Goal: Information Seeking & Learning: Learn about a topic

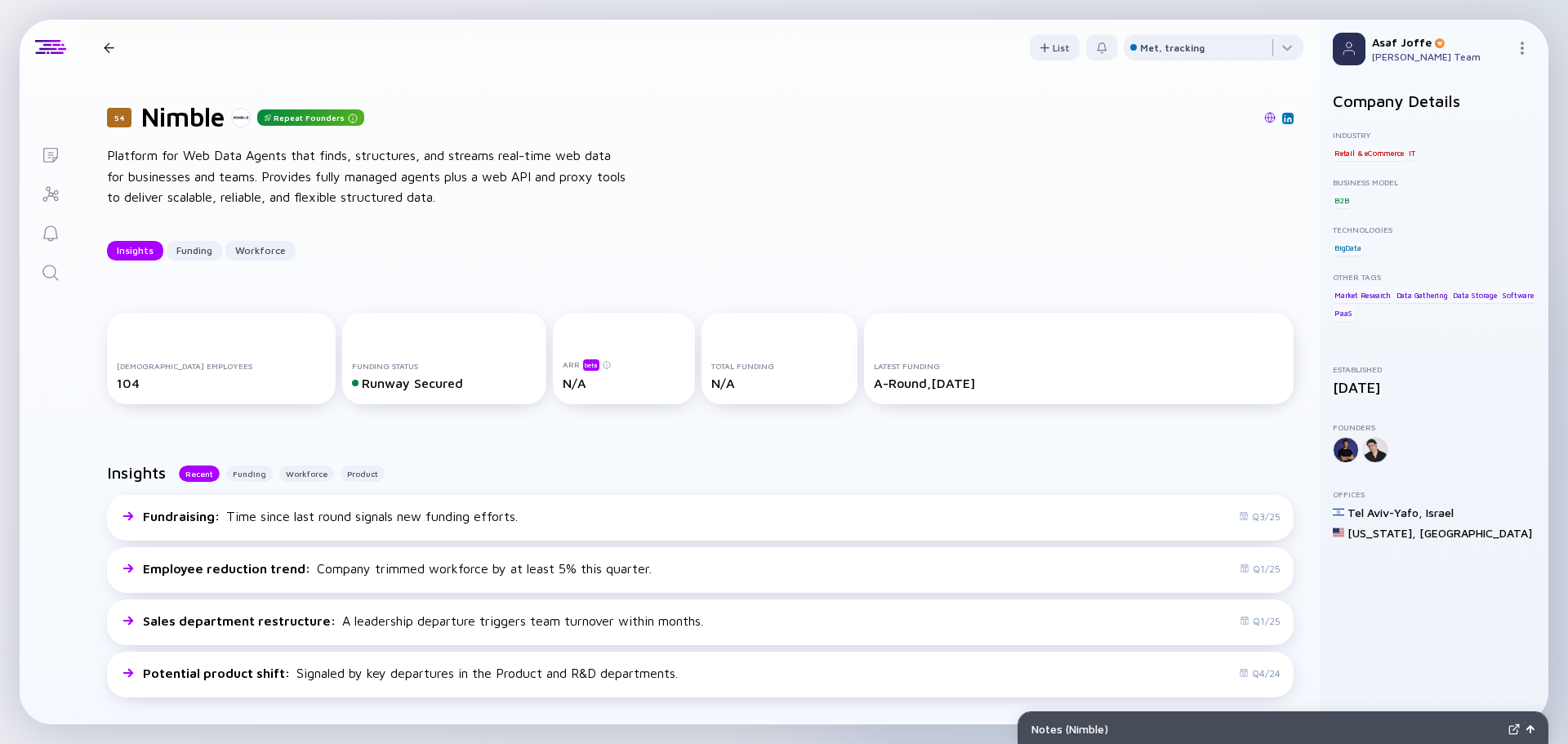
click at [53, 151] on icon "Lists" at bounding box center [51, 155] width 20 height 20
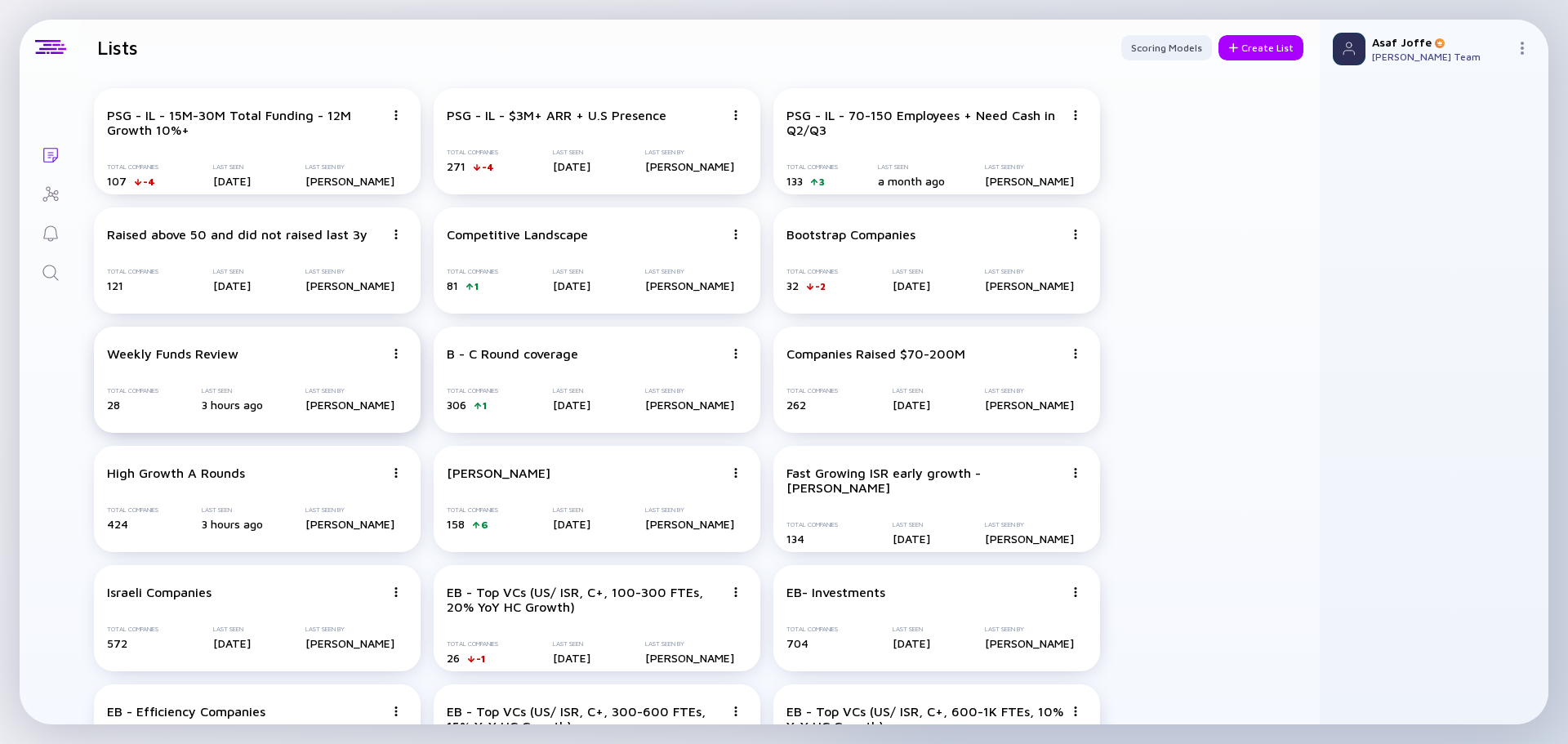
click at [291, 342] on div "Weekly Funds Review Total Companies 28 Last Seen 3 hours ago Last Seen By Asaf …" at bounding box center [257, 379] width 326 height 106
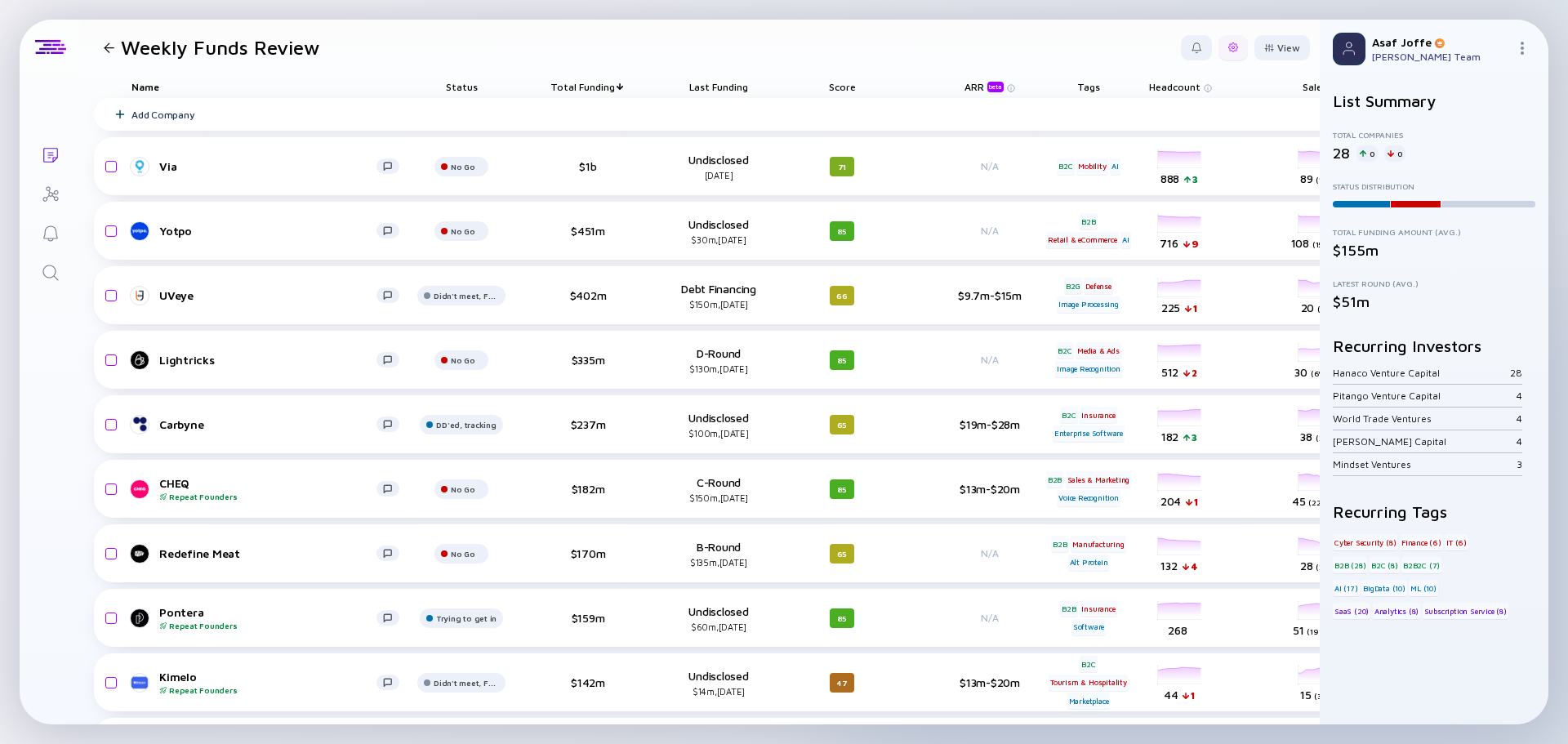
click at [1229, 41] on div at bounding box center [1232, 47] width 29 height 25
click at [1157, 182] on div "Edit Filter" at bounding box center [1182, 178] width 102 height 33
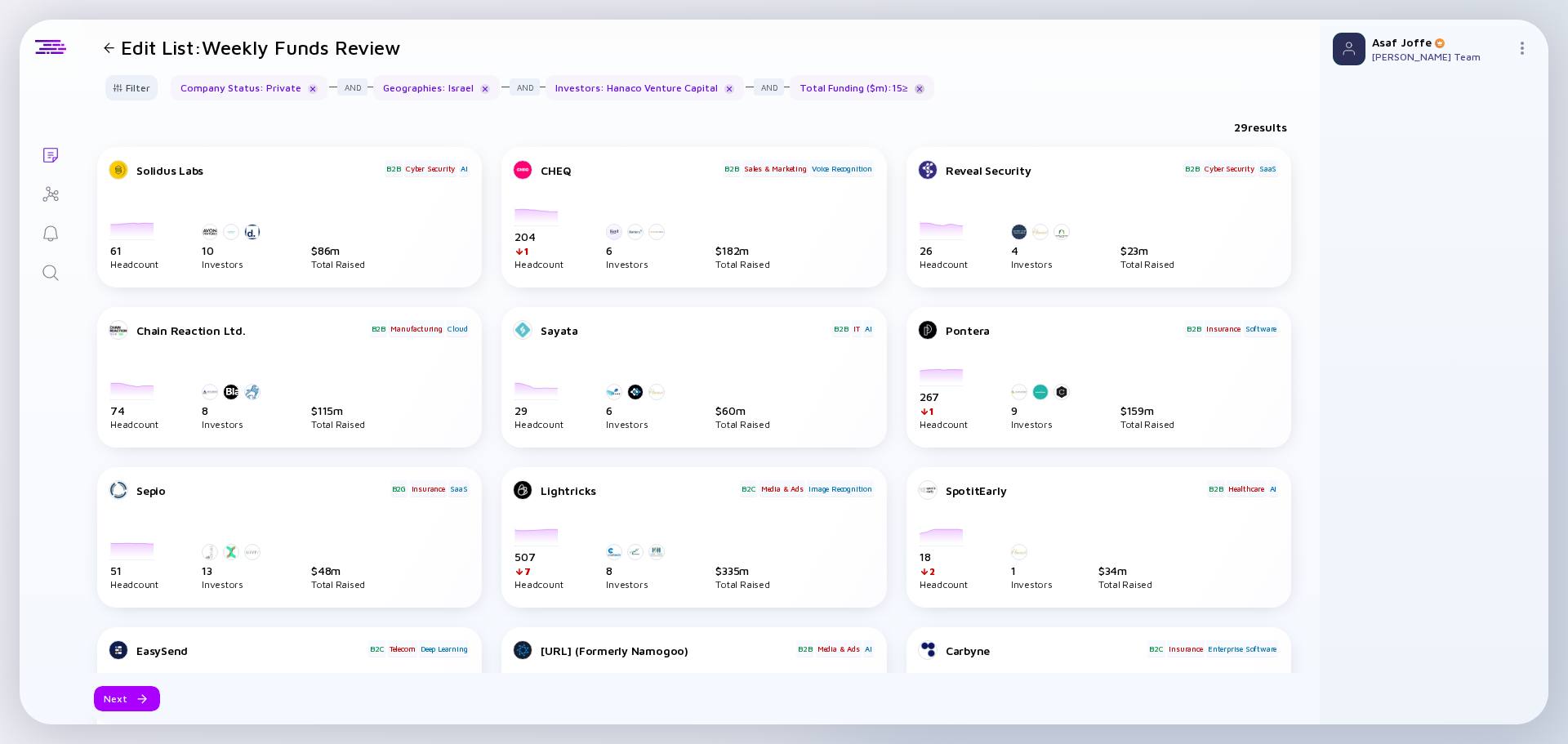
click at [915, 91] on div at bounding box center [919, 89] width 9 height 9
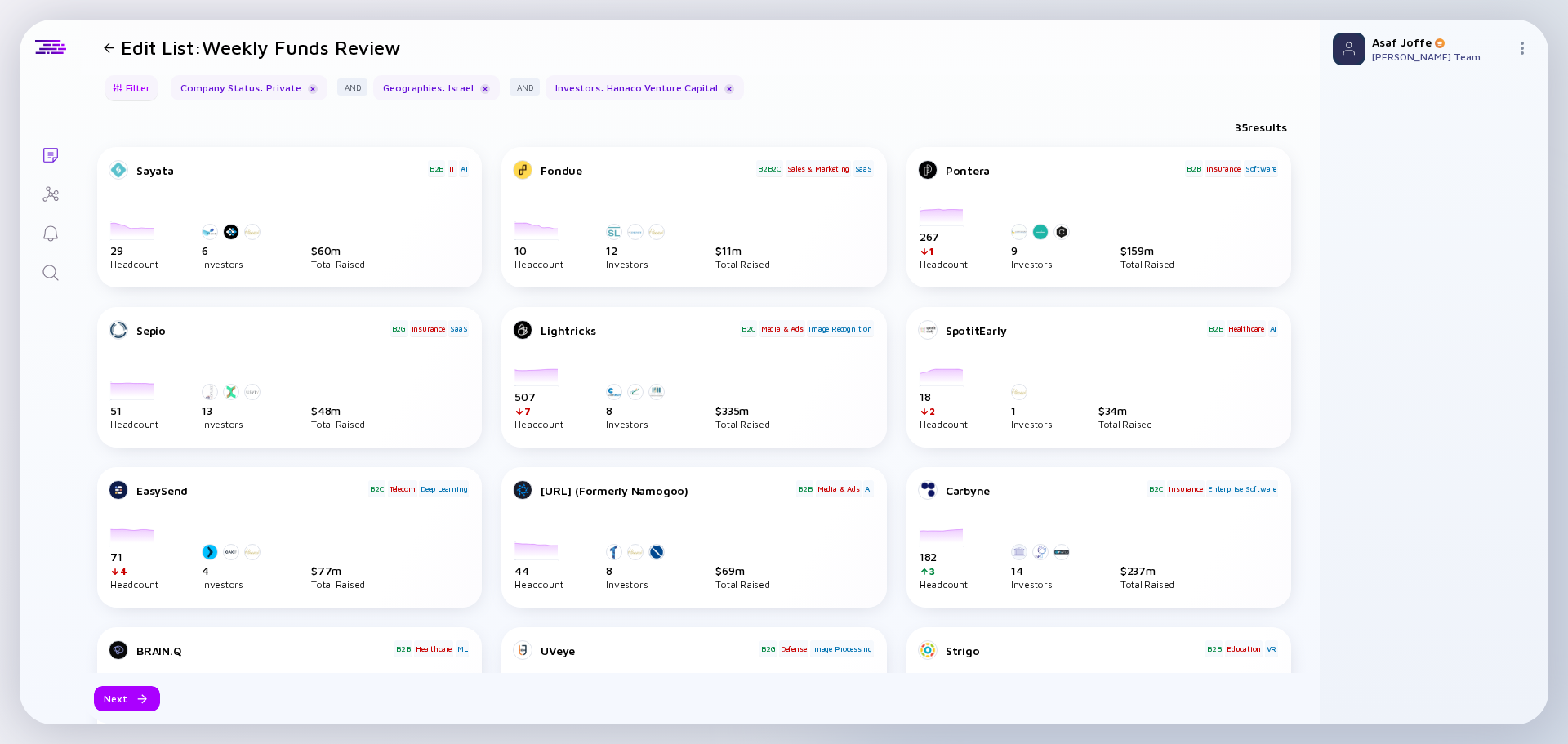
click at [141, 98] on div "Filter" at bounding box center [131, 87] width 57 height 25
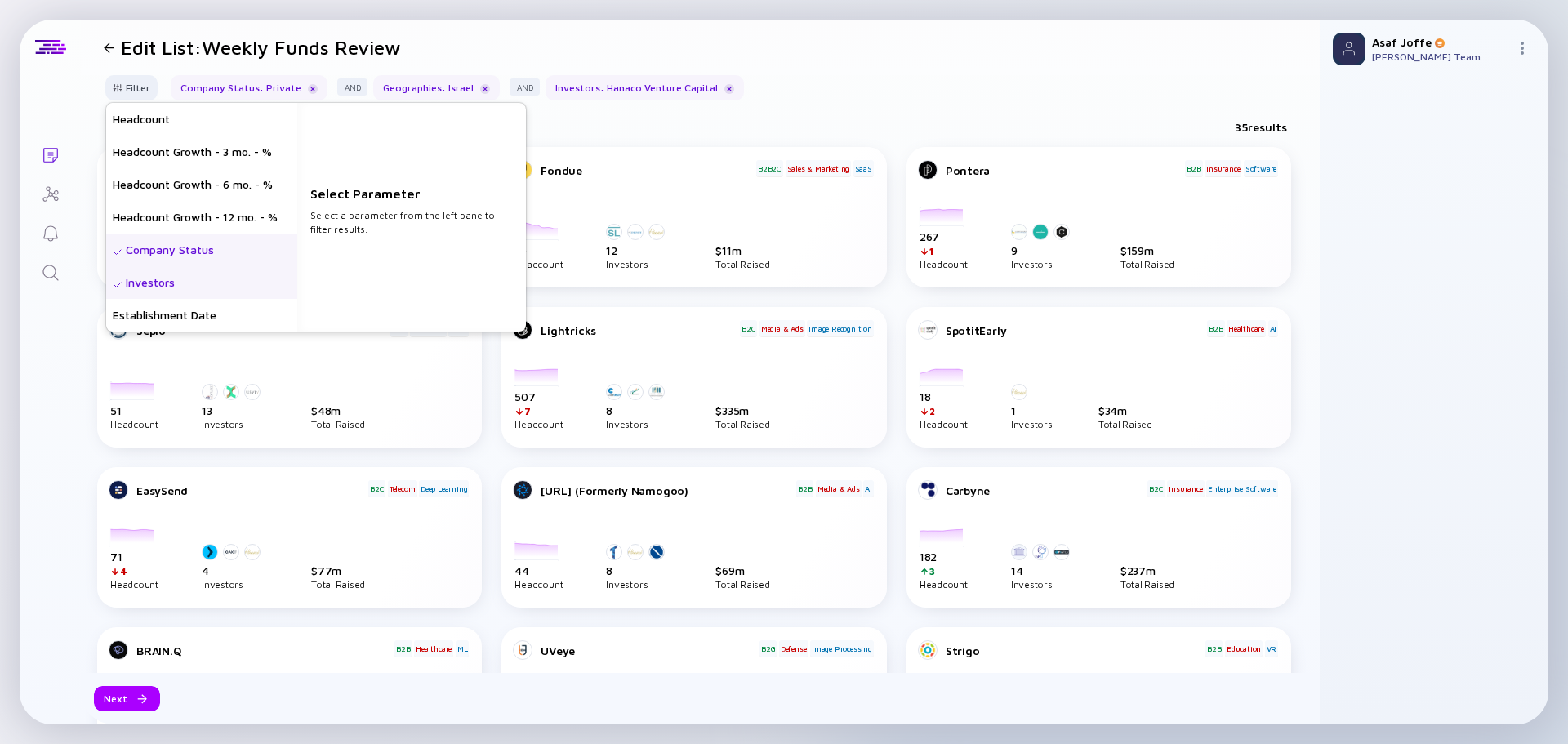
click at [162, 282] on div "Investors" at bounding box center [202, 282] width 191 height 33
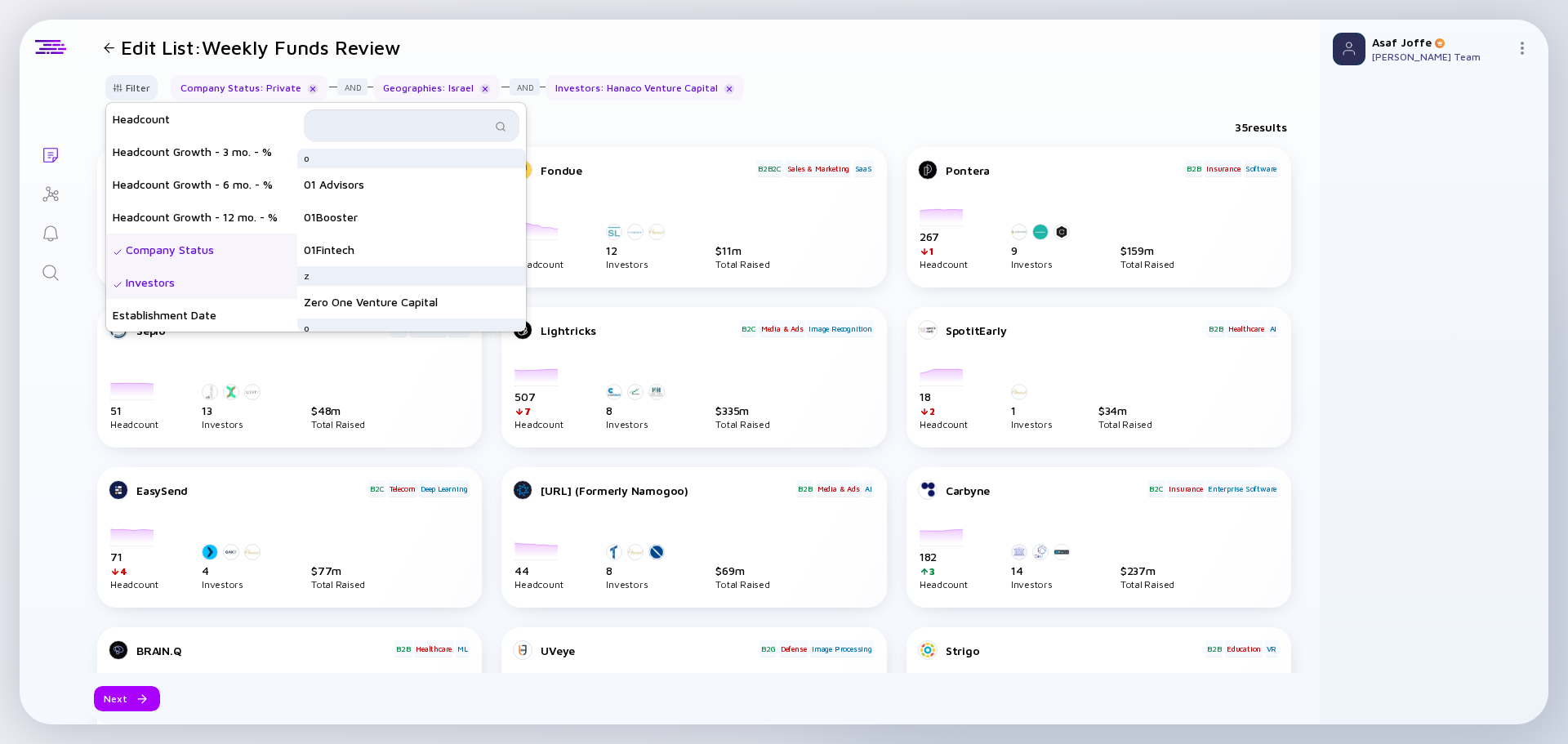
click at [455, 127] on input "text" at bounding box center [402, 125] width 177 height 16
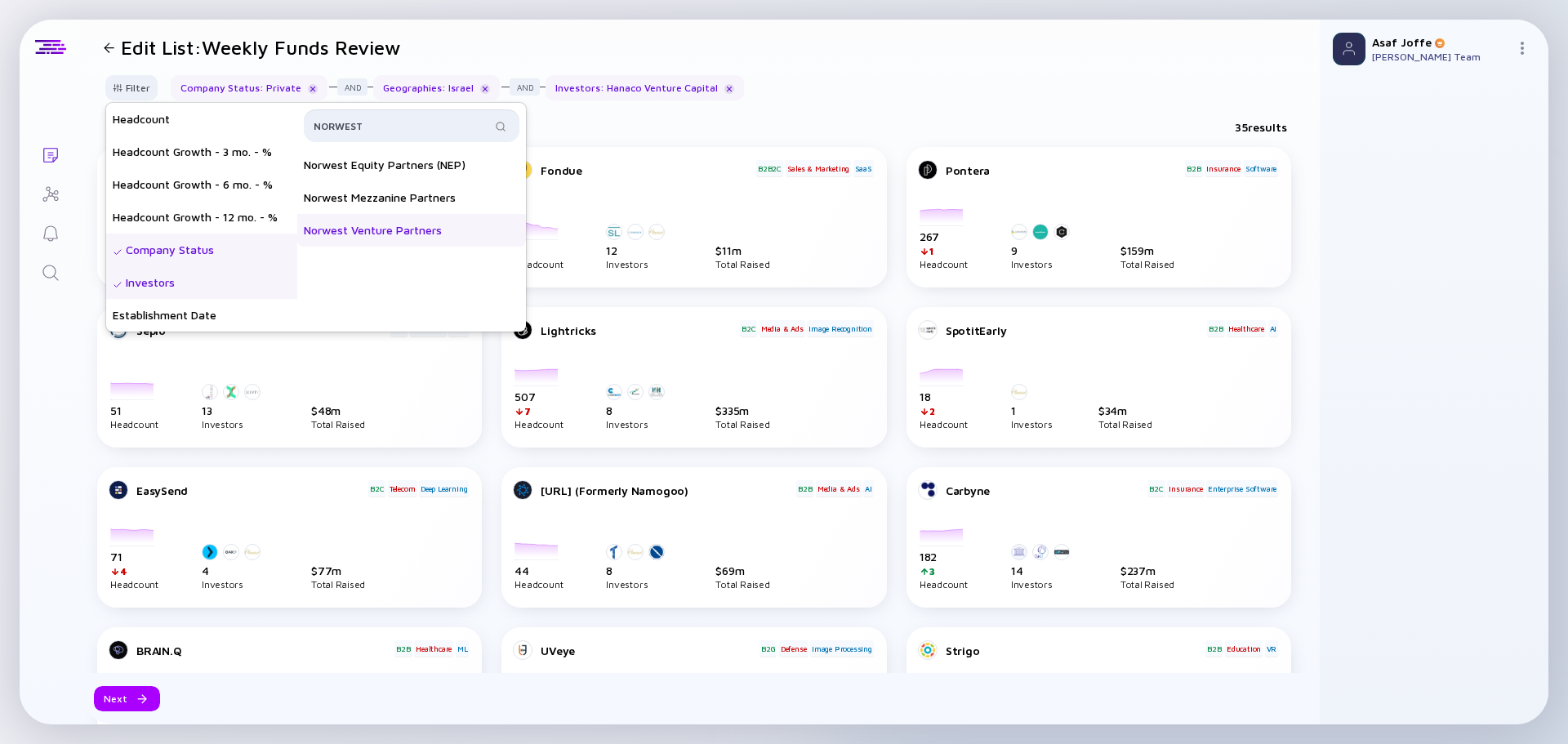
type input "NORWEST"
click at [461, 231] on div "Norwest Venture Partners" at bounding box center [411, 230] width 229 height 33
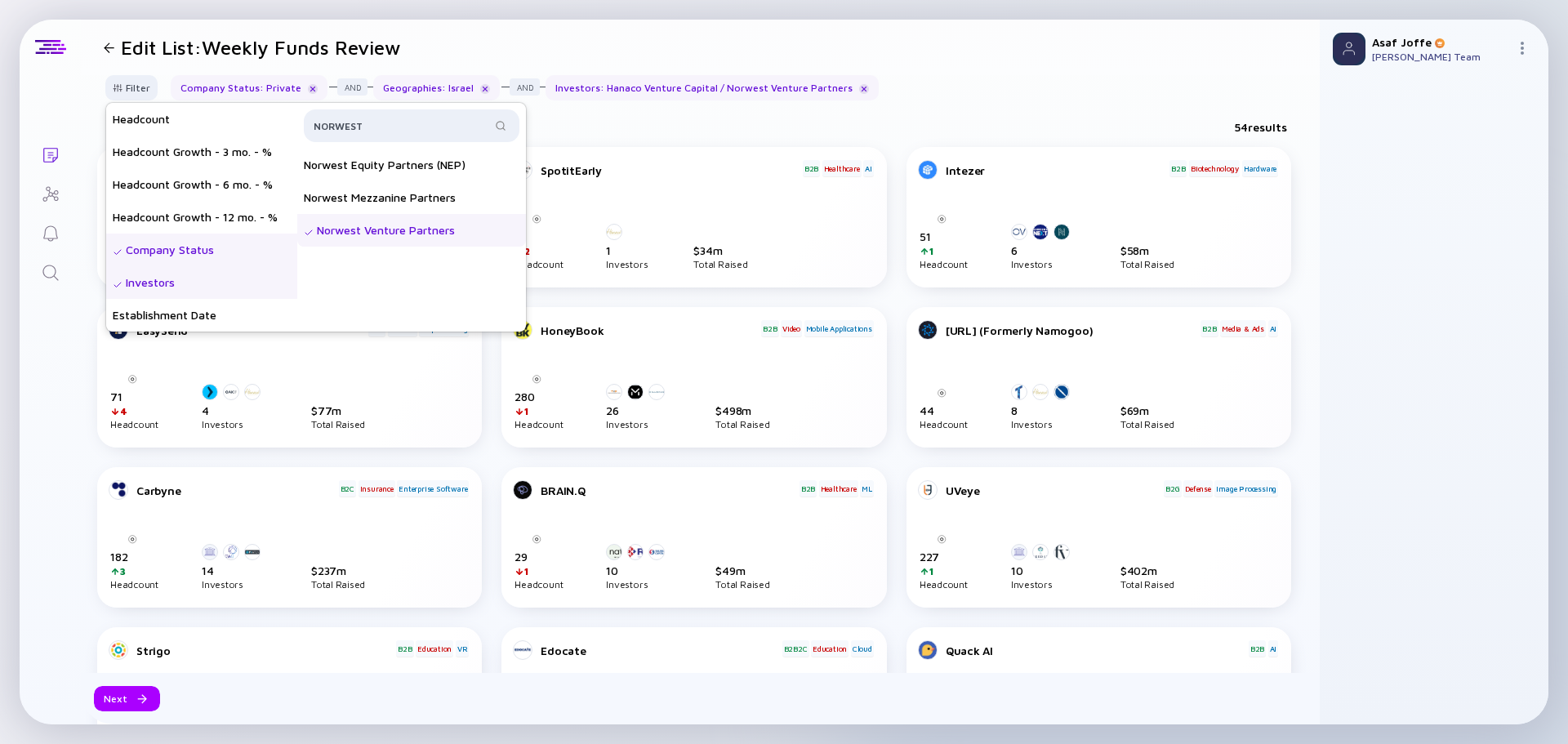
click at [894, 82] on div "Filter Headcount Headcount Growth - 3 mo. - % Headcount Growth - 6 mo. - % Head…" at bounding box center [700, 94] width 1239 height 38
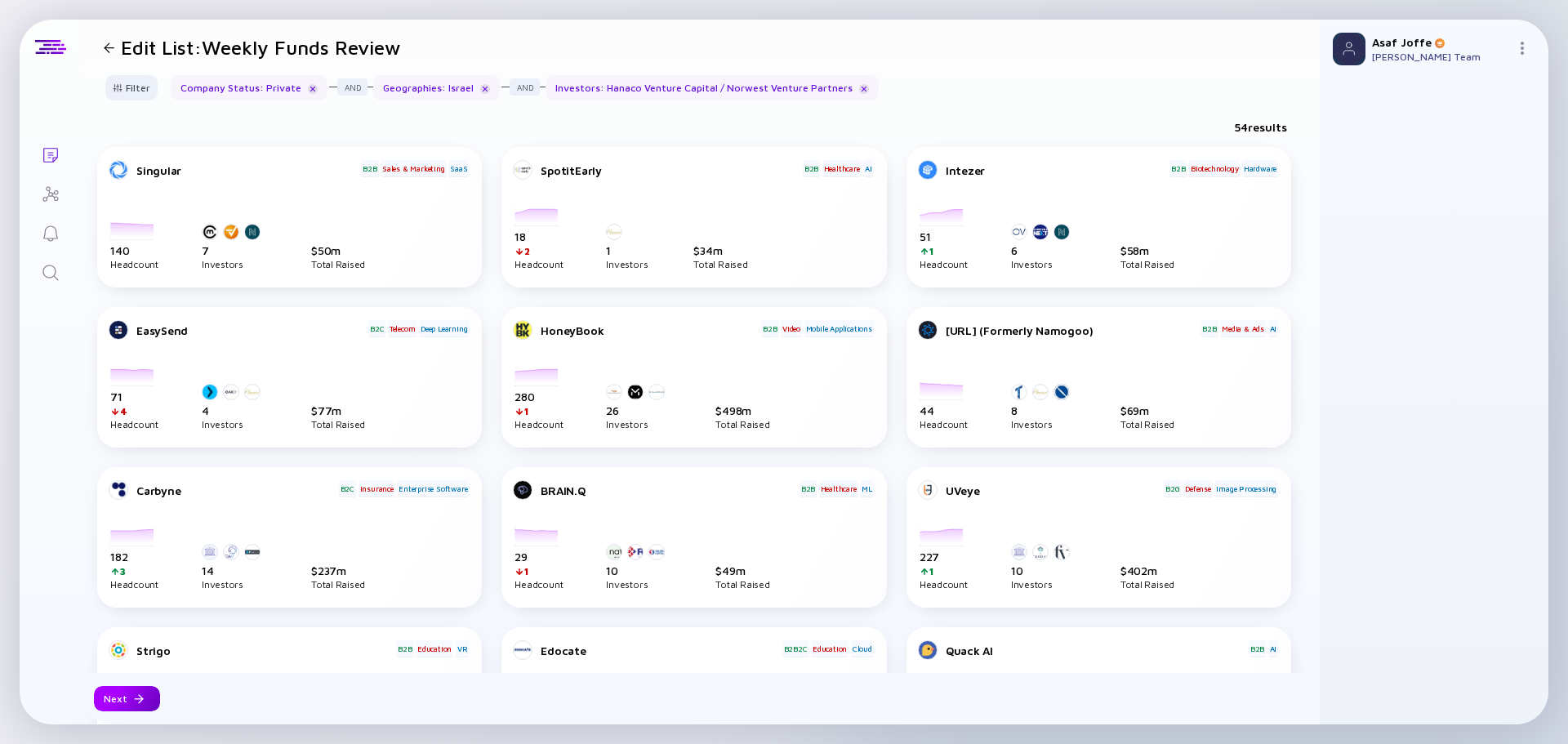
click at [129, 704] on div "Next" at bounding box center [127, 698] width 67 height 25
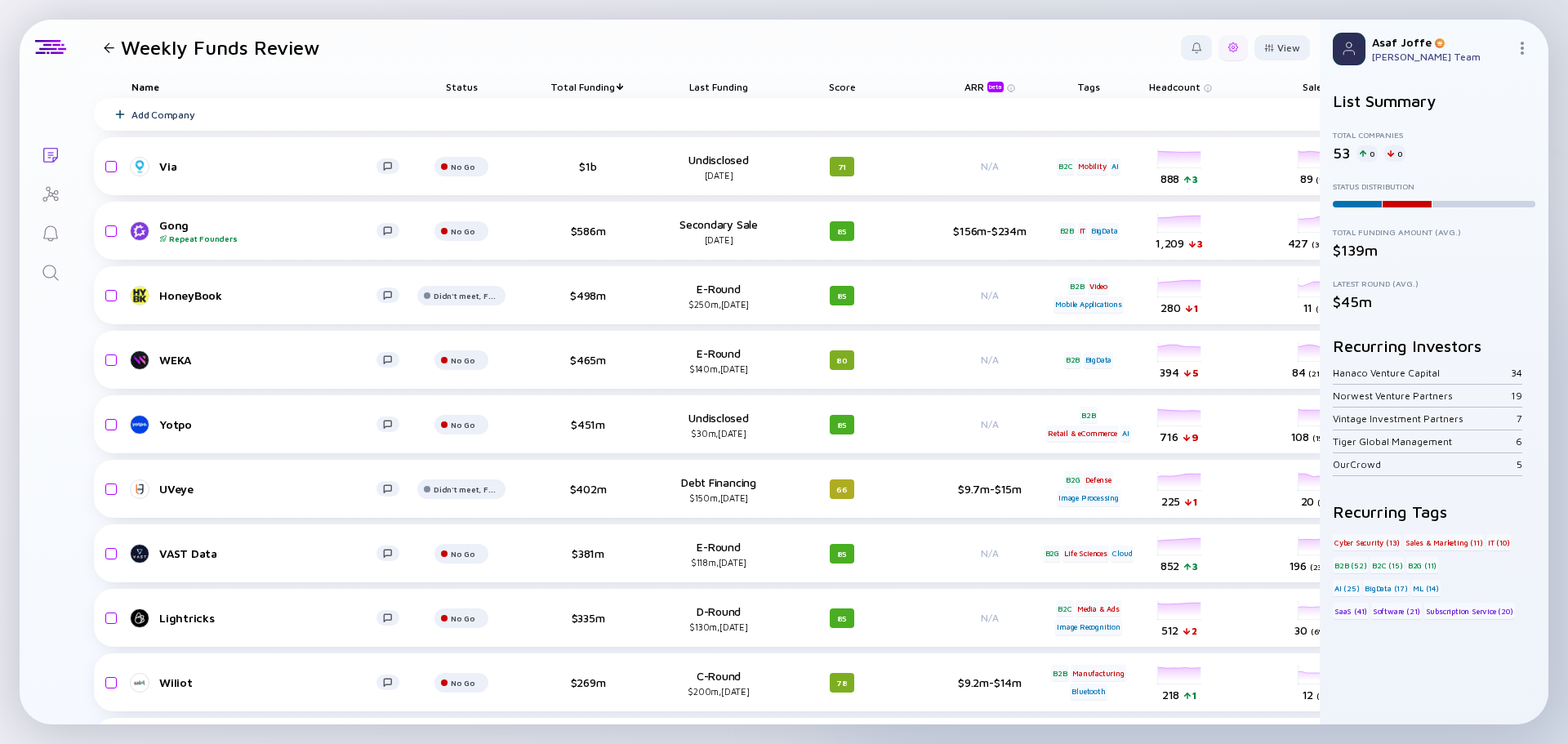
click at [1228, 48] on div at bounding box center [1232, 47] width 9 height 9
click at [1162, 180] on div "Edit Filter" at bounding box center [1182, 178] width 102 height 33
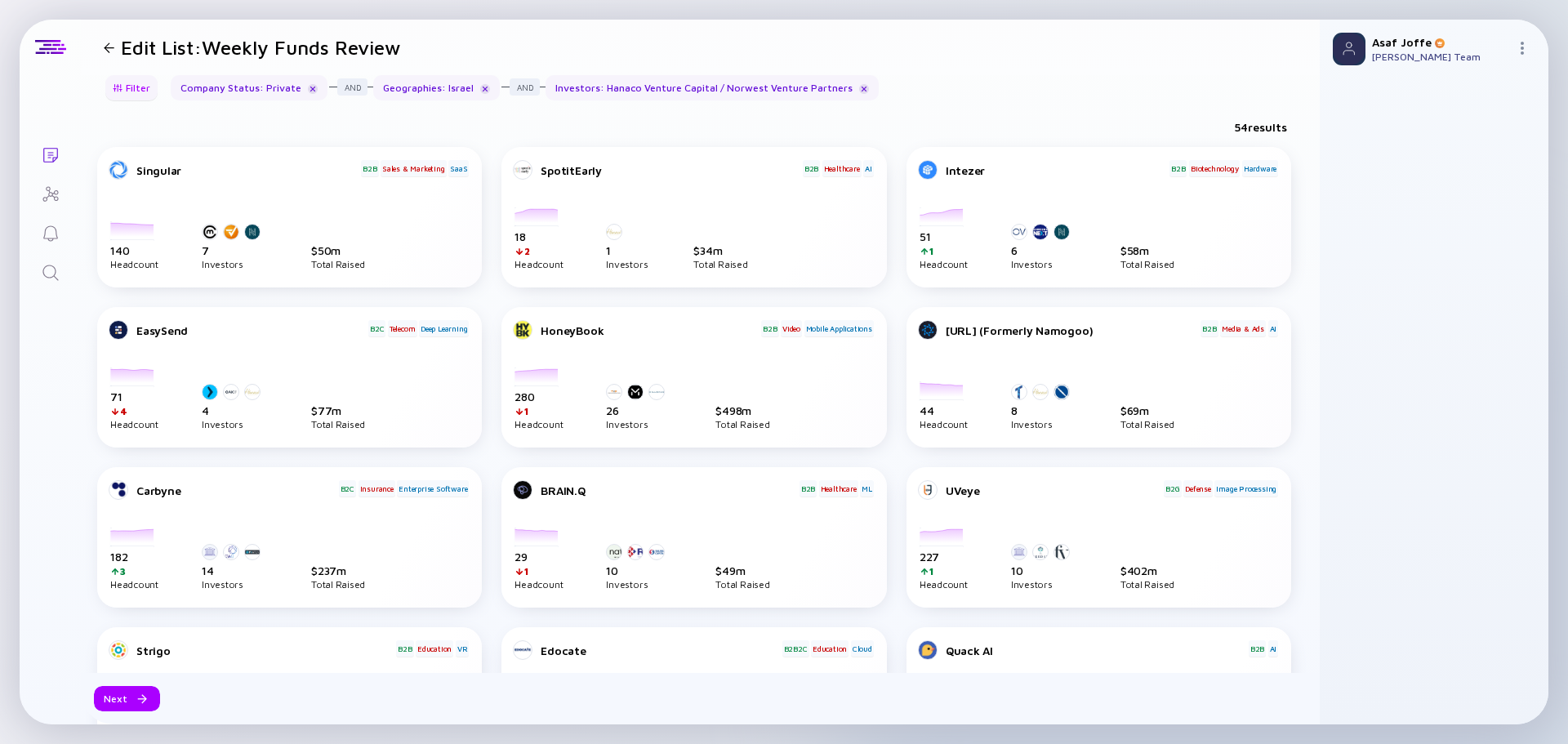
click at [128, 95] on div "Filter" at bounding box center [131, 87] width 57 height 25
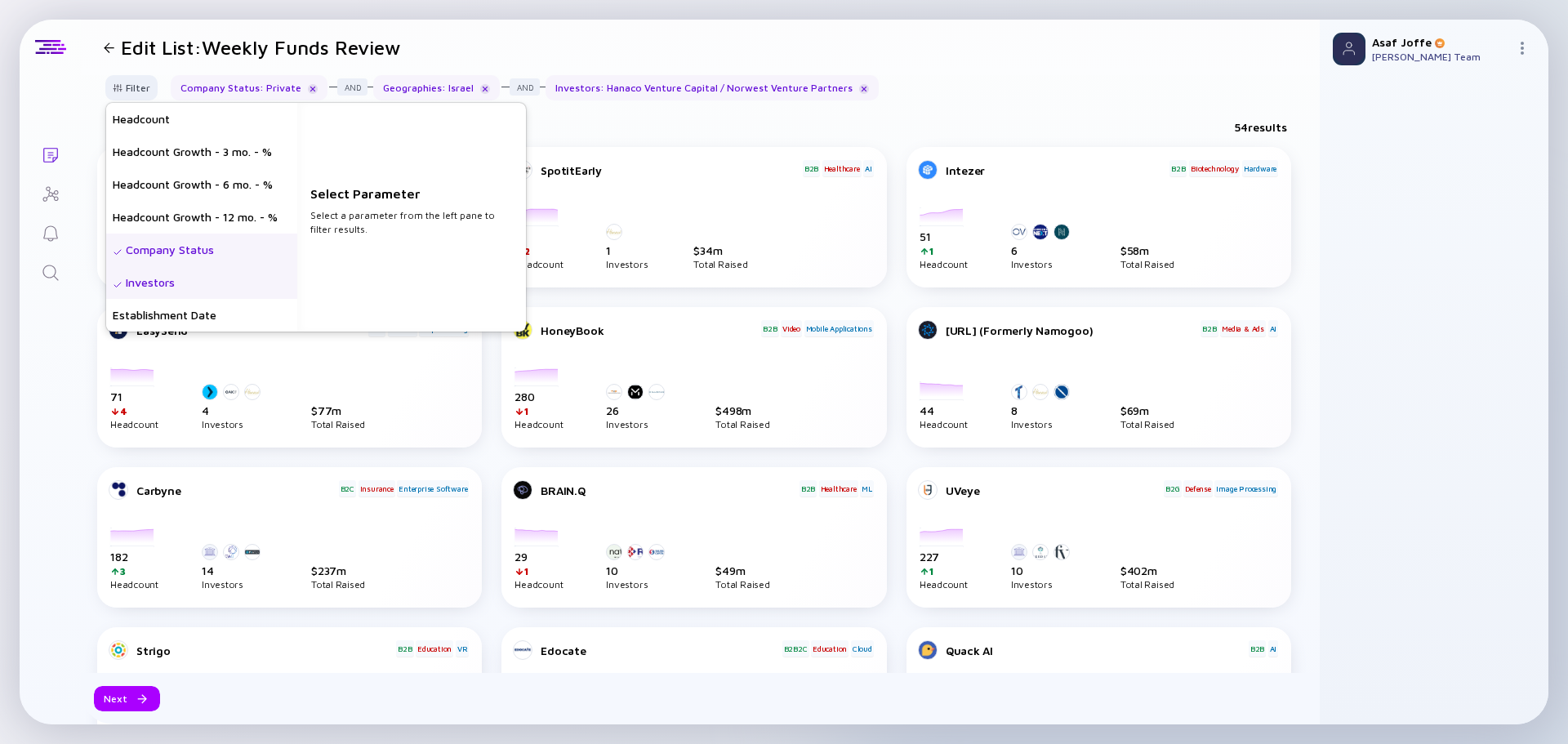
click at [203, 283] on div "Investors" at bounding box center [202, 282] width 191 height 33
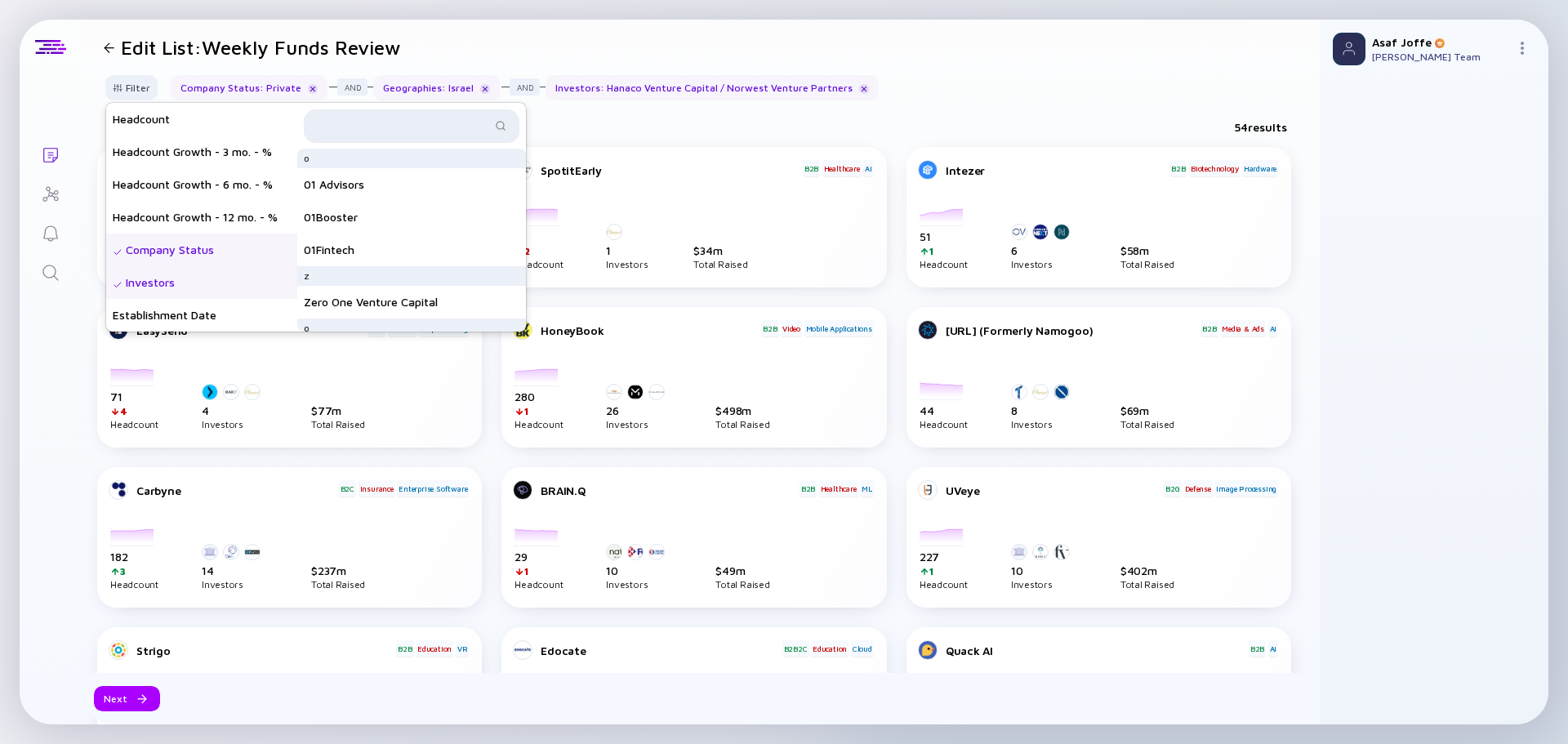
click at [395, 115] on div at bounding box center [411, 126] width 216 height 33
click at [406, 125] on input "text" at bounding box center [402, 125] width 177 height 16
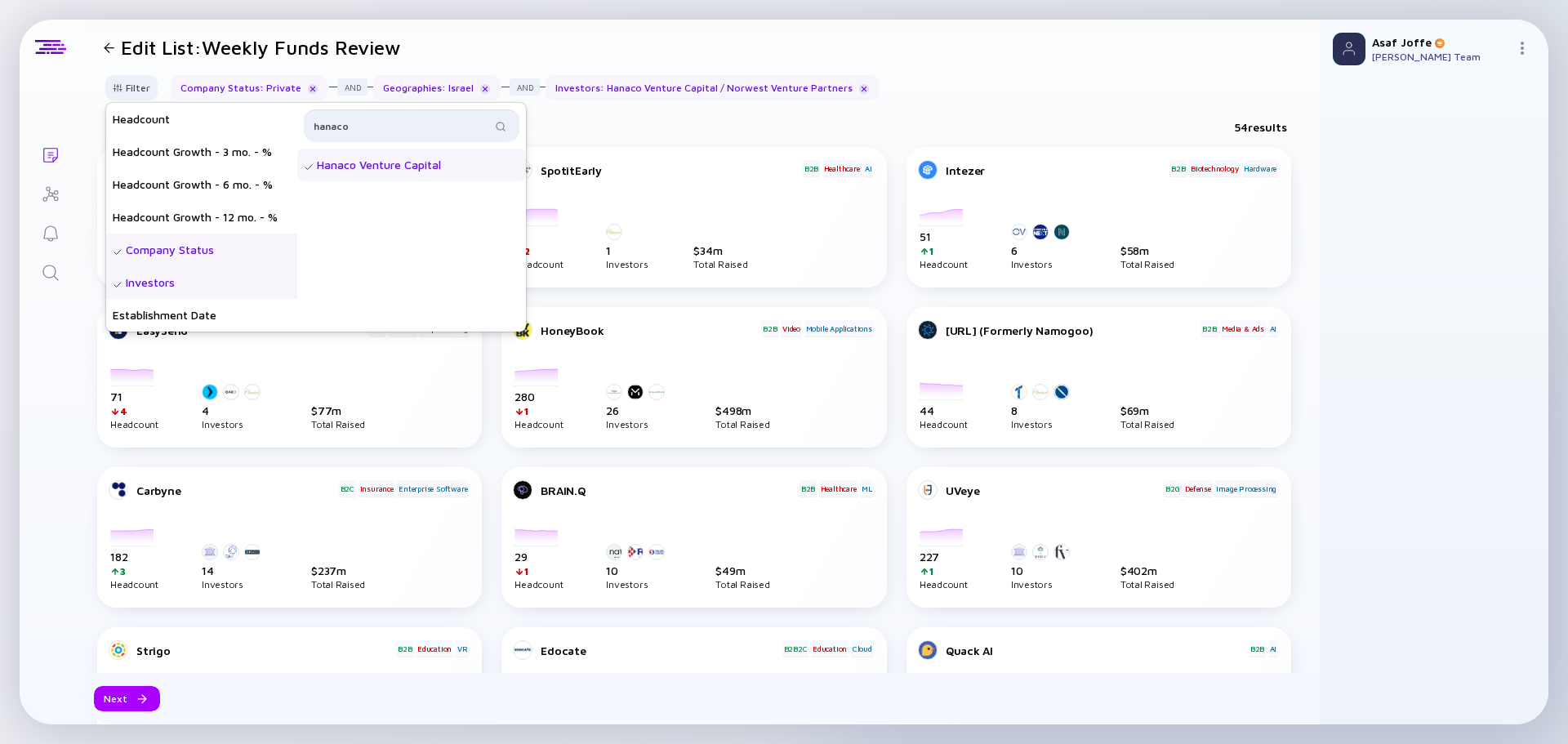
type input "hanaco"
click at [411, 168] on div "Hanaco Venture Capital" at bounding box center [411, 165] width 229 height 33
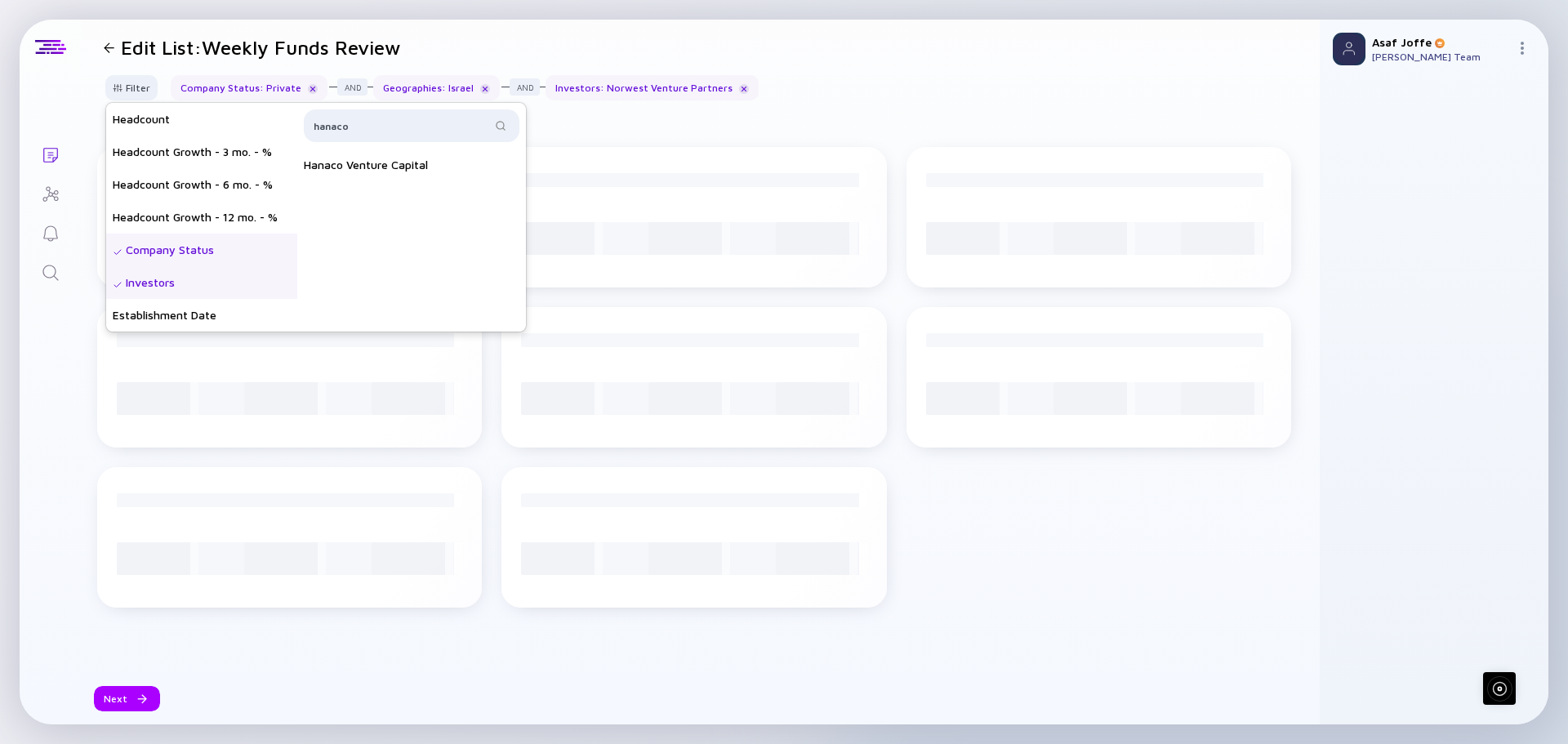
click at [984, 121] on div "Filter Headcount Headcount Growth - 3 mo. - % Headcount Growth - 6 mo. - % Head…" at bounding box center [700, 399] width 1239 height 649
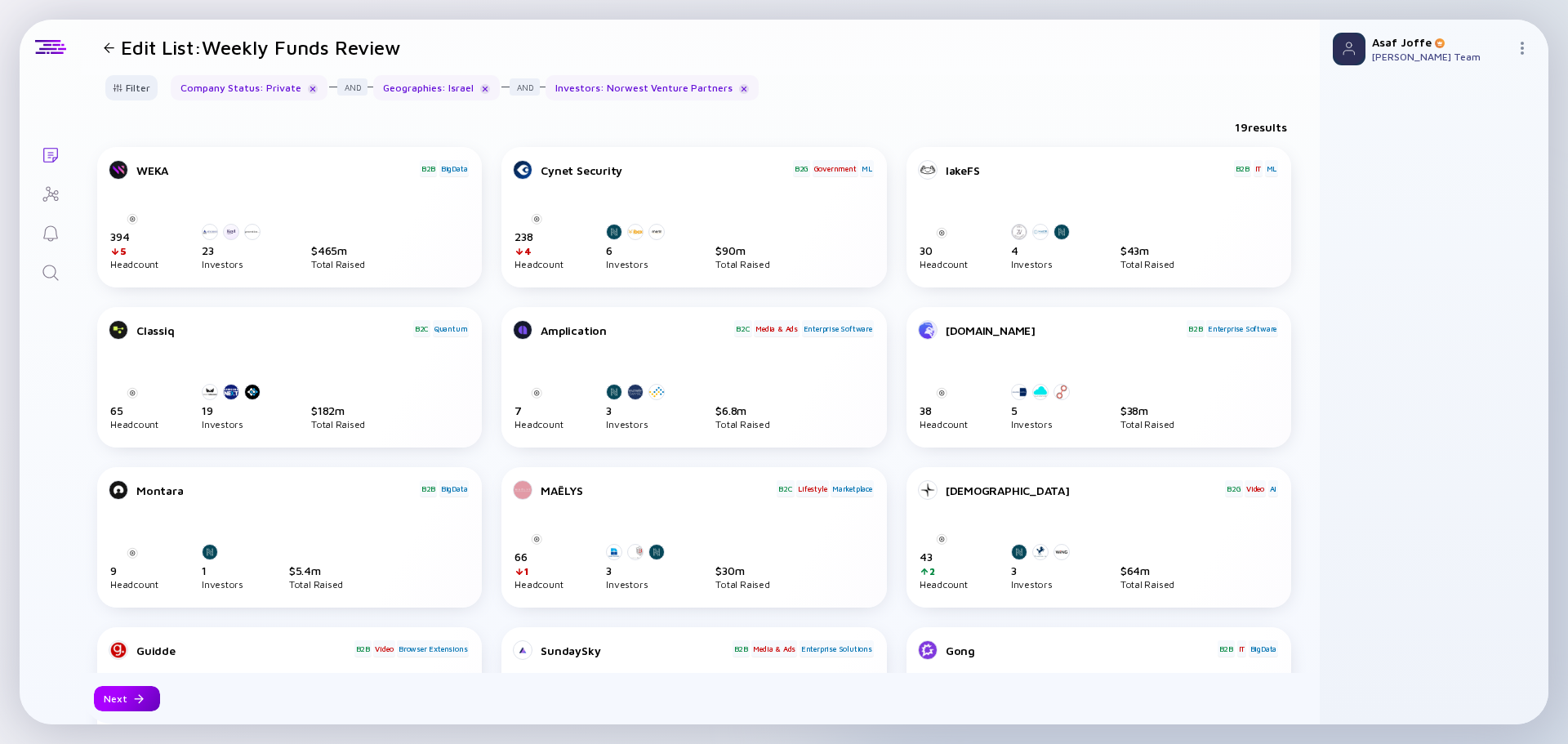
click at [123, 694] on div "Next" at bounding box center [127, 698] width 67 height 25
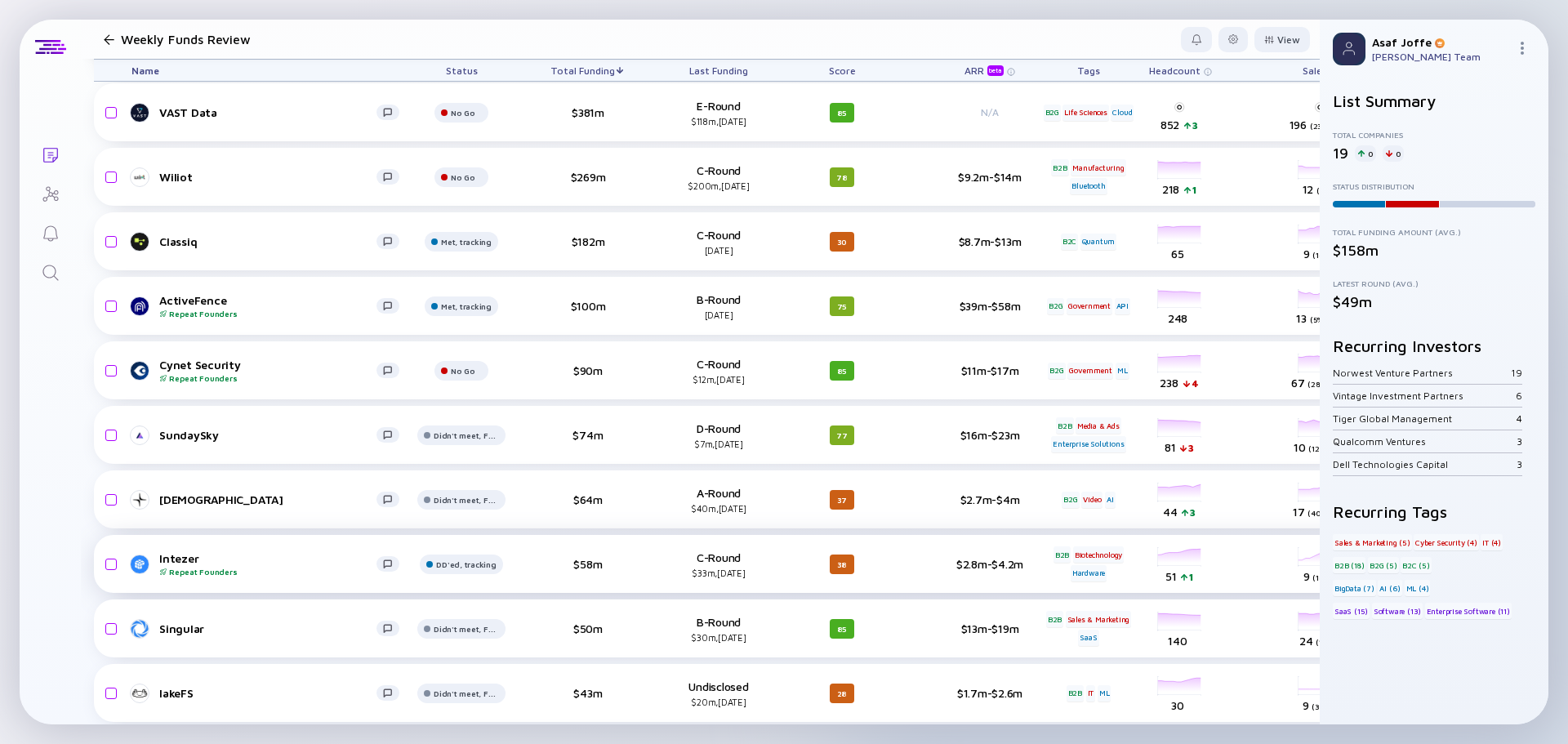
scroll to position [243, 0]
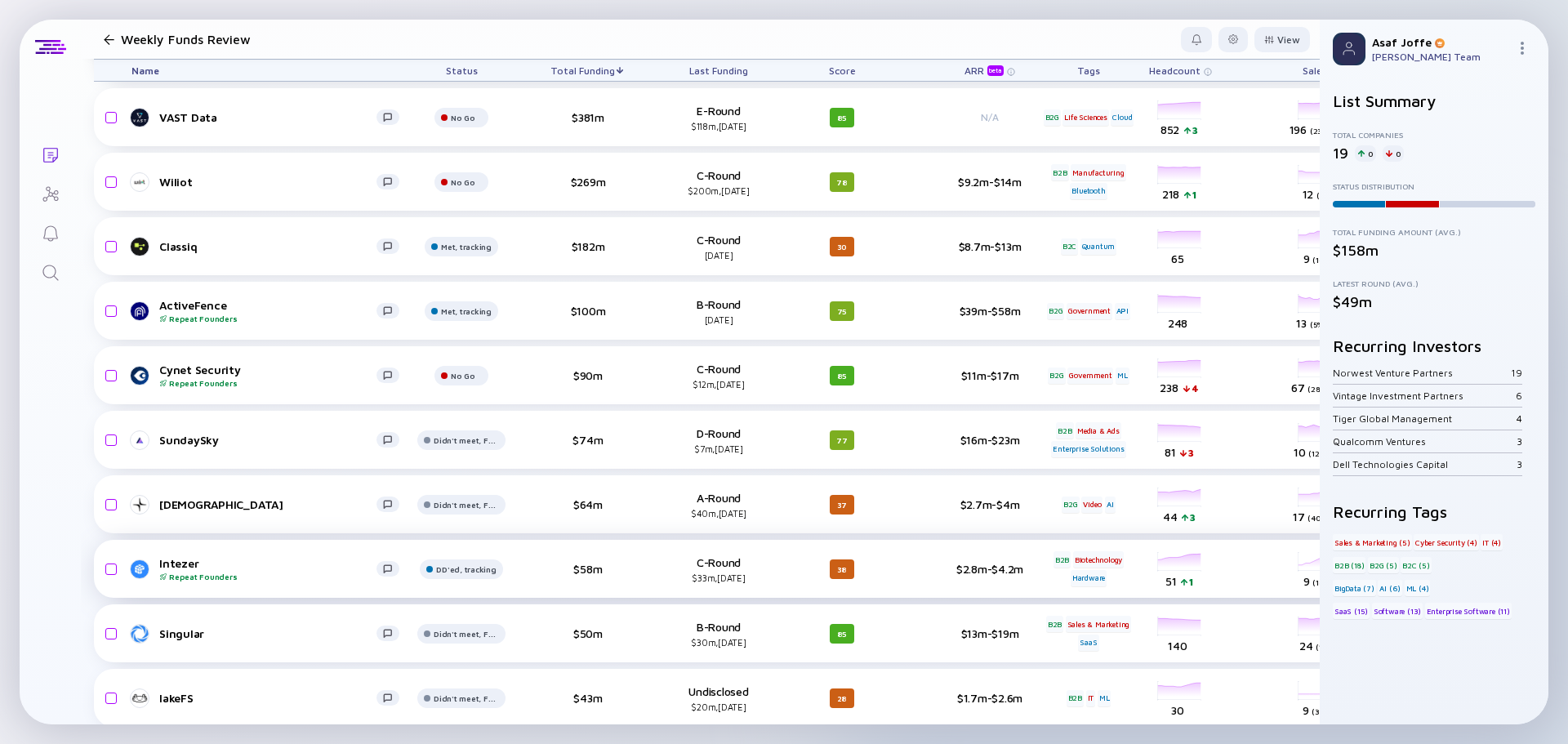
click at [618, 6] on div "Updating List... Lists Weekly Funds Review View Name Status Total Funding Last …" at bounding box center [784, 372] width 1568 height 744
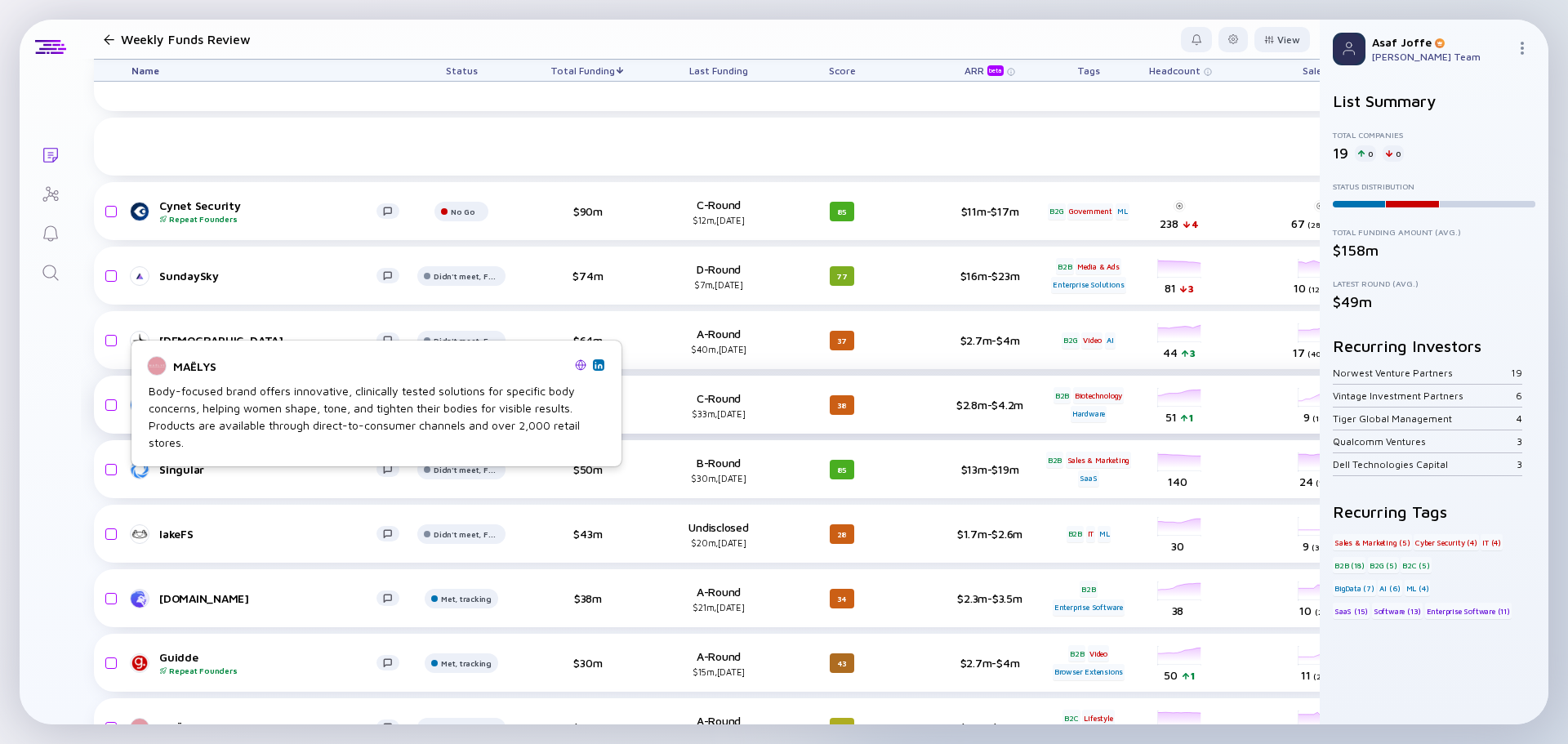
scroll to position [650, 0]
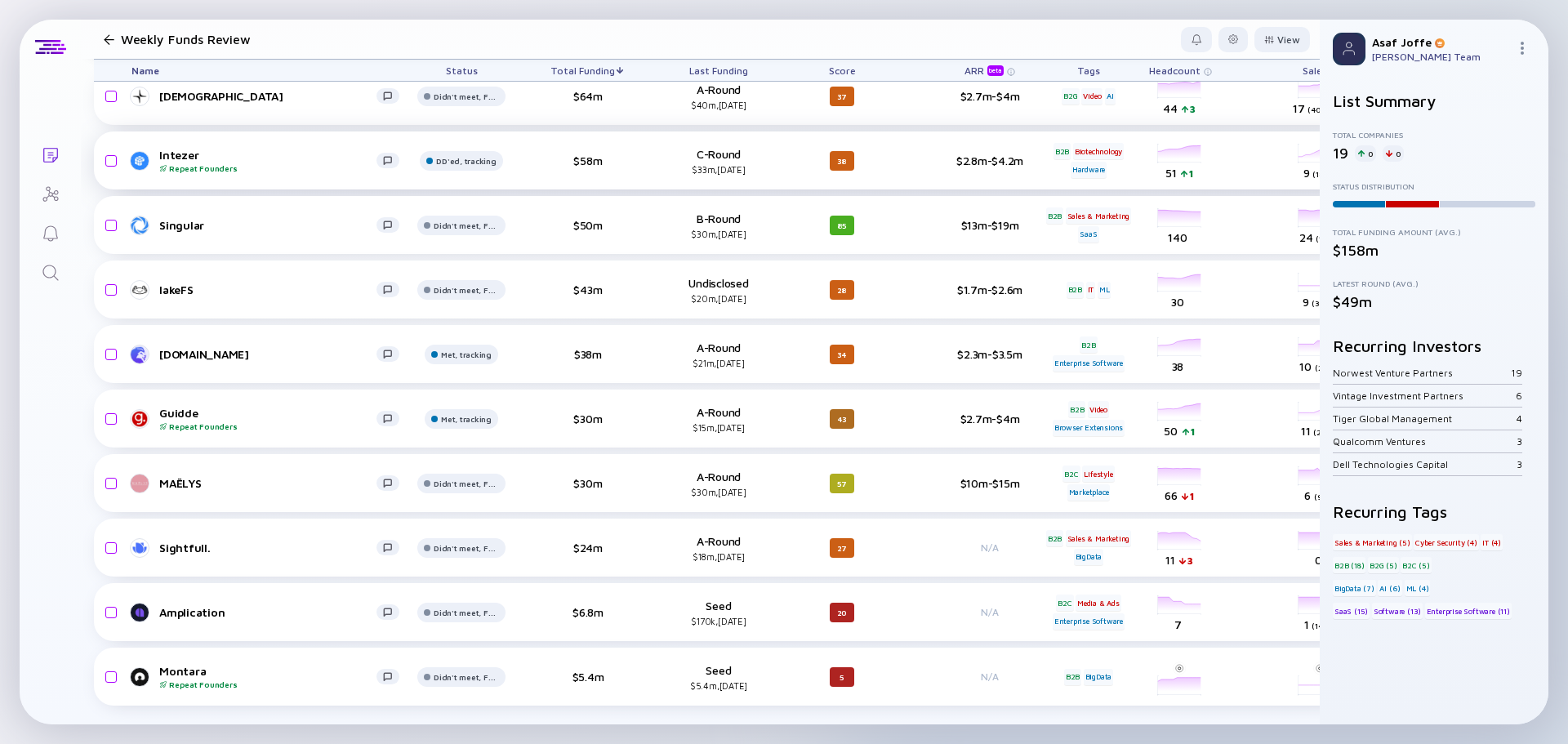
click at [65, 492] on div "Lists Weekly Funds Review View Name Status Total Funding Last Funding Score ARR…" at bounding box center [784, 372] width 1529 height 705
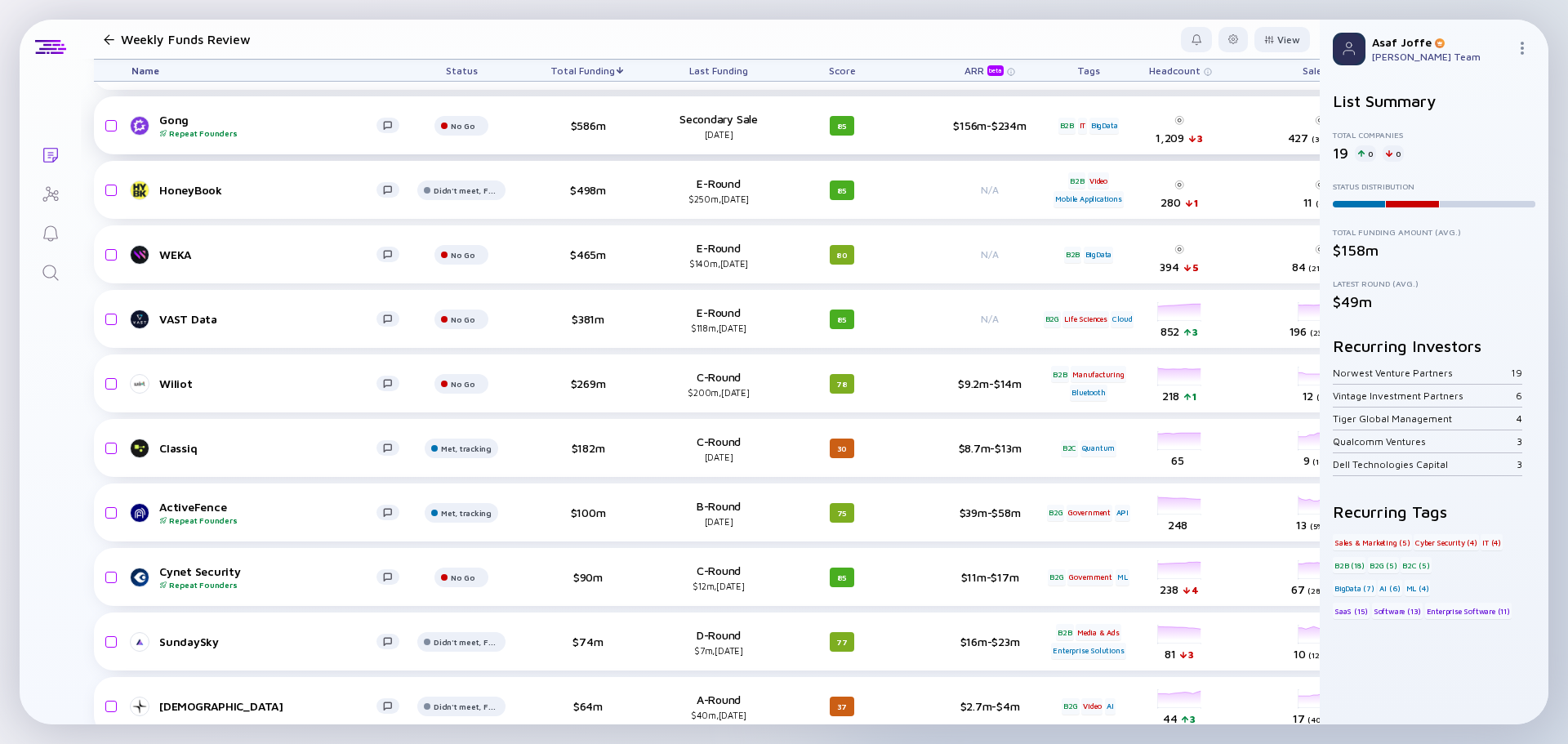
scroll to position [0, 0]
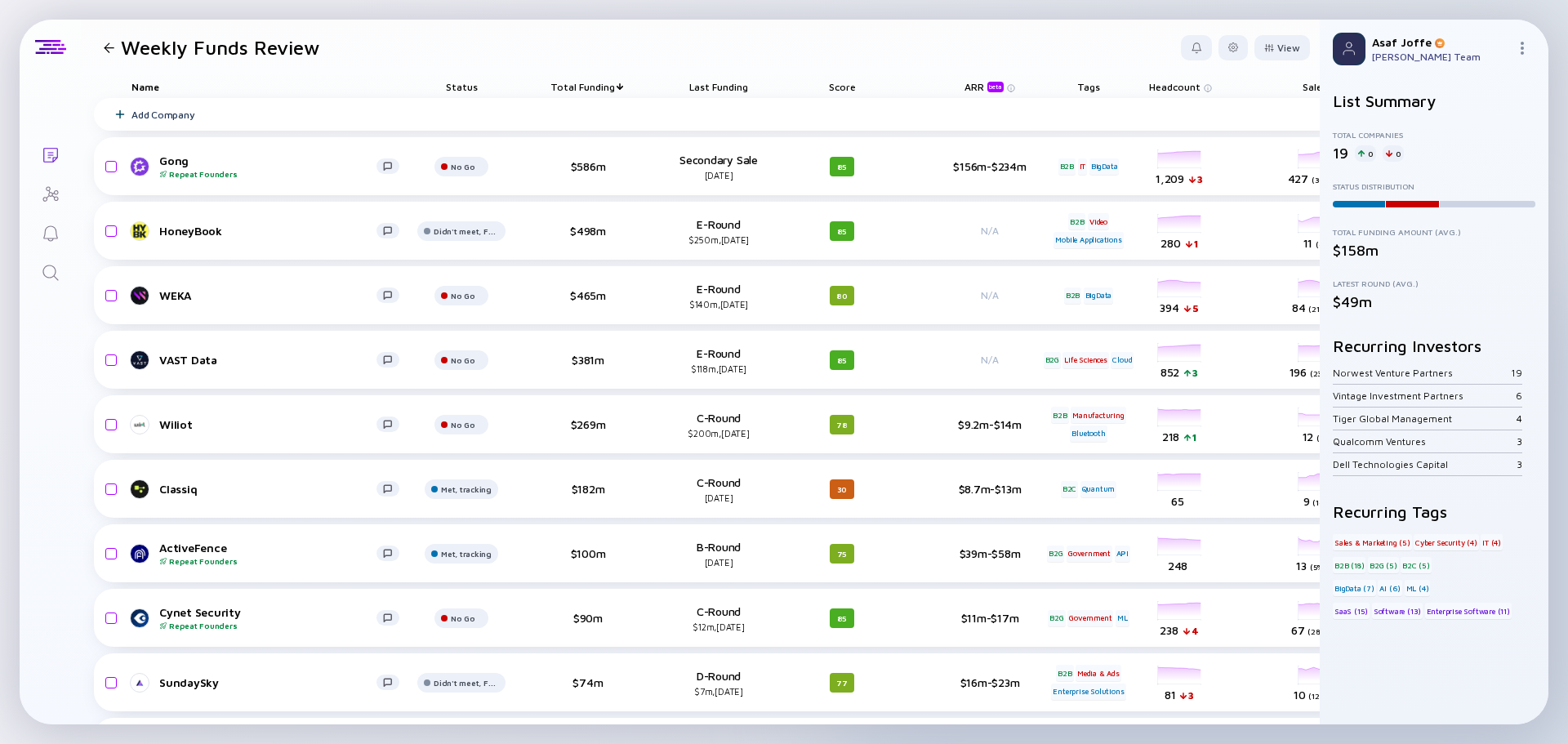
click at [851, 82] on div "Score" at bounding box center [842, 86] width 92 height 22
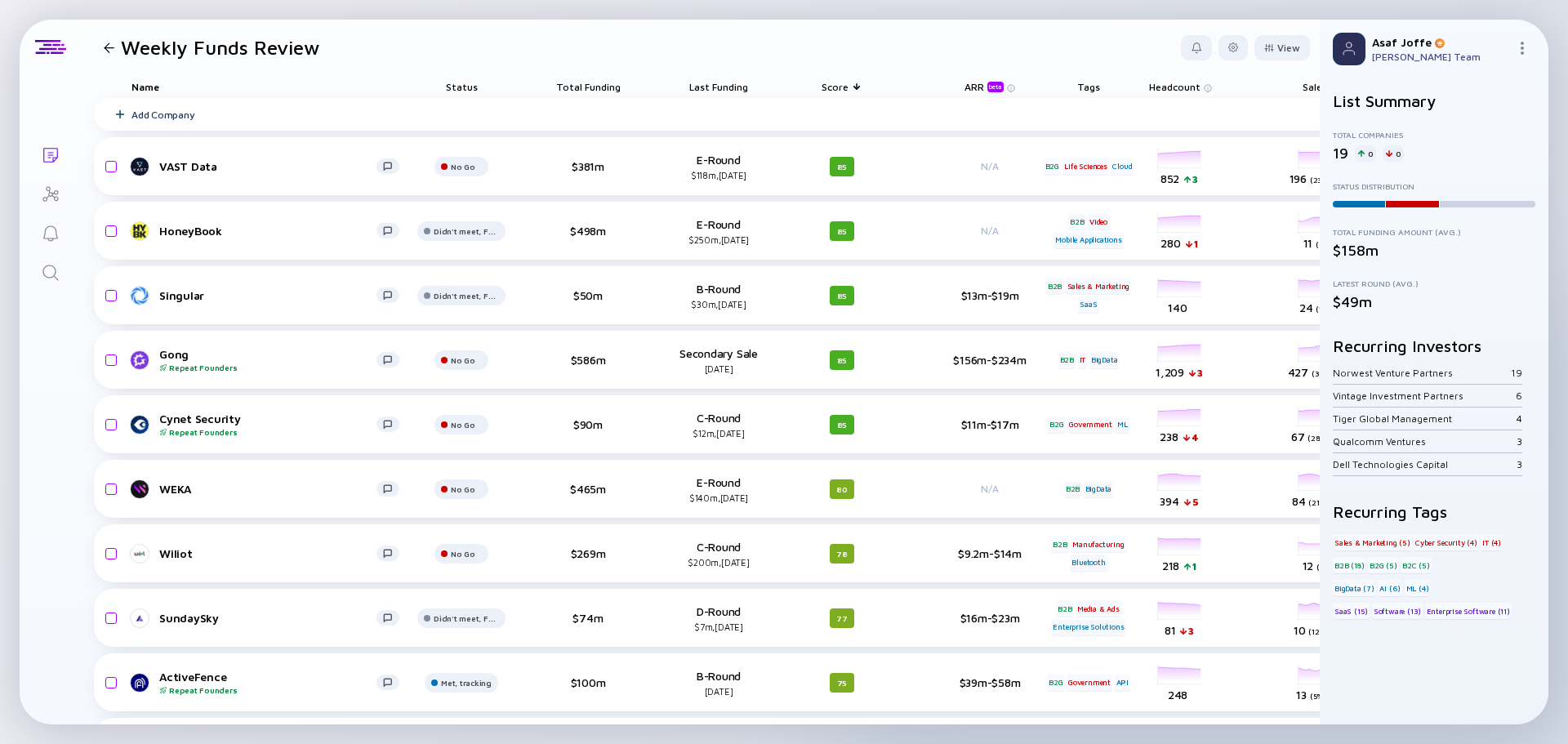
click at [63, 270] on link "Search" at bounding box center [50, 271] width 61 height 39
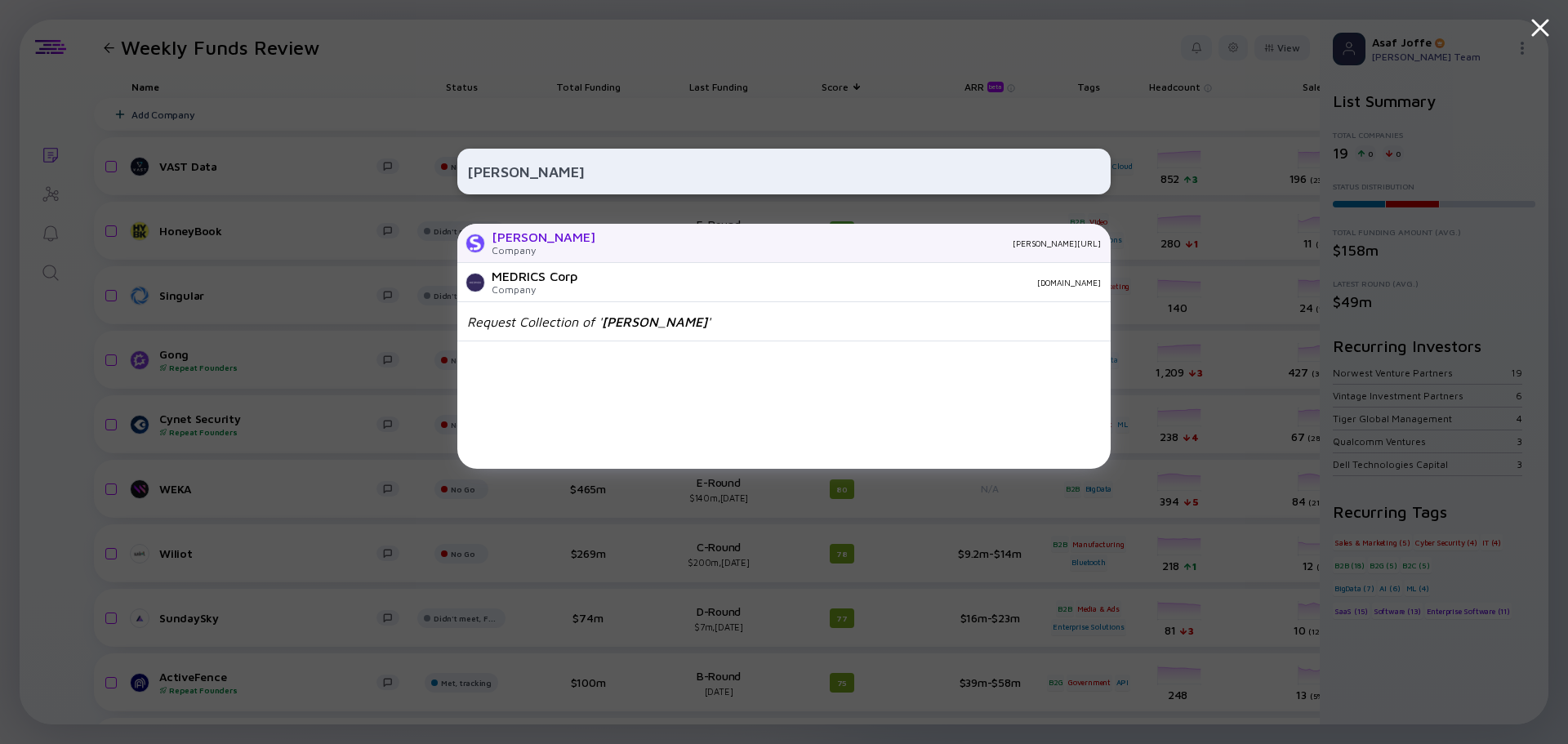
type input "Sedric"
click at [608, 239] on div "sedric.ai" at bounding box center [854, 243] width 492 height 9
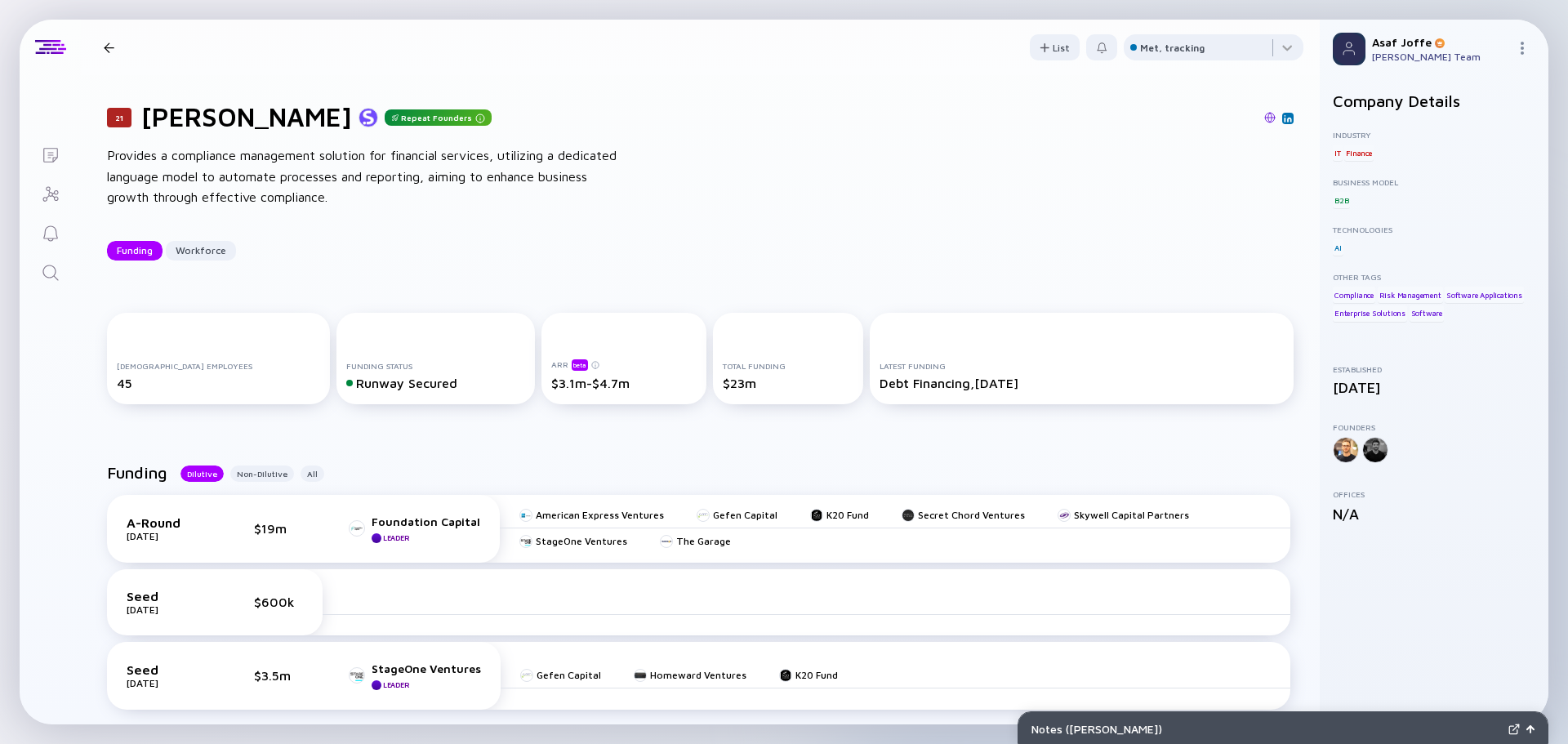
click at [1264, 125] on link at bounding box center [1270, 118] width 11 height 15
drag, startPoint x: 297, startPoint y: 152, endPoint x: 470, endPoint y: 153, distance: 173.0
click at [470, 153] on div "Provides a compliance management solution for financial services, utilizing a d…" at bounding box center [368, 176] width 523 height 63
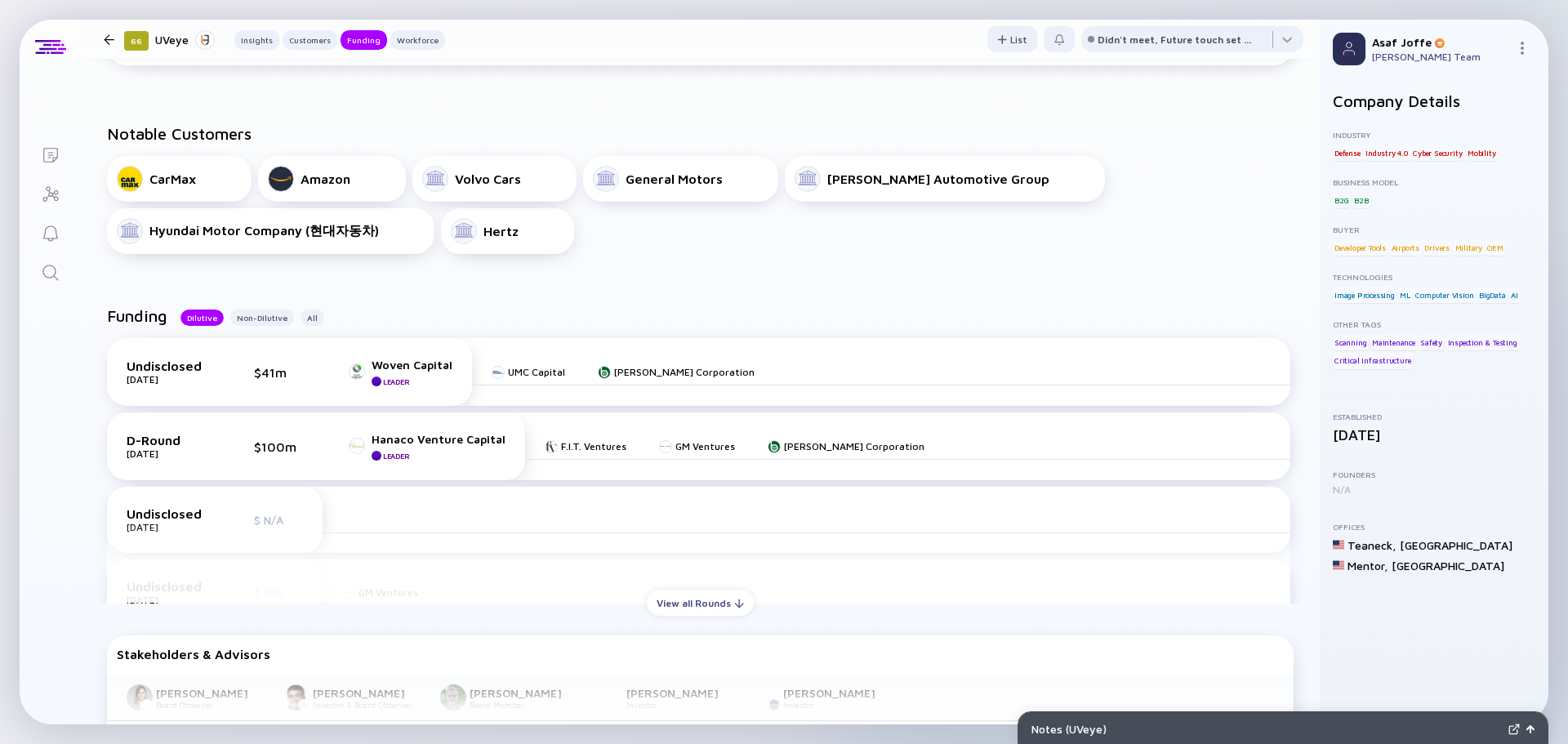
scroll to position [572, 0]
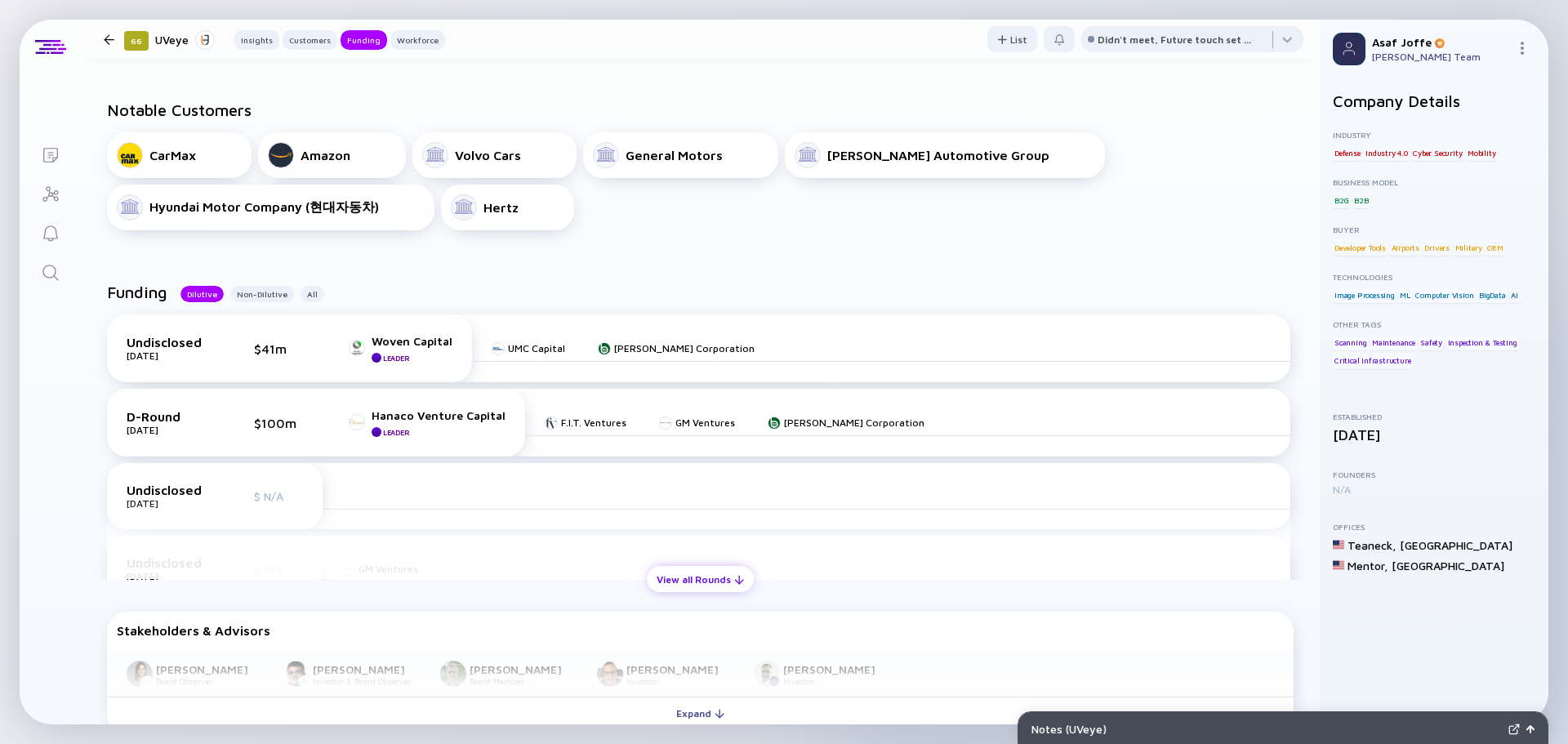
click at [723, 581] on div "View all Rounds" at bounding box center [700, 579] width 107 height 25
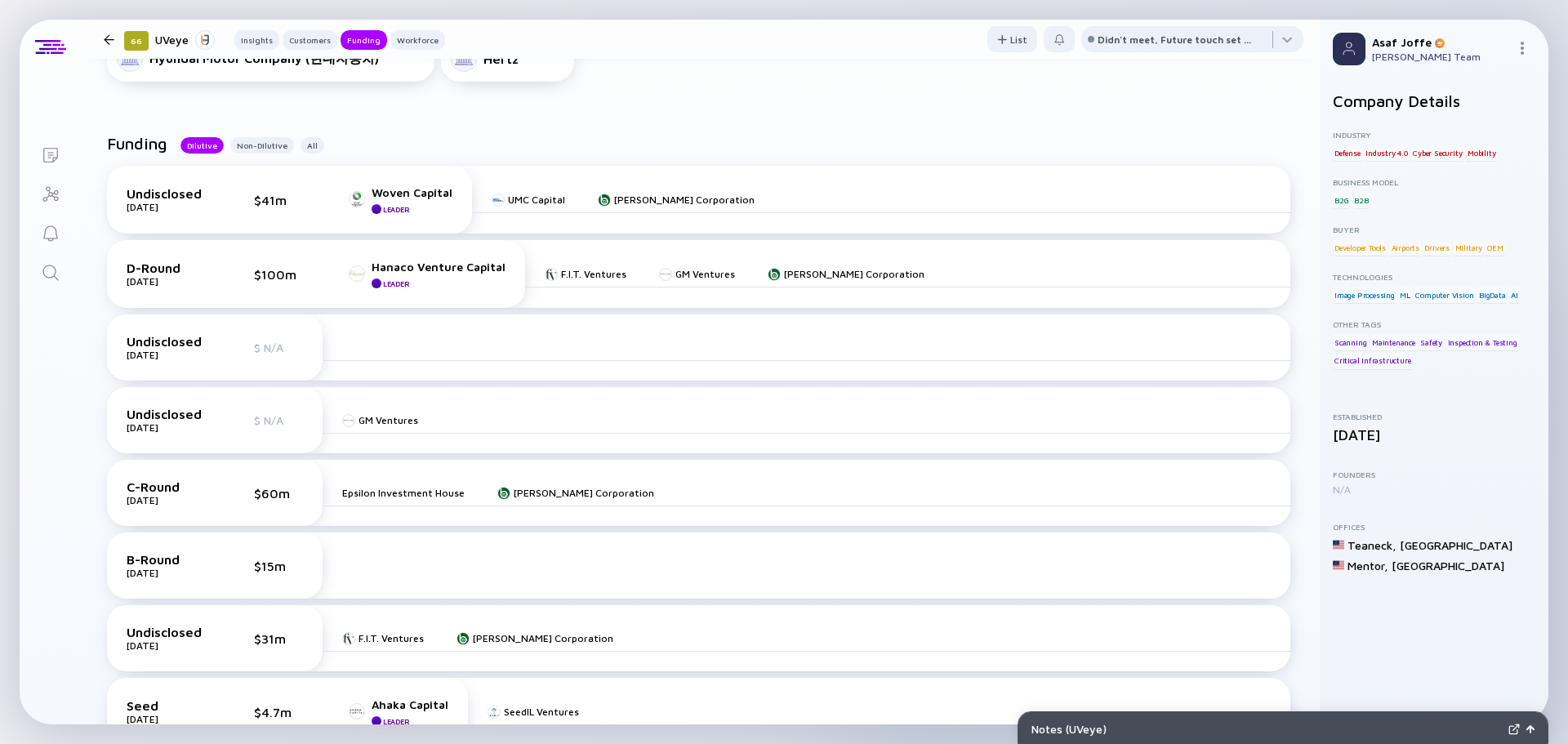
scroll to position [653, 0]
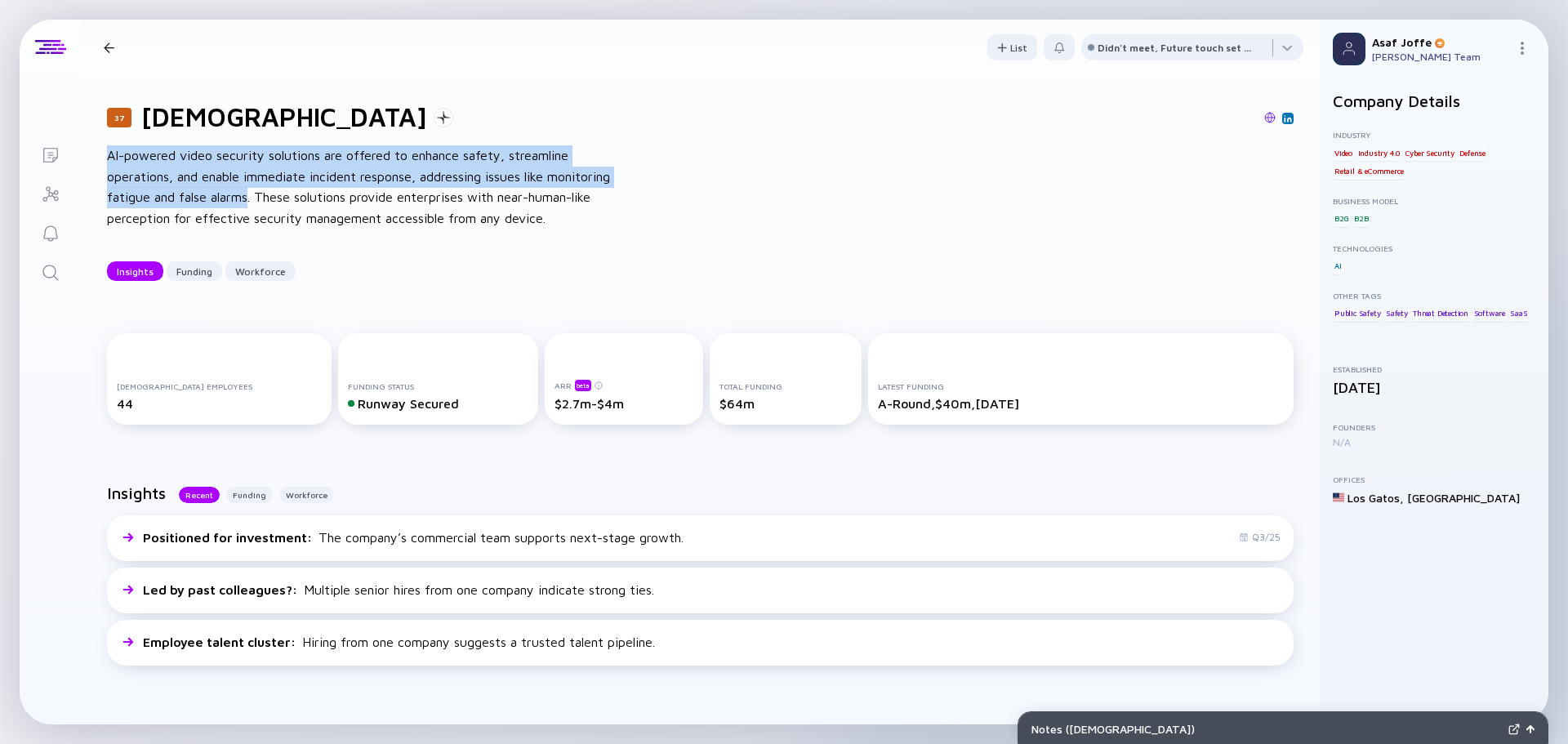
drag, startPoint x: 108, startPoint y: 156, endPoint x: 248, endPoint y: 202, distance: 147.4
click at [248, 202] on div "AI-powered video security solutions are offered to enhance safety, streamline o…" at bounding box center [368, 186] width 523 height 83
copy div "AI-powered video security solutions are offered to enhance safety, streamline o…"
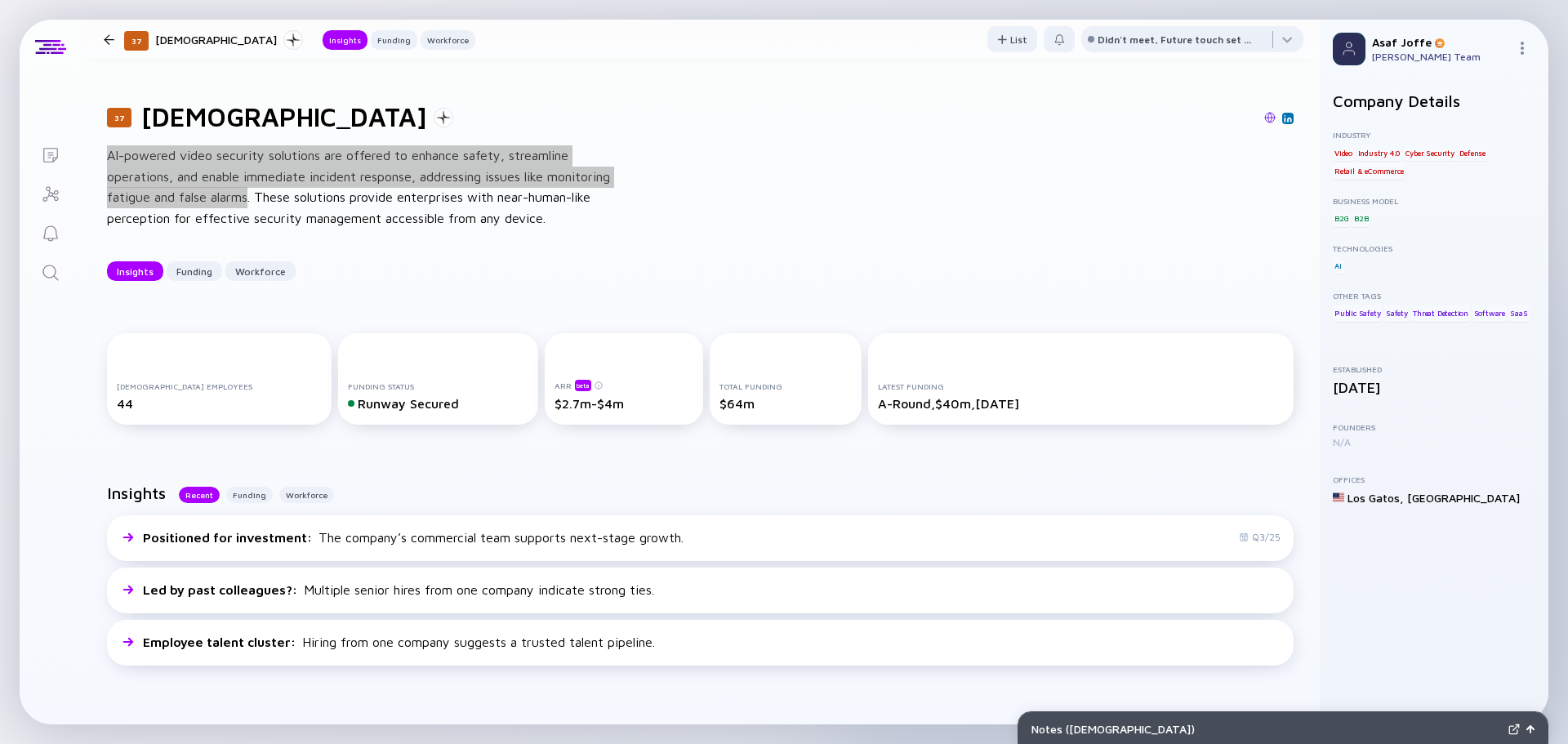
scroll to position [326, 0]
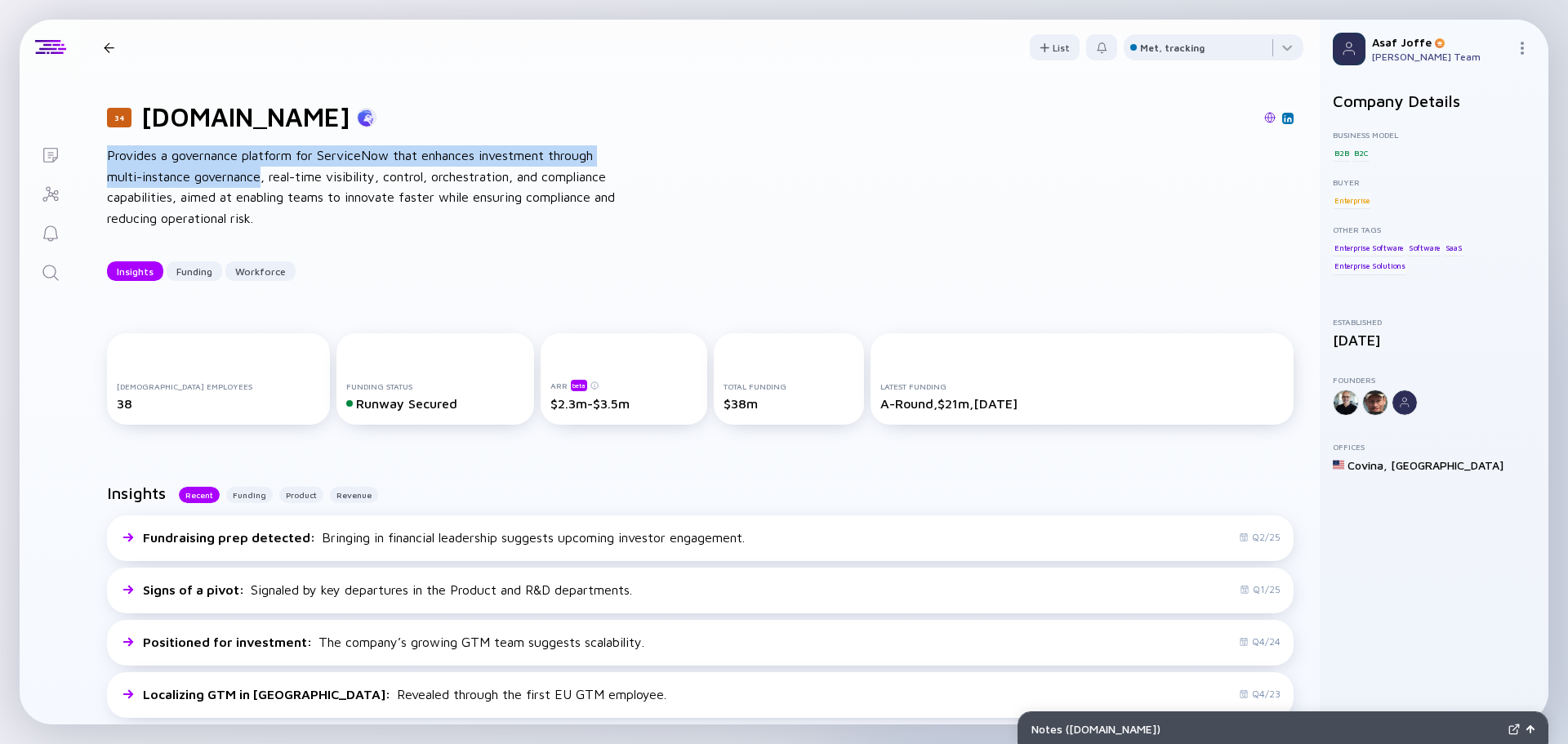
drag, startPoint x: 108, startPoint y: 157, endPoint x: 265, endPoint y: 179, distance: 158.5
click at [265, 179] on div "Provides a governance platform for ServiceNow that enhances investment through …" at bounding box center [368, 186] width 523 height 83
copy div "Provides a governance platform for ServiceNow that enhances investment through …"
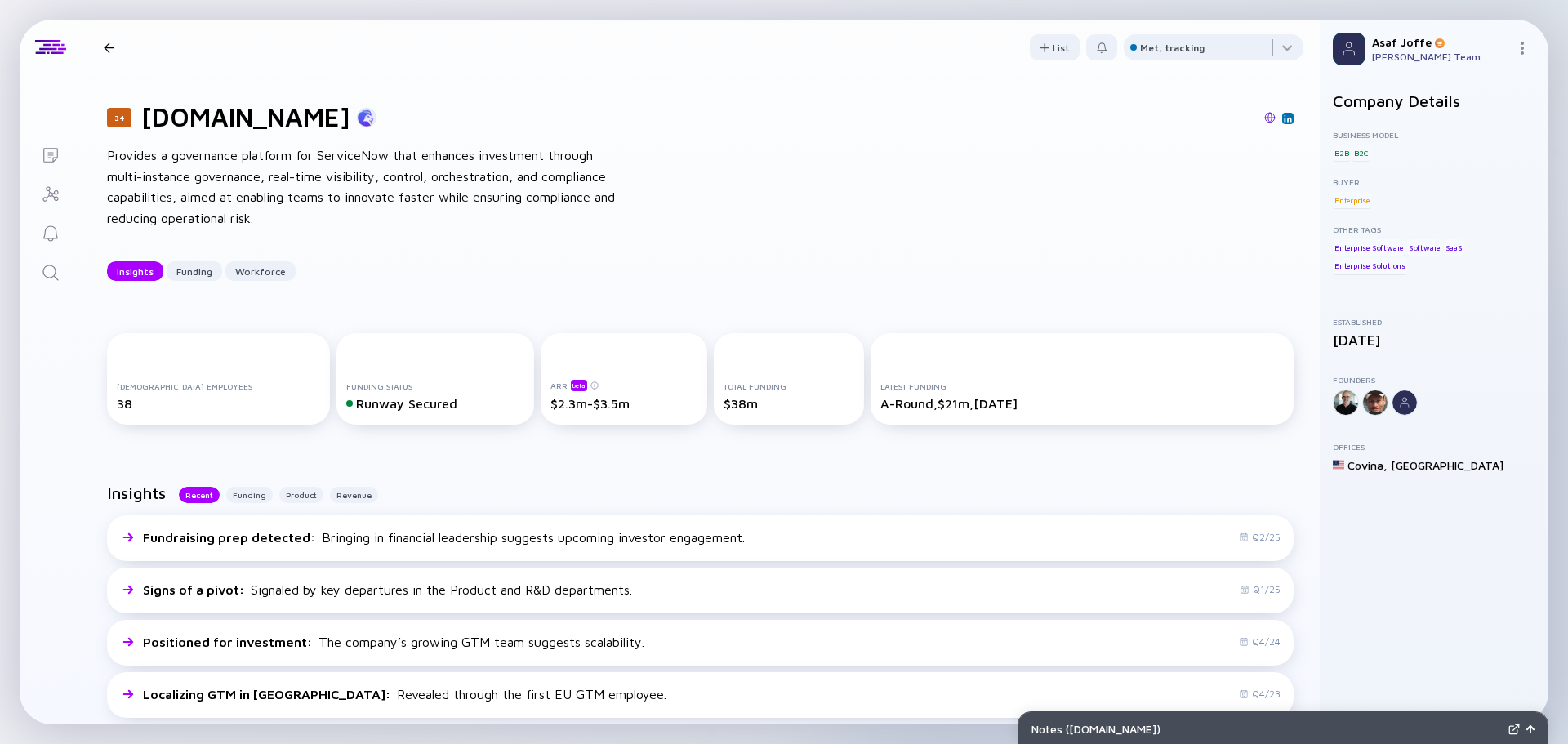
click at [483, 212] on div "Provides a governance platform for ServiceNow that enhances investment through …" at bounding box center [368, 186] width 523 height 83
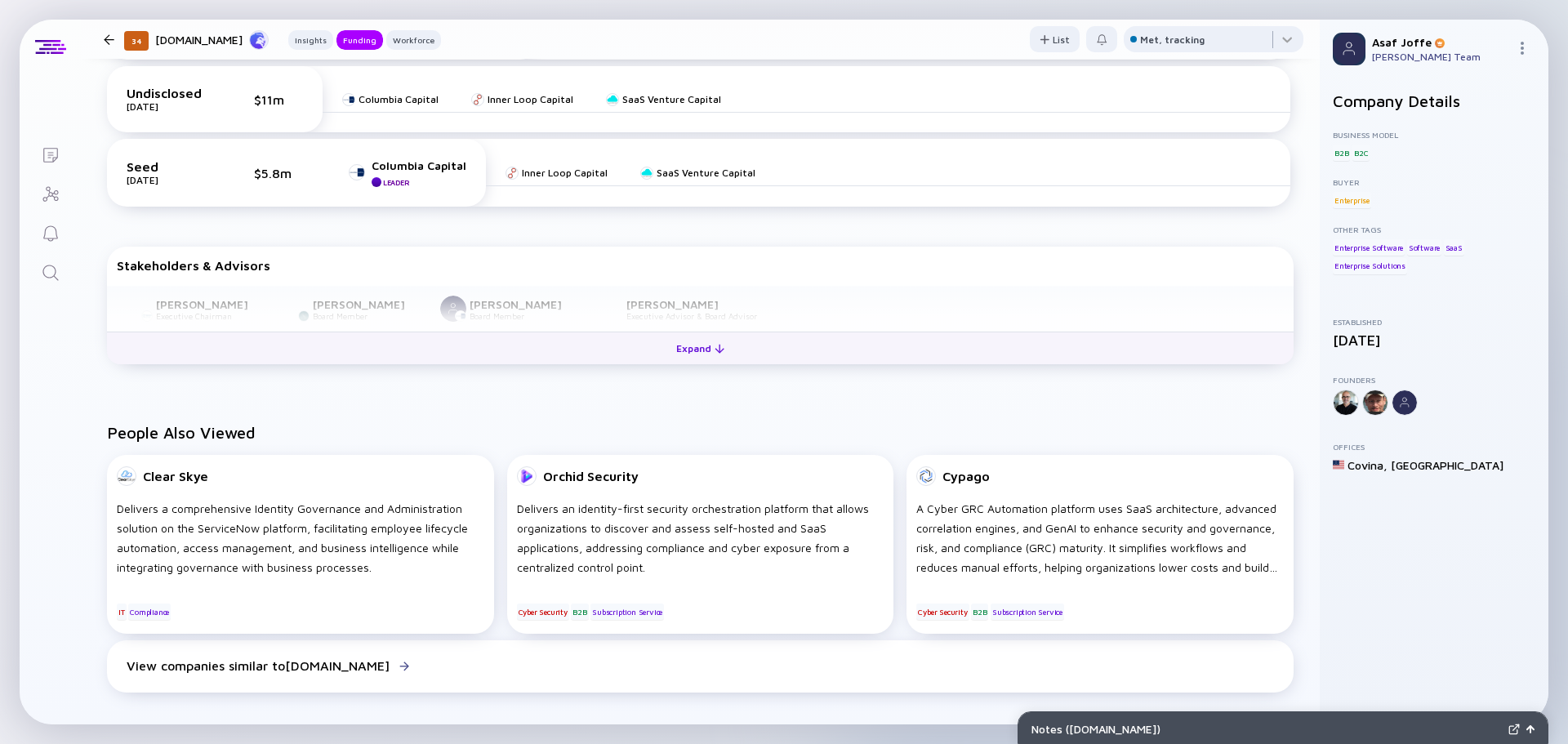
scroll to position [735, 0]
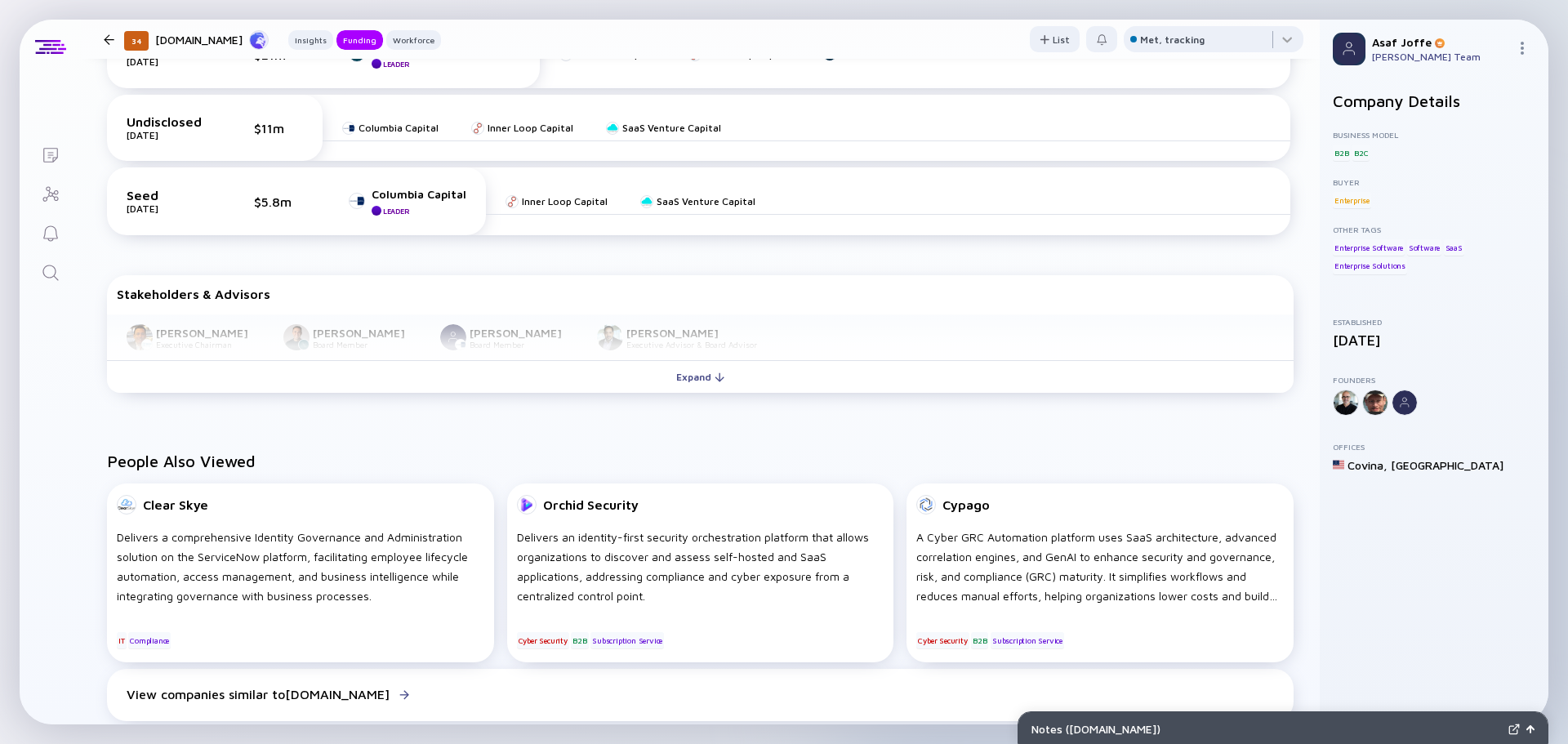
click at [675, 433] on div "34 xtype.io Provides a governance platform for ServiceNow that enhances investm…" at bounding box center [700, 705] width 1239 height 2836
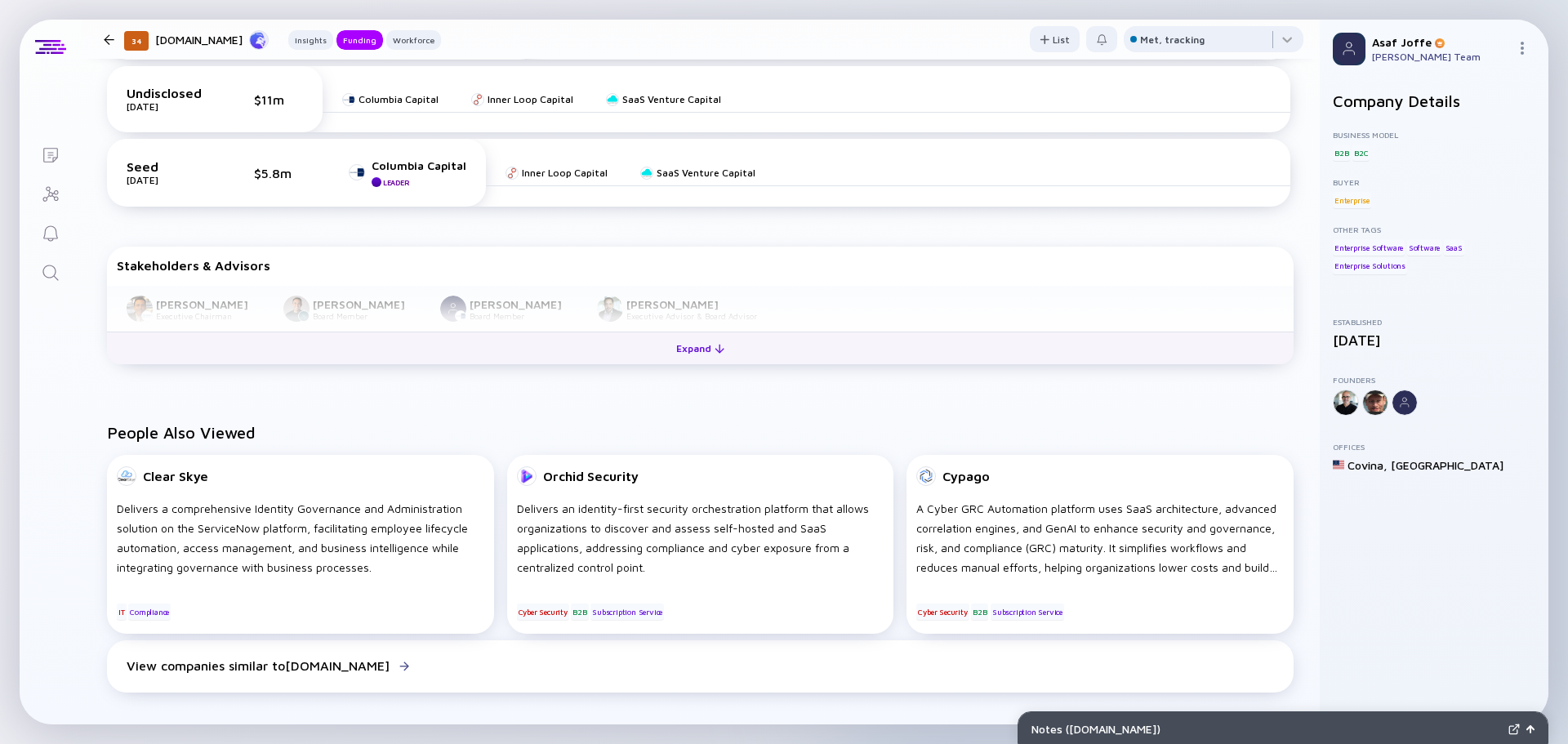
click at [459, 344] on button "Expand" at bounding box center [700, 348] width 1187 height 33
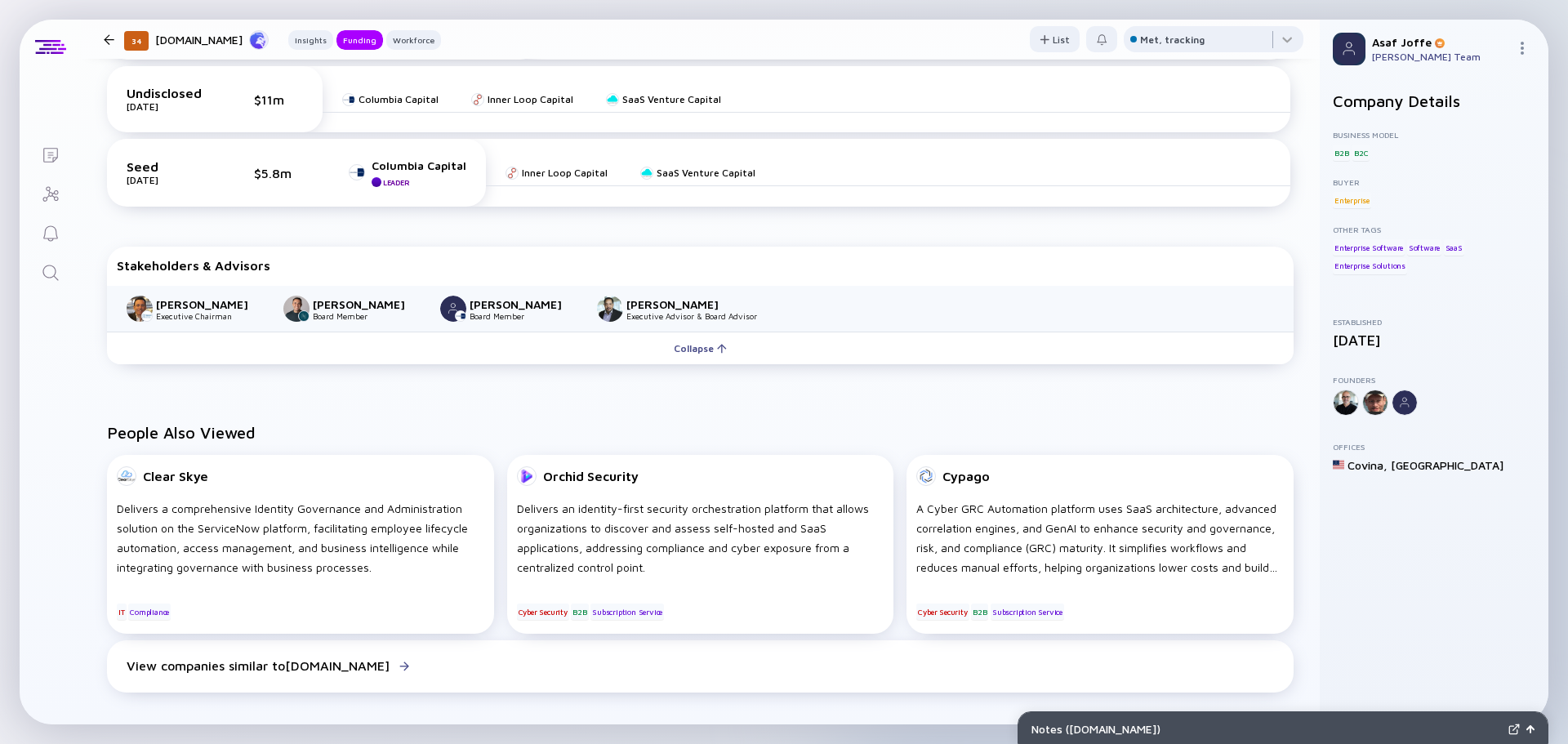
click at [348, 305] on div "Dave Zilberman" at bounding box center [366, 304] width 108 height 14
click at [509, 148] on img at bounding box center [513, 151] width 8 height 8
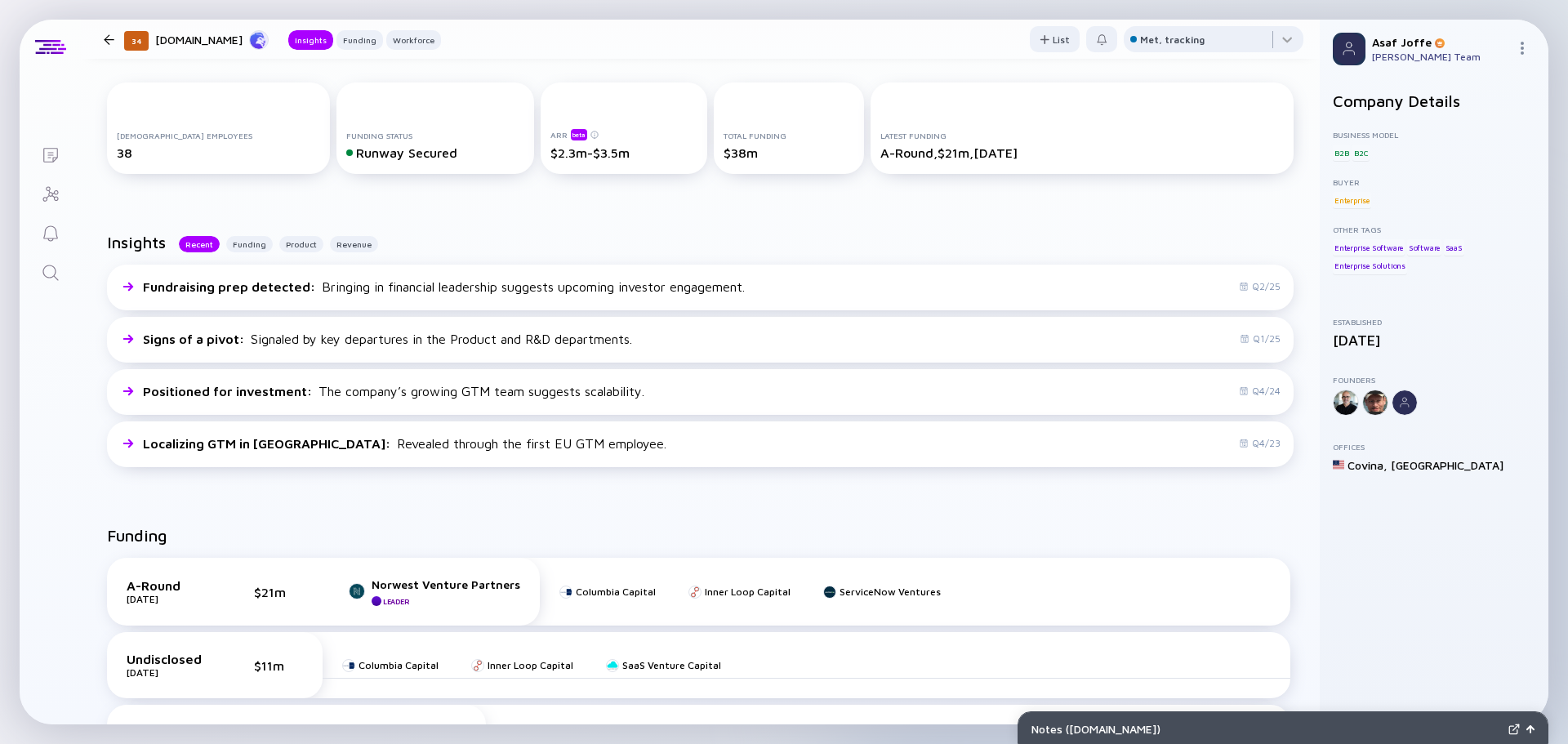
scroll to position [0, 0]
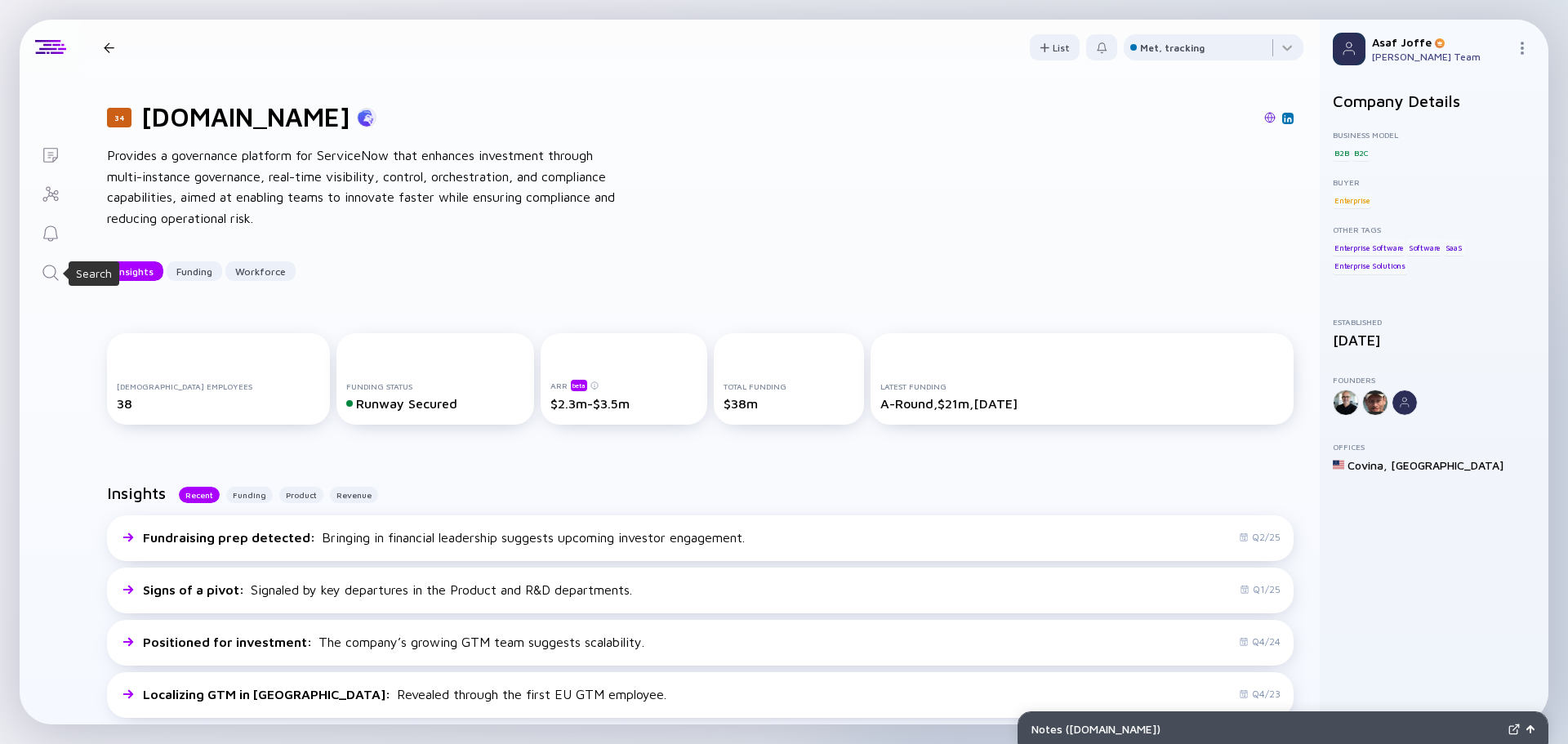
click at [48, 269] on icon "Search" at bounding box center [51, 273] width 20 height 20
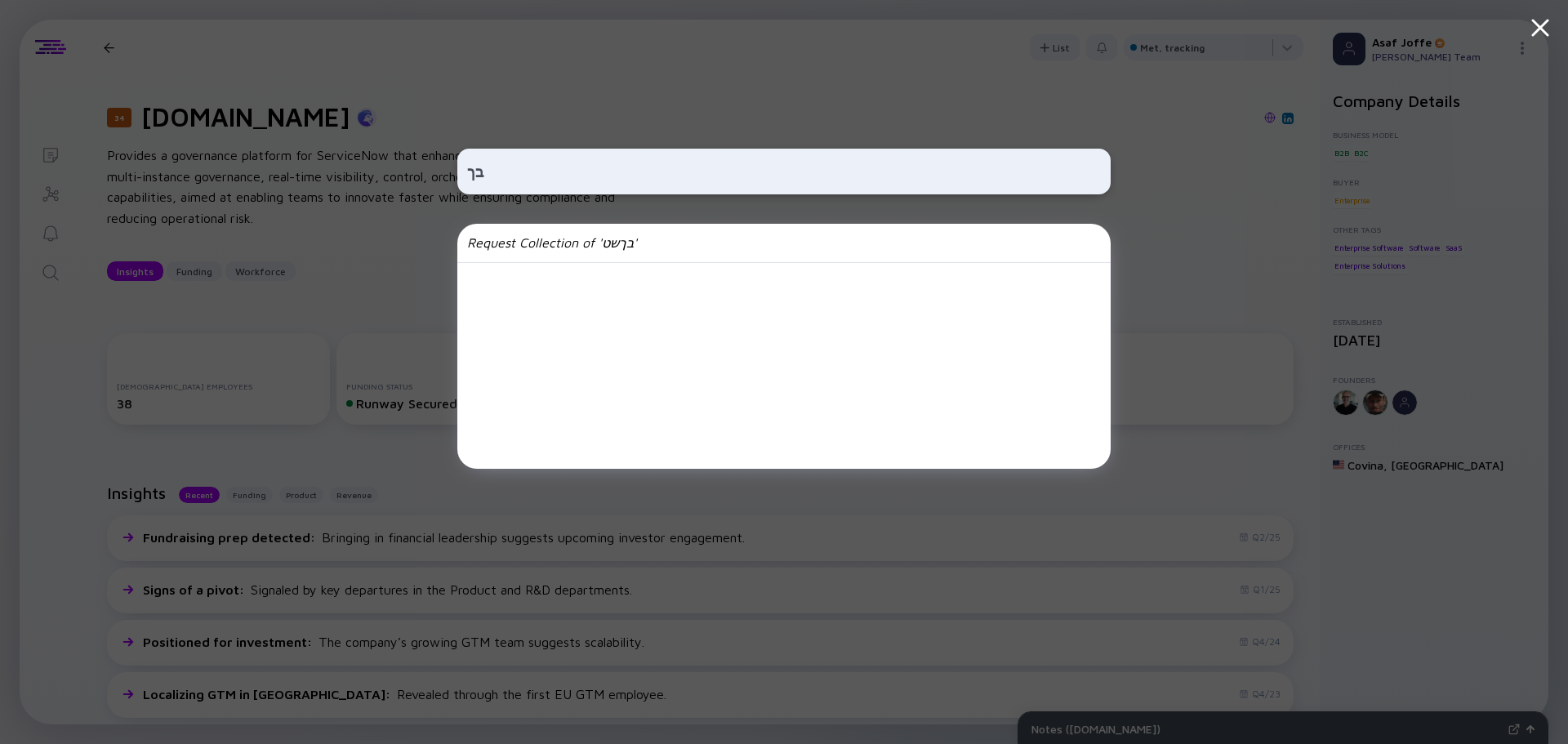
type input "ב"
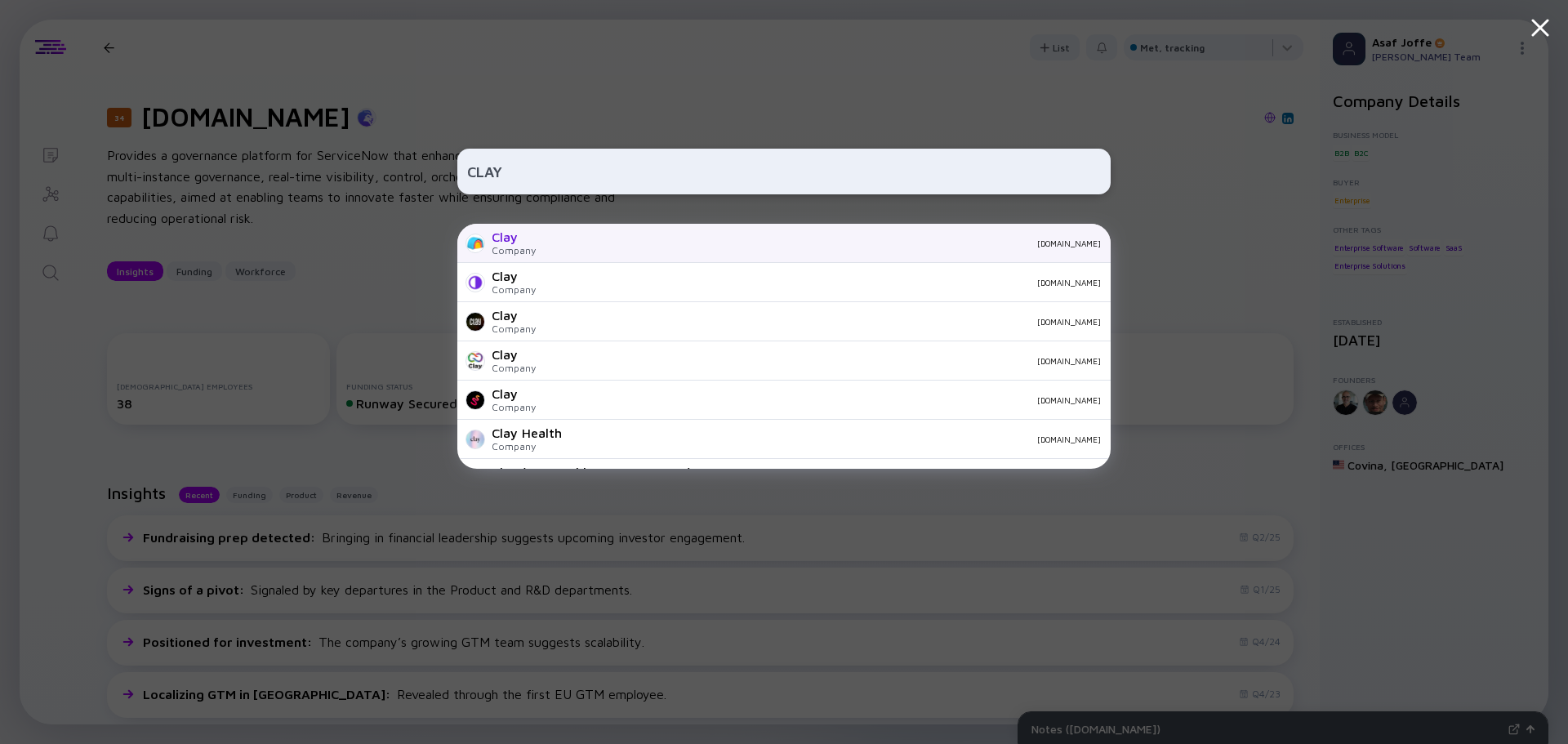
type input "CLAY"
click at [593, 250] on div "Clay Company clay.com" at bounding box center [784, 244] width 653 height 39
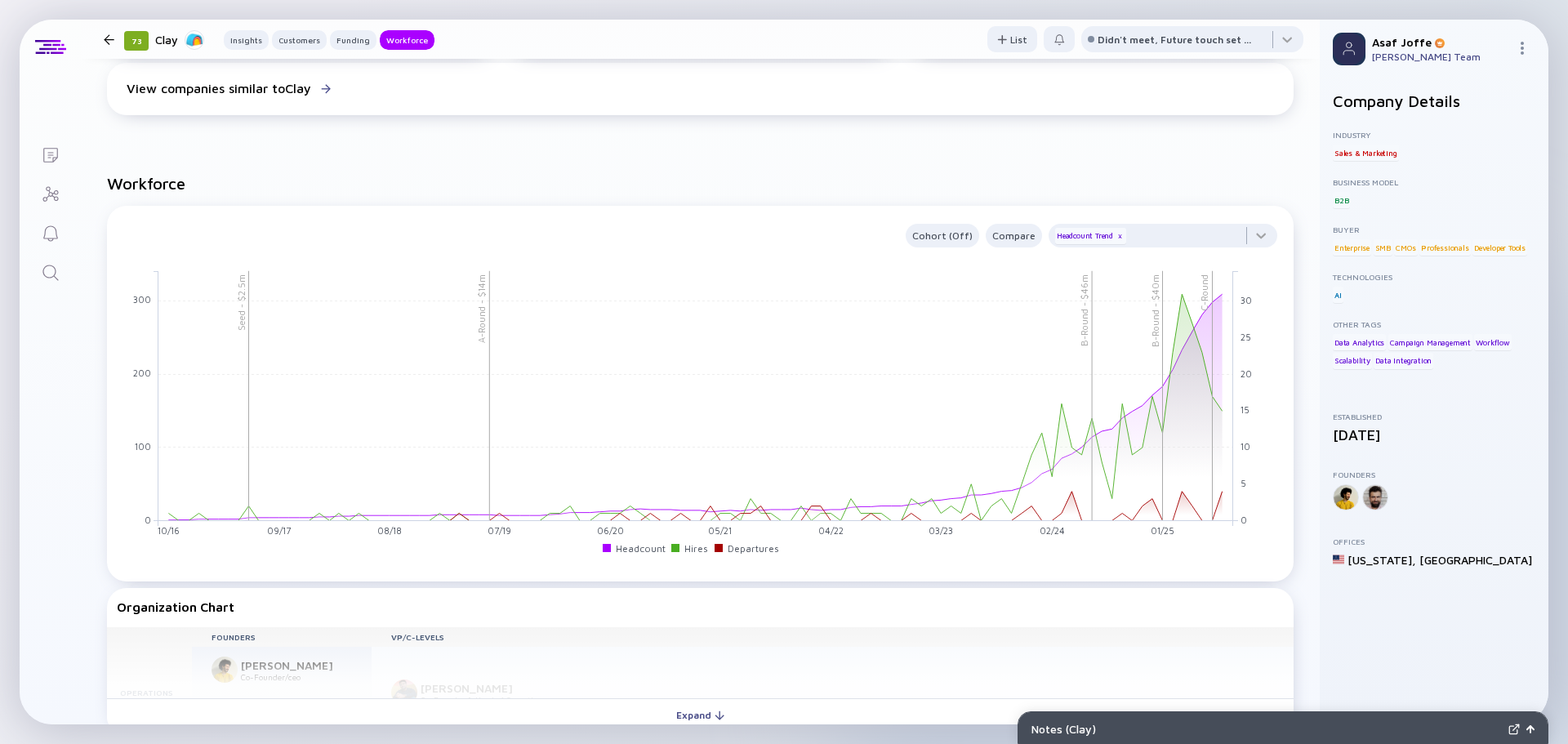
scroll to position [1796, 0]
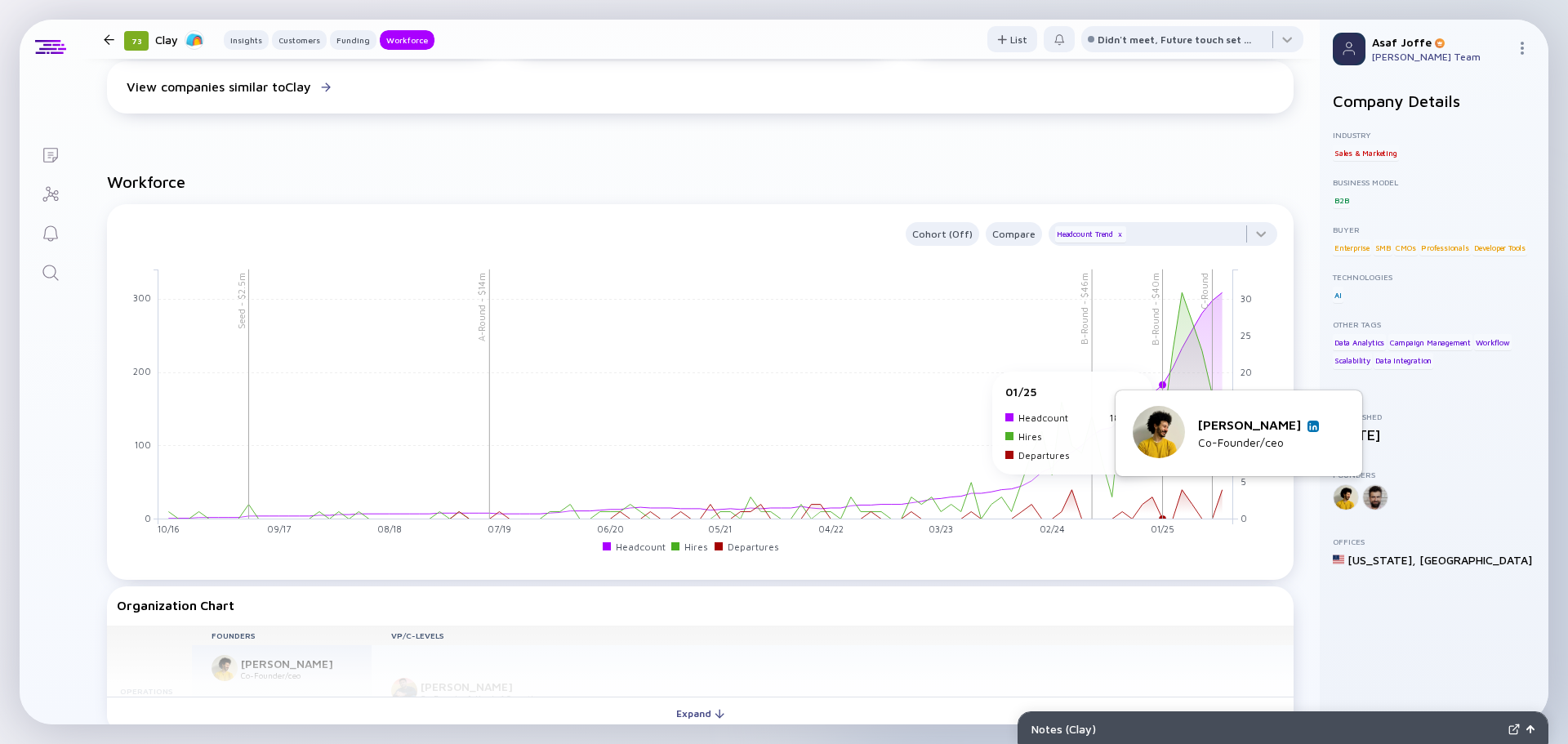
drag, startPoint x: 1222, startPoint y: 394, endPoint x: 1041, endPoint y: 346, distance: 187.3
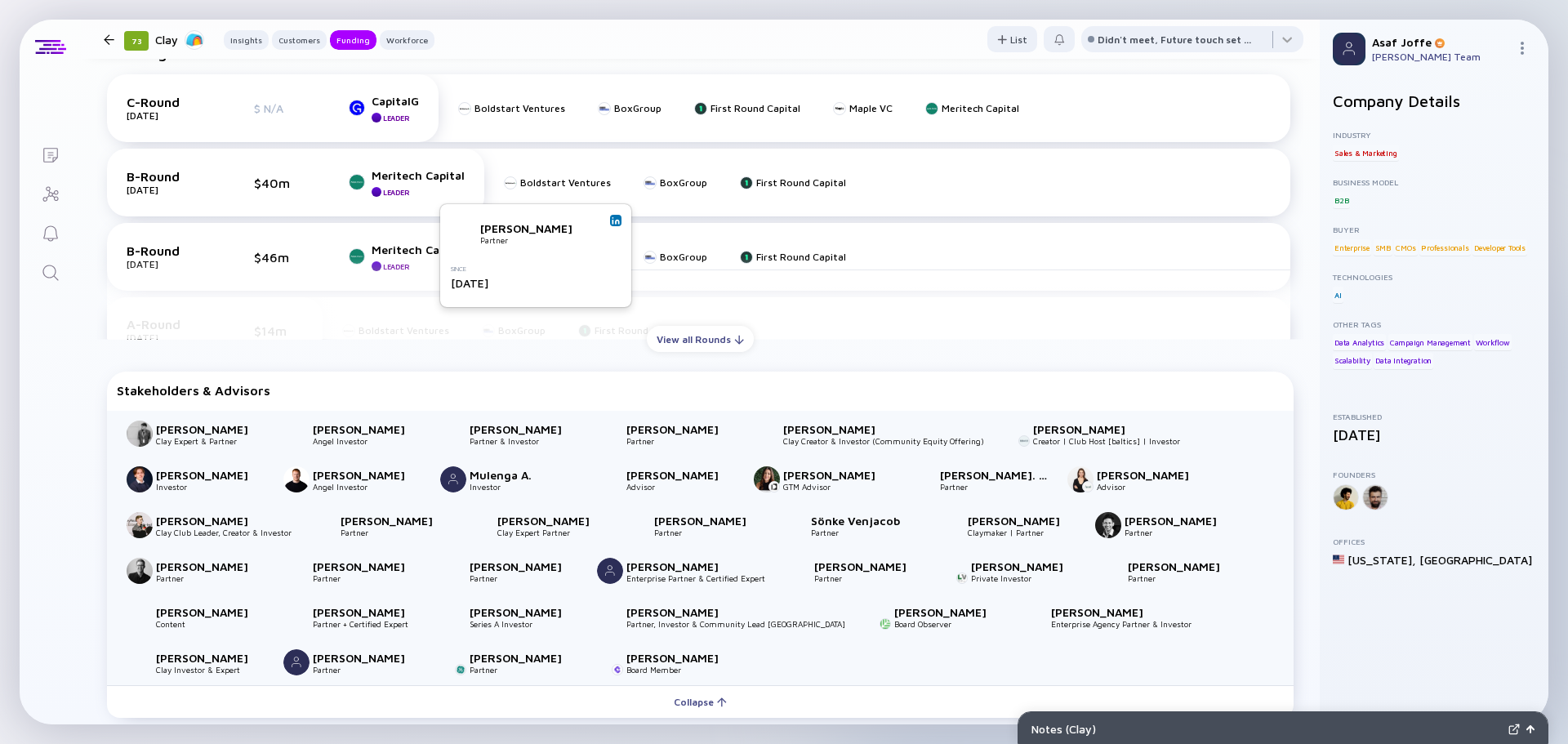
scroll to position [816, 0]
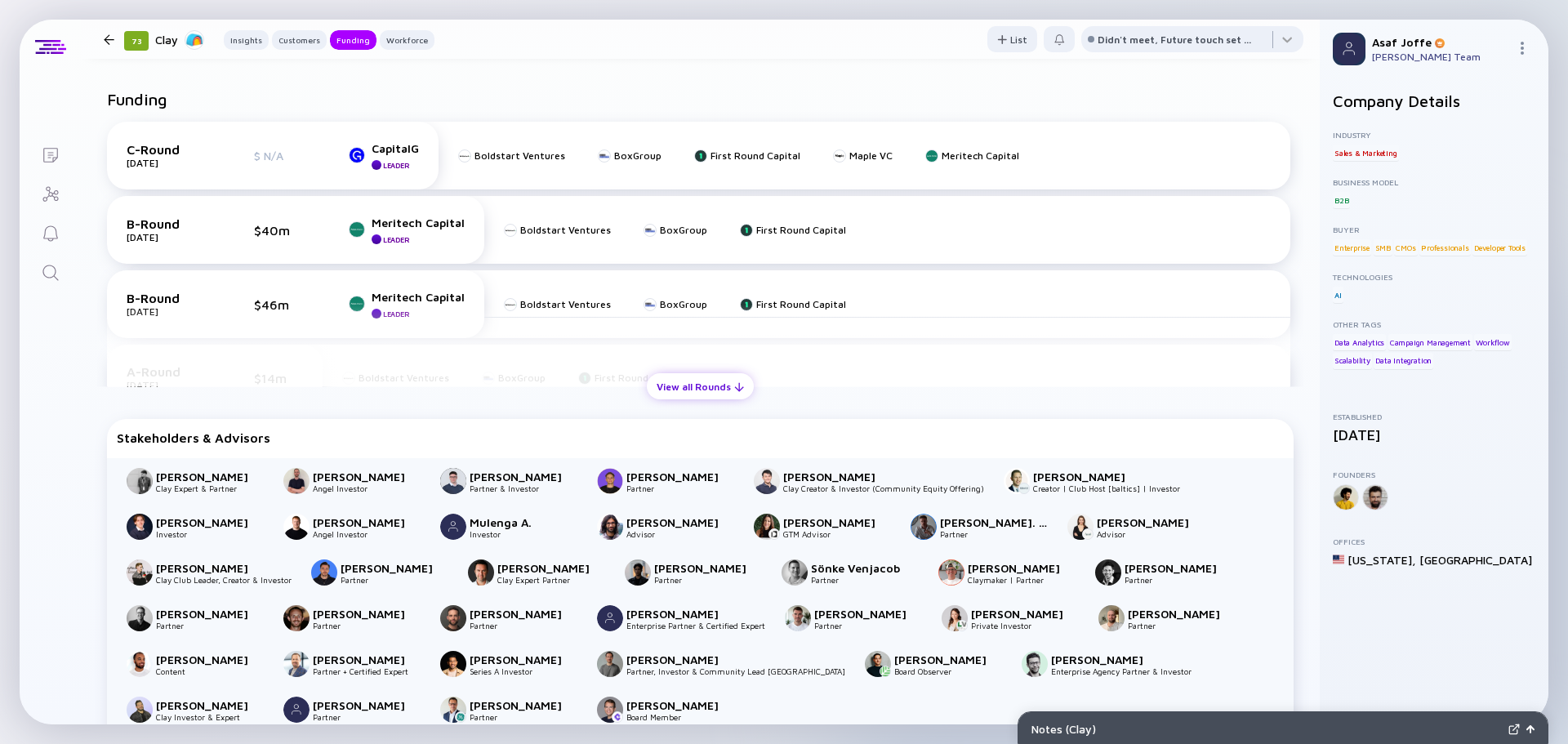
click at [668, 385] on div "View all Rounds" at bounding box center [700, 386] width 107 height 25
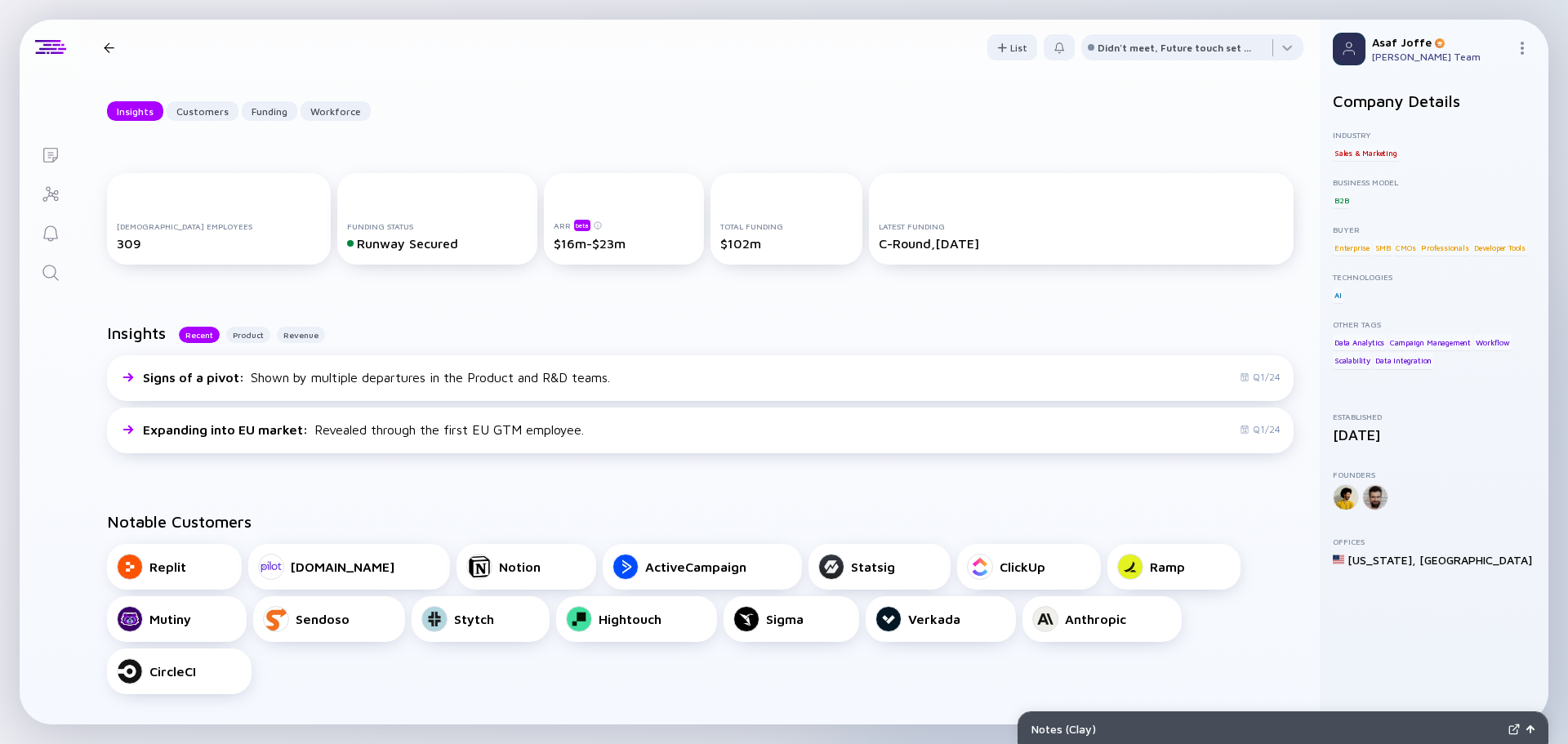
scroll to position [0, 0]
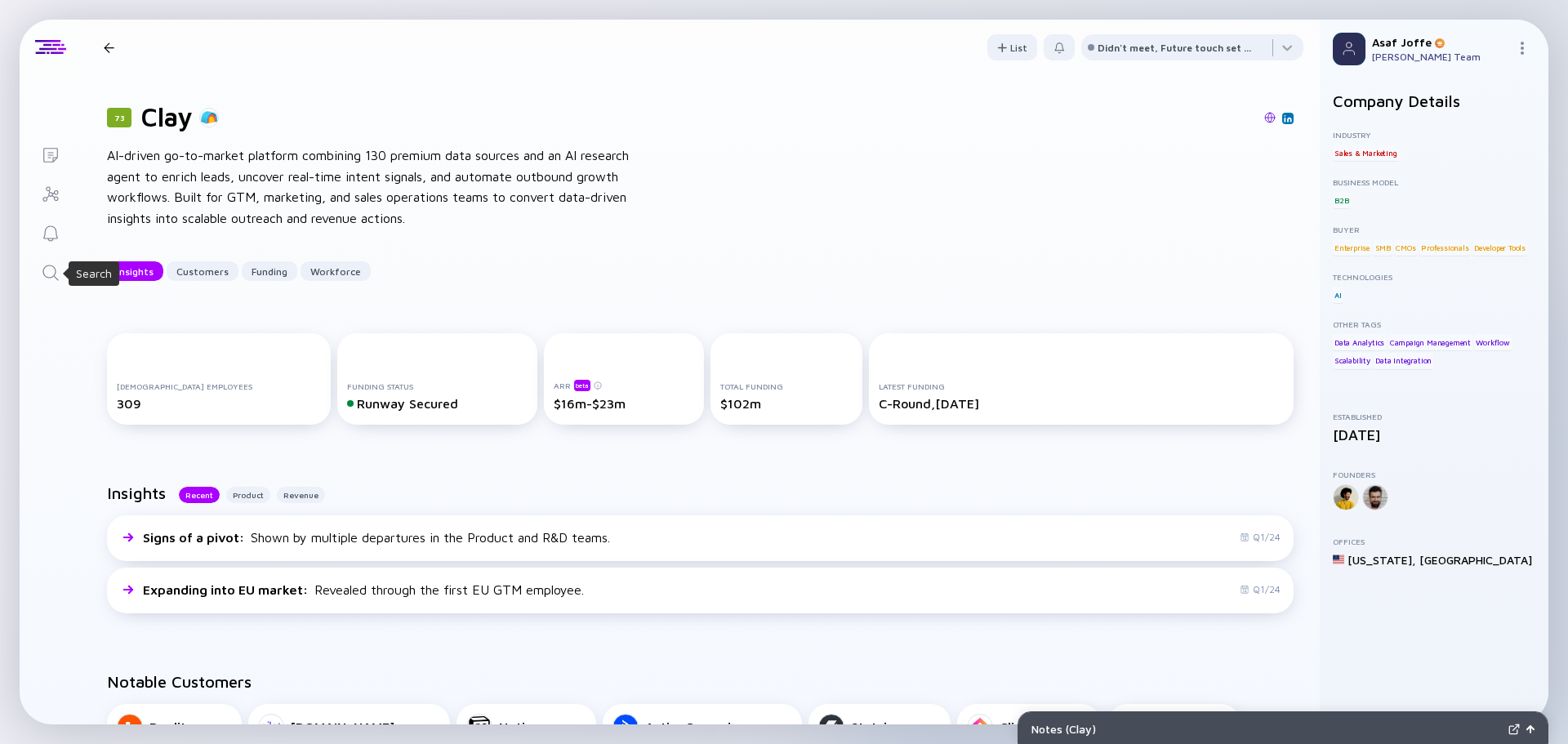
click at [52, 269] on icon "Search" at bounding box center [51, 273] width 20 height 20
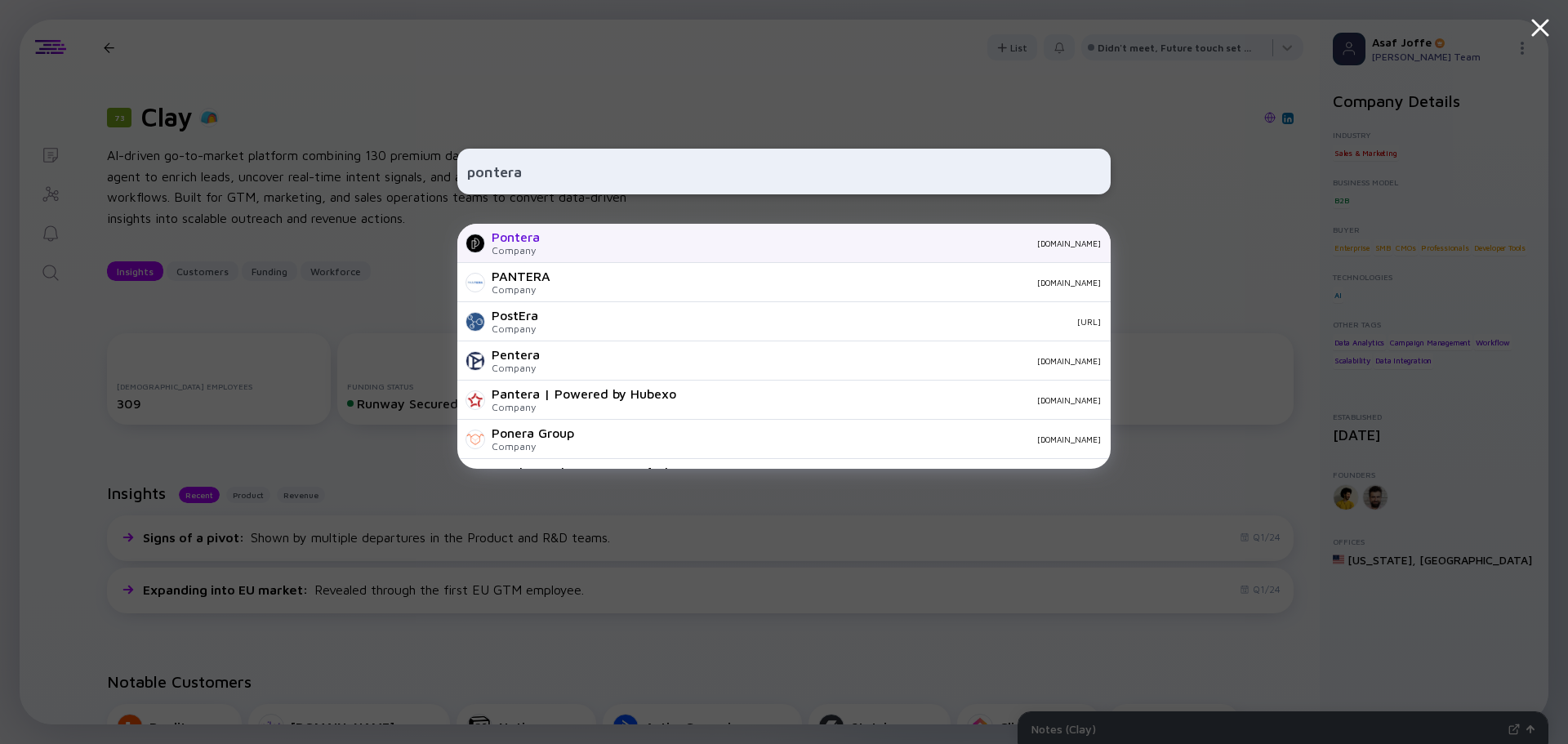
type input "pontera"
click at [542, 240] on div "Pontera Company pontera.com" at bounding box center [784, 244] width 653 height 39
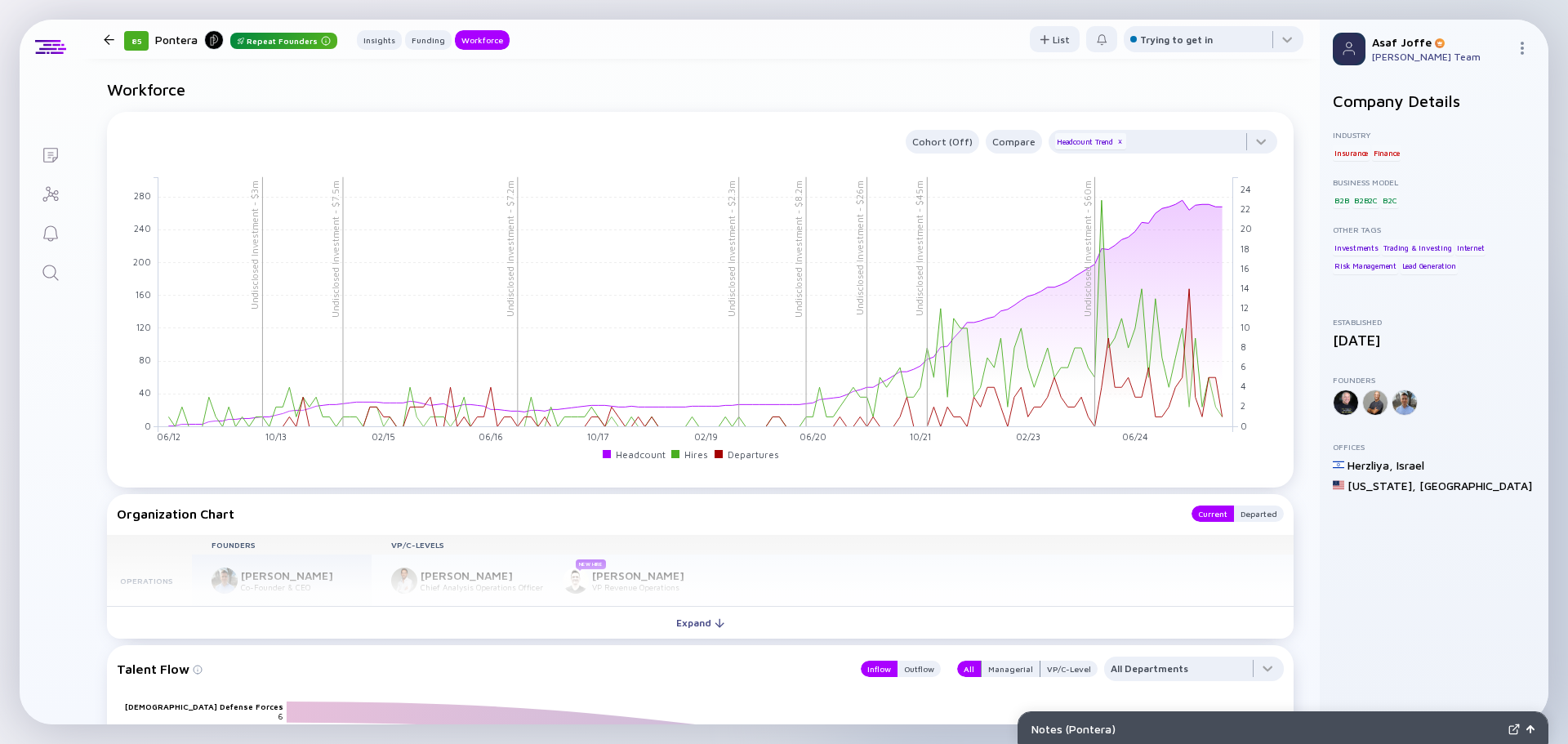
scroll to position [1842, 0]
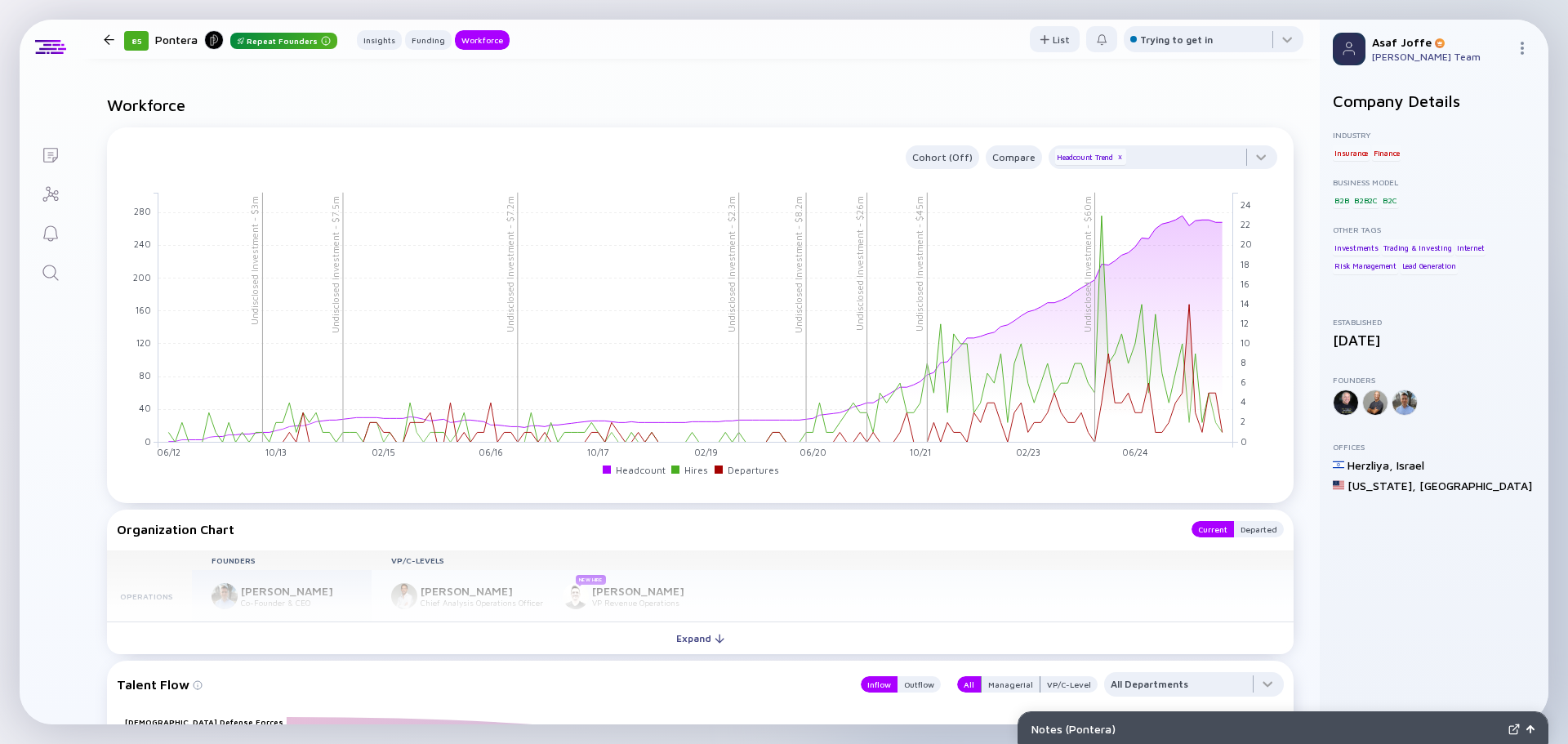
click at [54, 275] on icon "Search" at bounding box center [51, 273] width 20 height 20
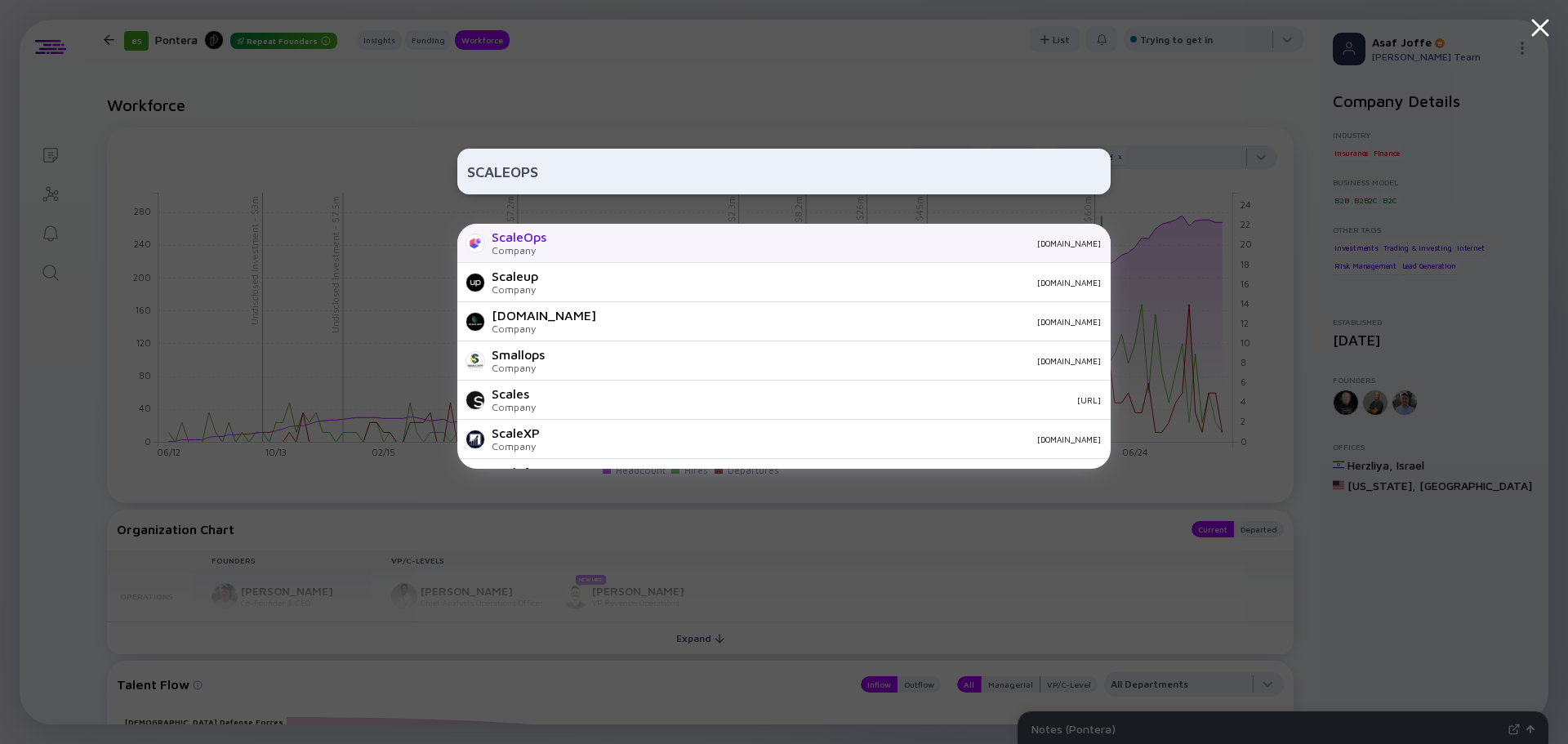
type input "SCALEOPS"
click at [691, 252] on div "ScaleOps Company scaleops.com" at bounding box center [784, 244] width 653 height 39
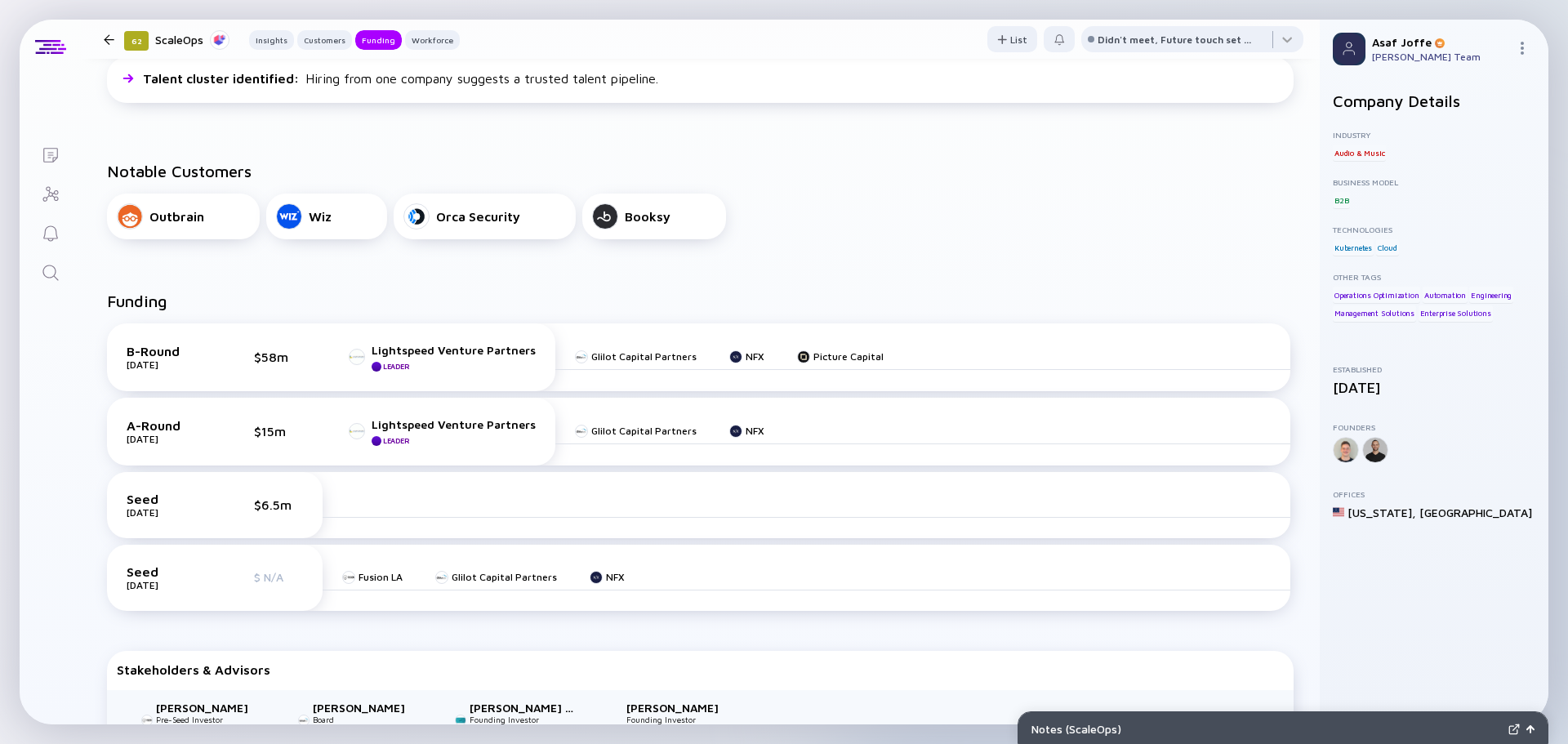
scroll to position [245, 0]
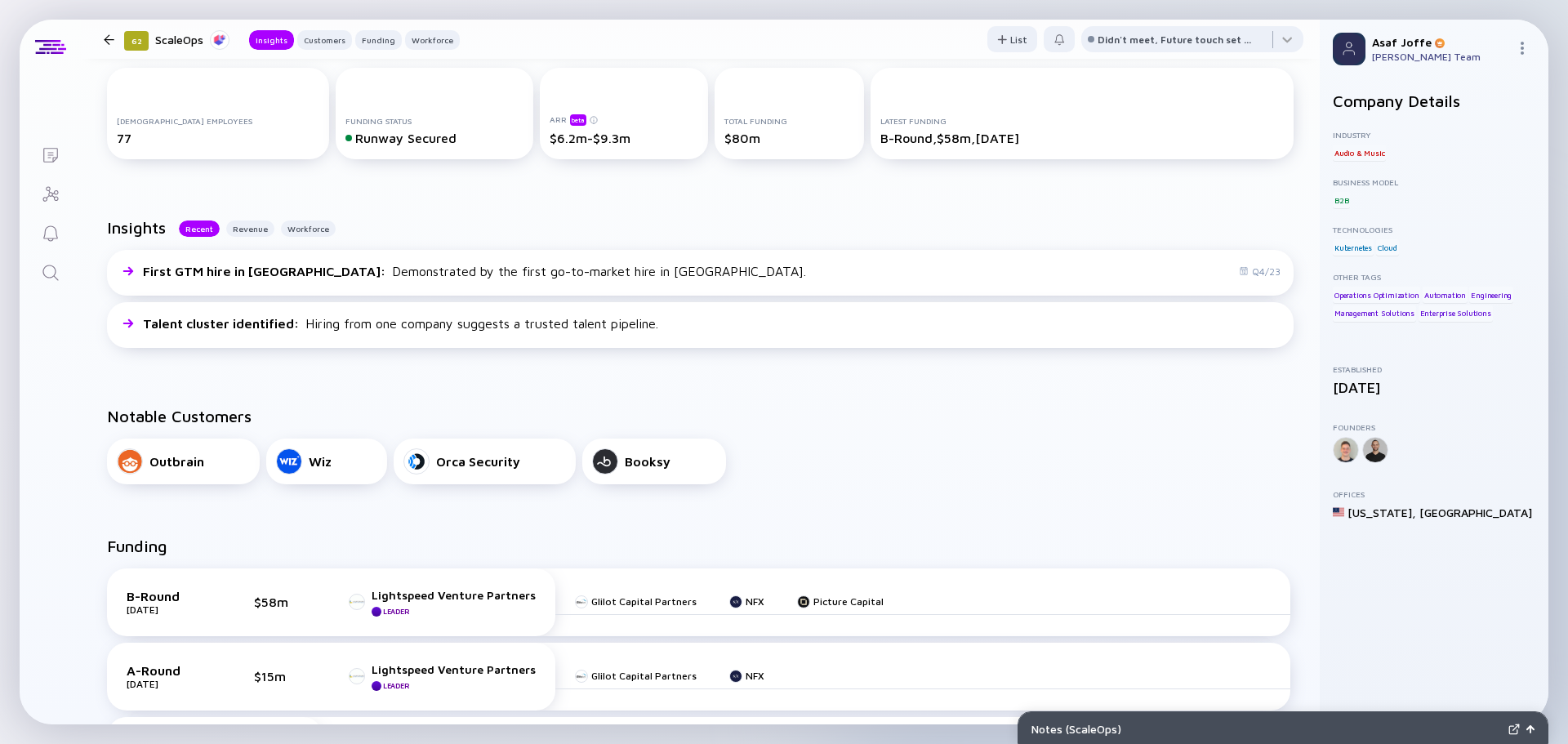
click at [61, 263] on link "Search" at bounding box center [50, 271] width 61 height 39
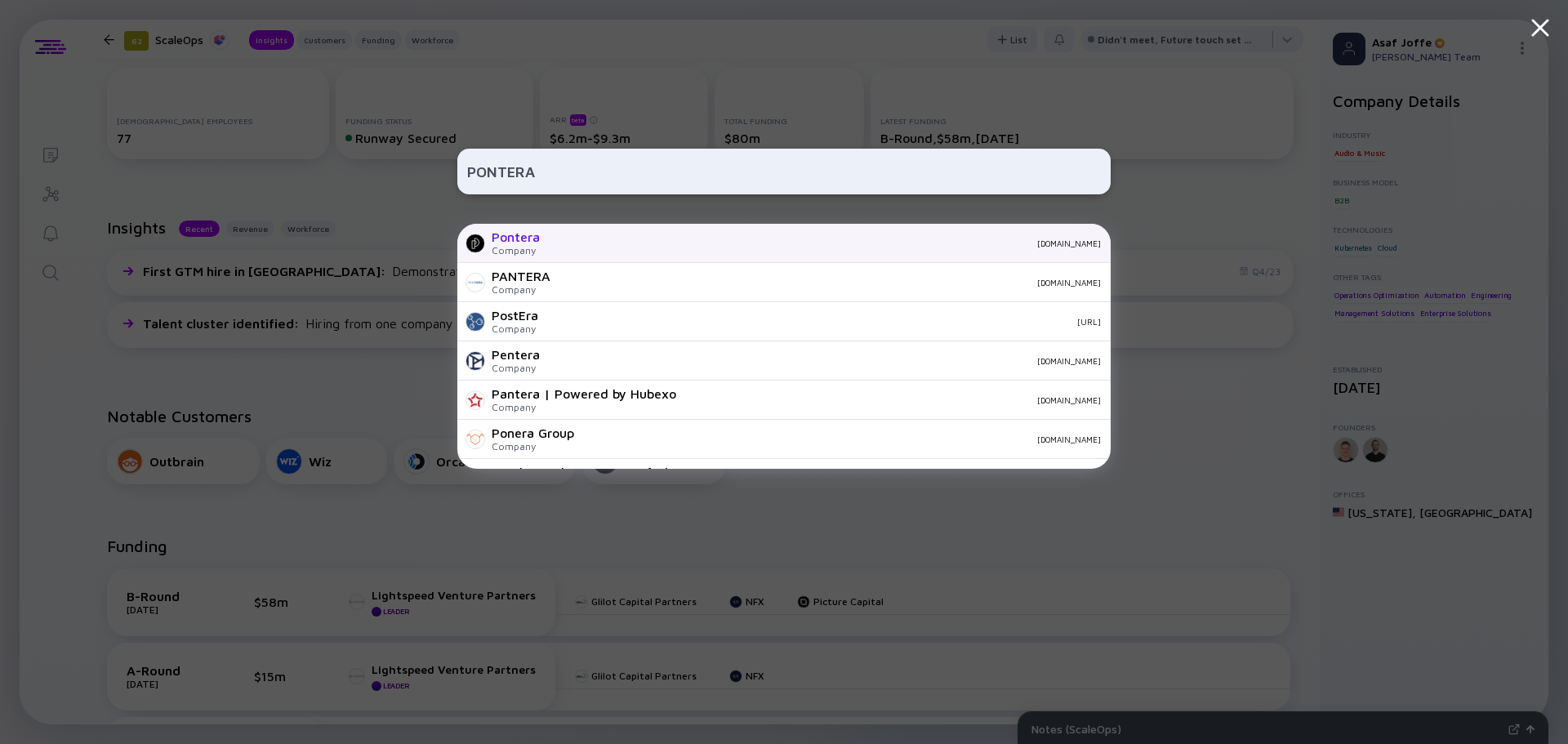
type input "PONTERA"
click at [609, 246] on div "pontera.com" at bounding box center [827, 243] width 548 height 9
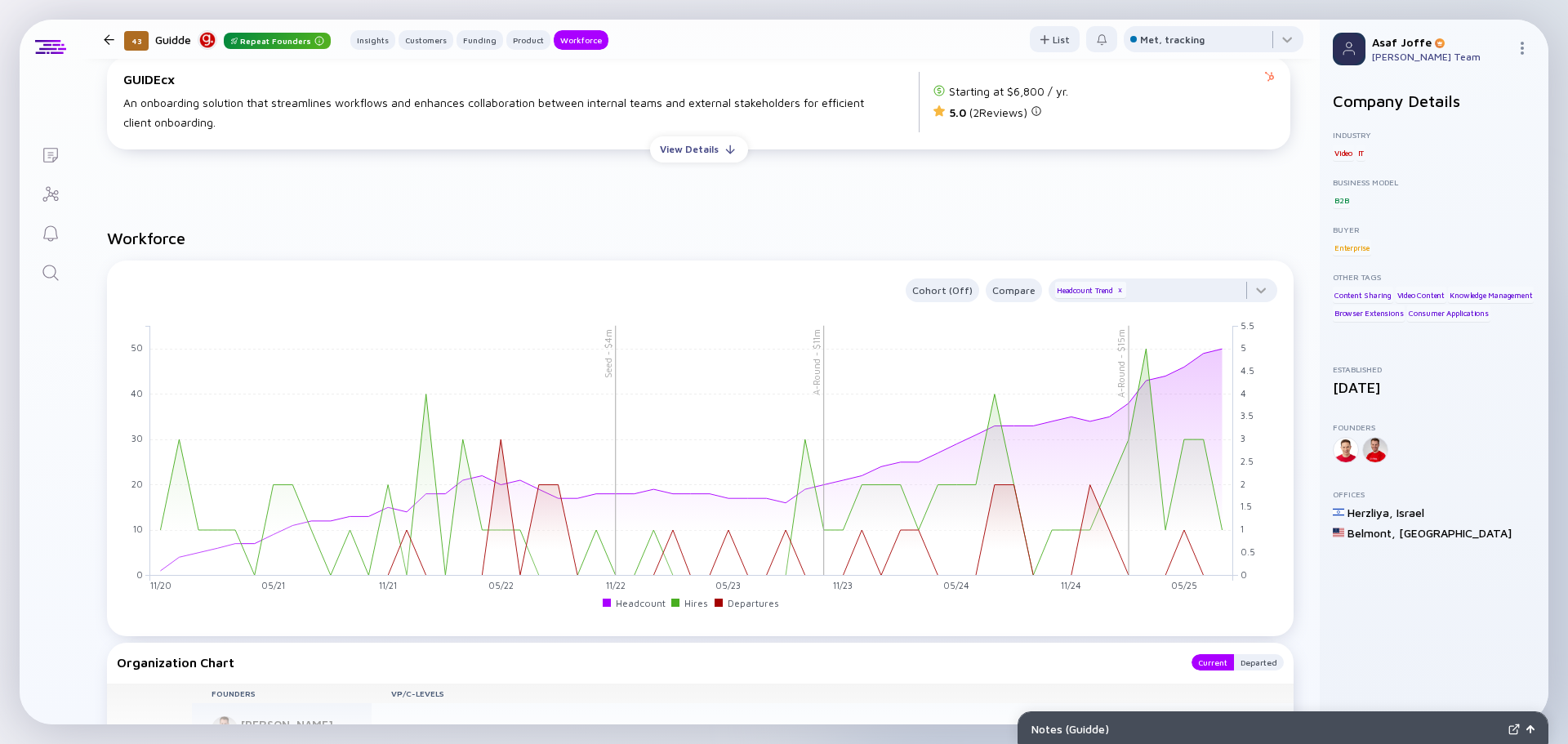
scroll to position [1551, 0]
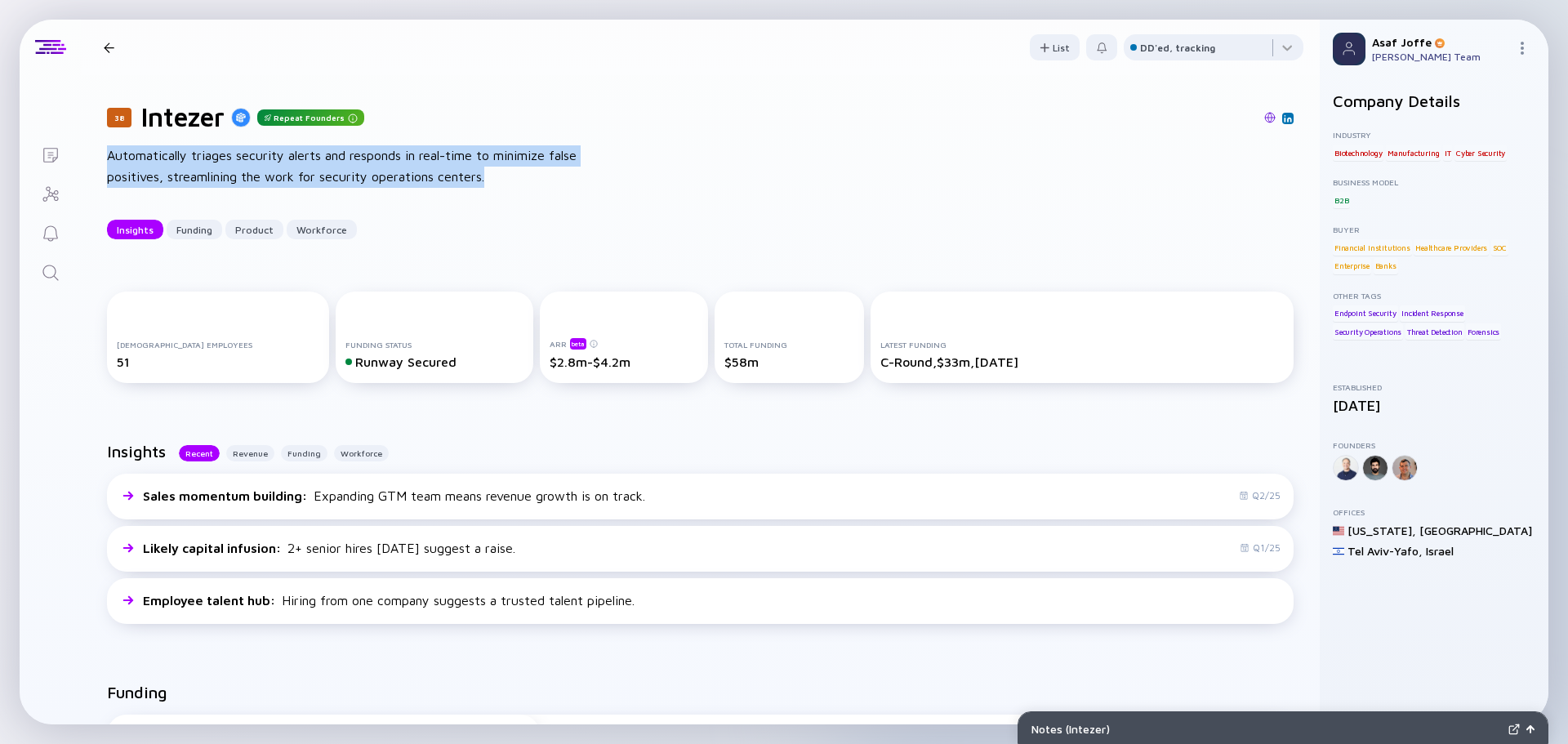
drag, startPoint x: 491, startPoint y: 179, endPoint x: 88, endPoint y: 151, distance: 404.0
click at [88, 151] on div "38 Intezer Repeat Founders Automatically triages security alerts and responds i…" at bounding box center [700, 170] width 1239 height 190
copy div "Automatically triages security alerts and responds in real-time to minimize fal…"
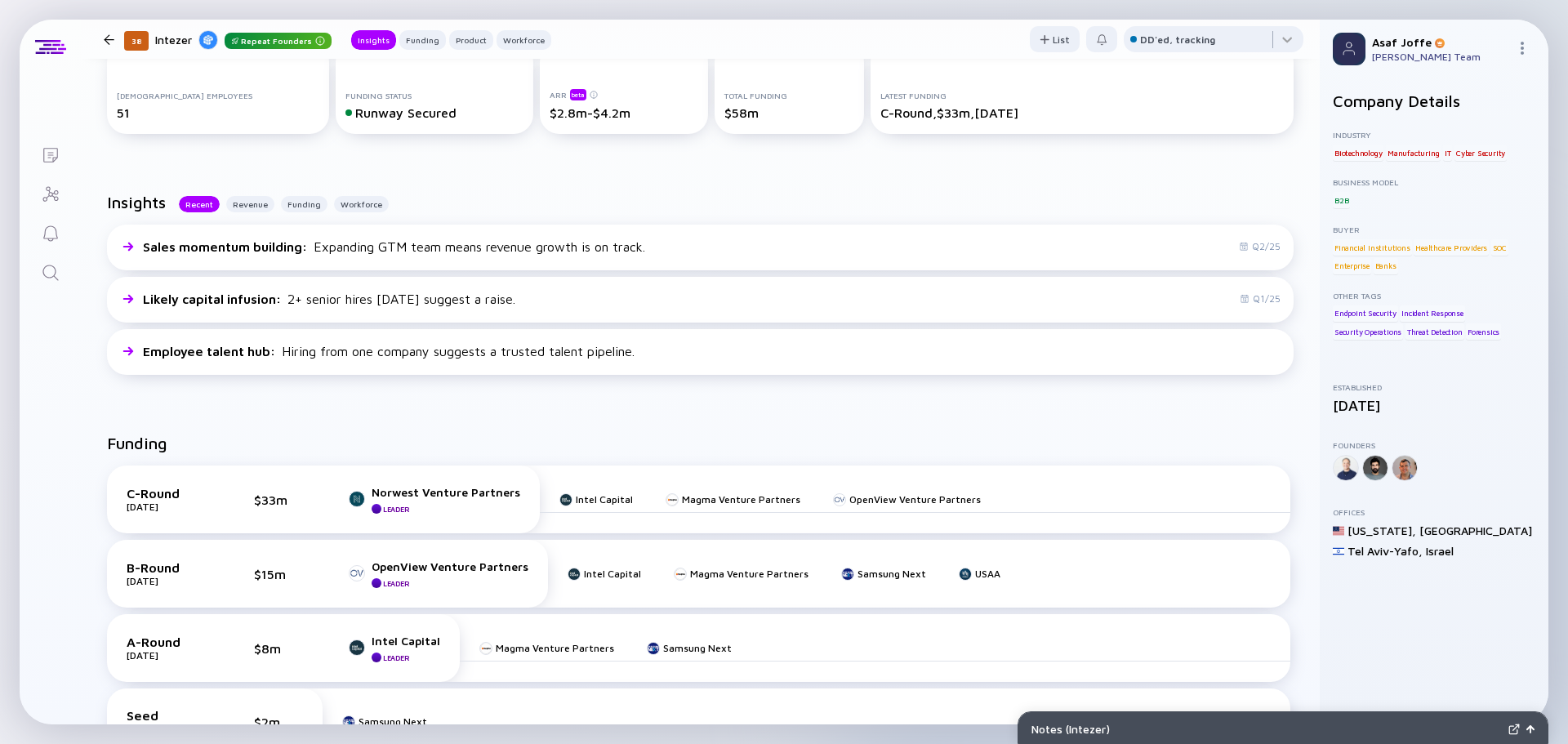
scroll to position [245, 0]
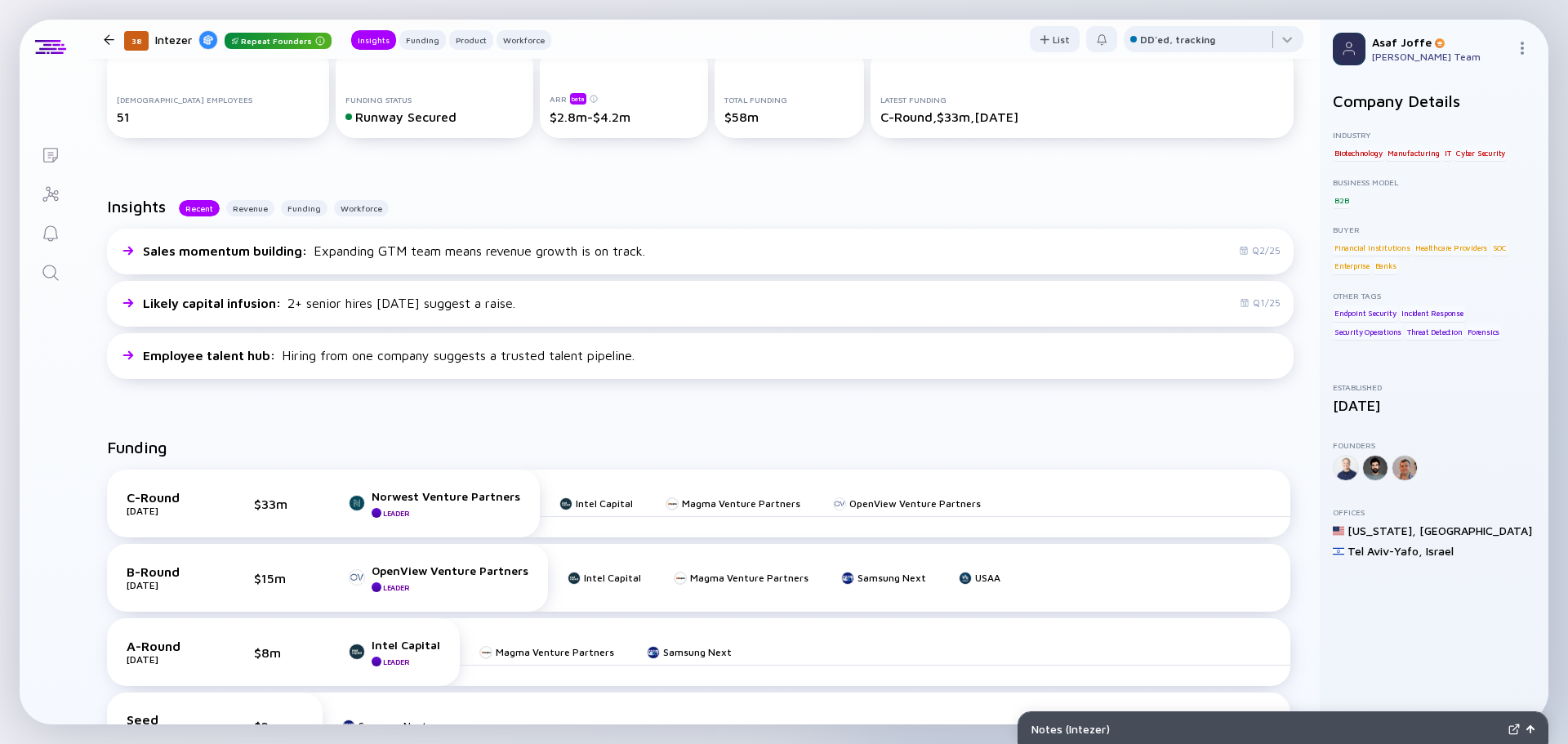
click at [48, 261] on link "Search" at bounding box center [50, 271] width 61 height 39
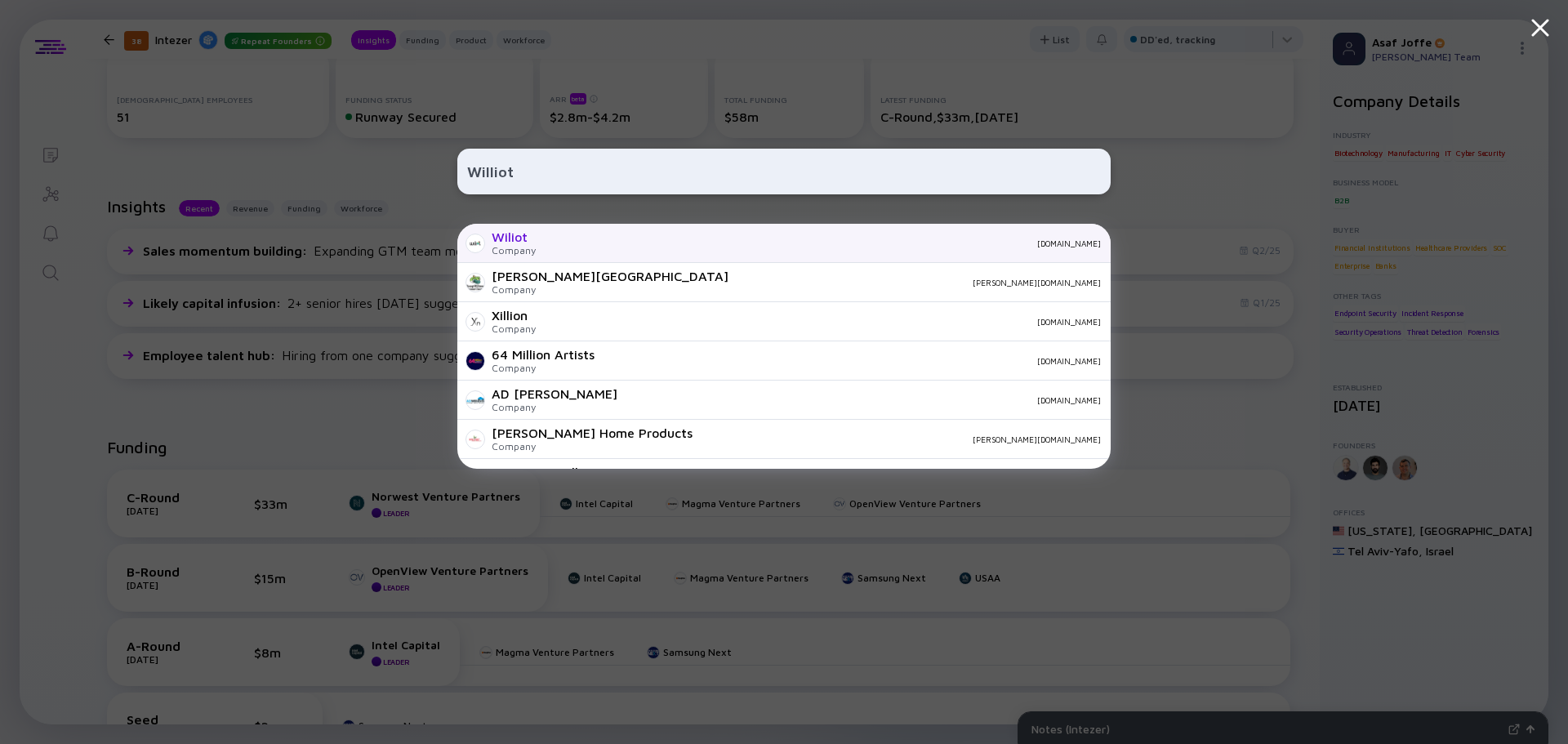
type input "Williot"
click at [510, 240] on div "Wiliot" at bounding box center [513, 237] width 44 height 15
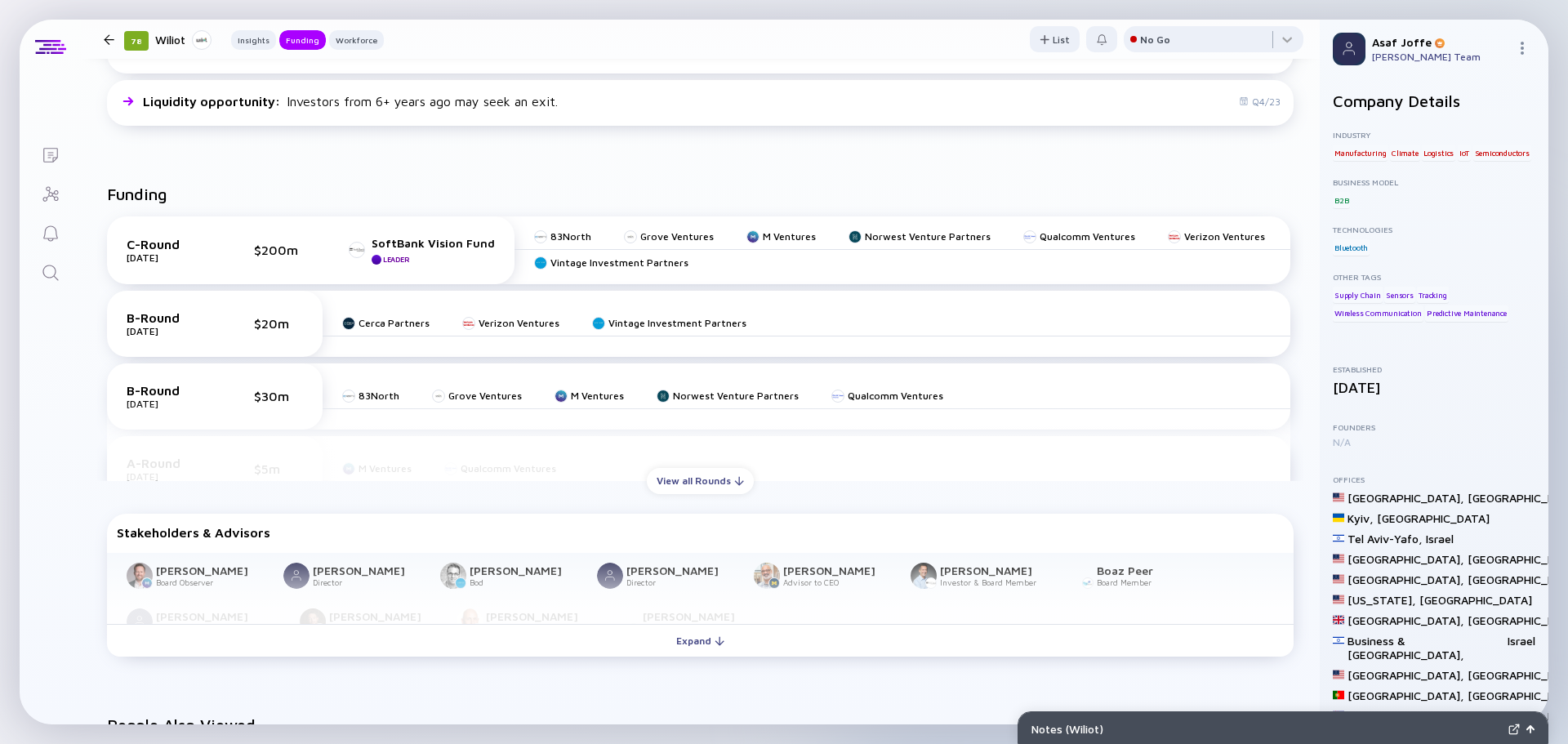
scroll to position [490, 0]
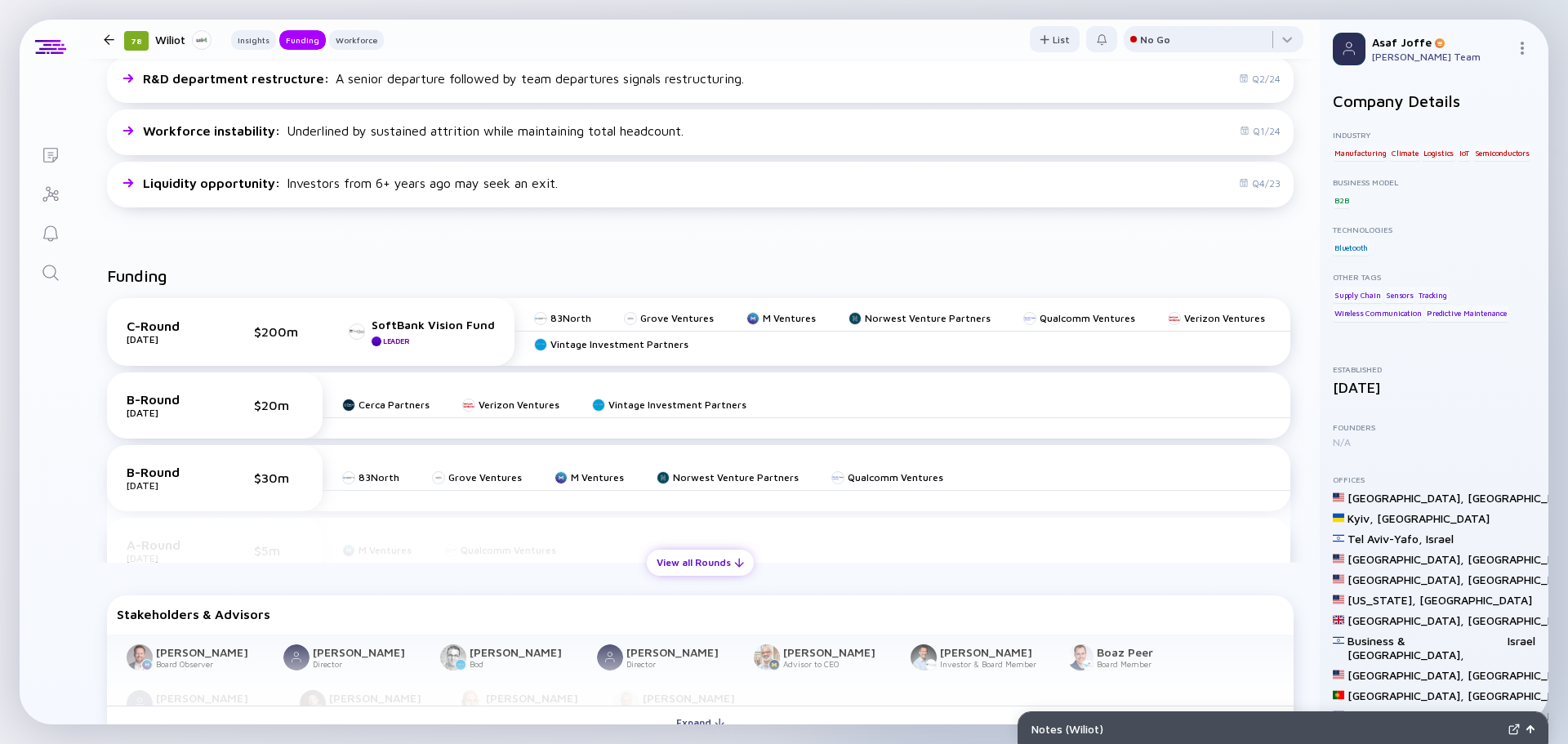
click at [691, 574] on div "View all Rounds" at bounding box center [700, 561] width 107 height 25
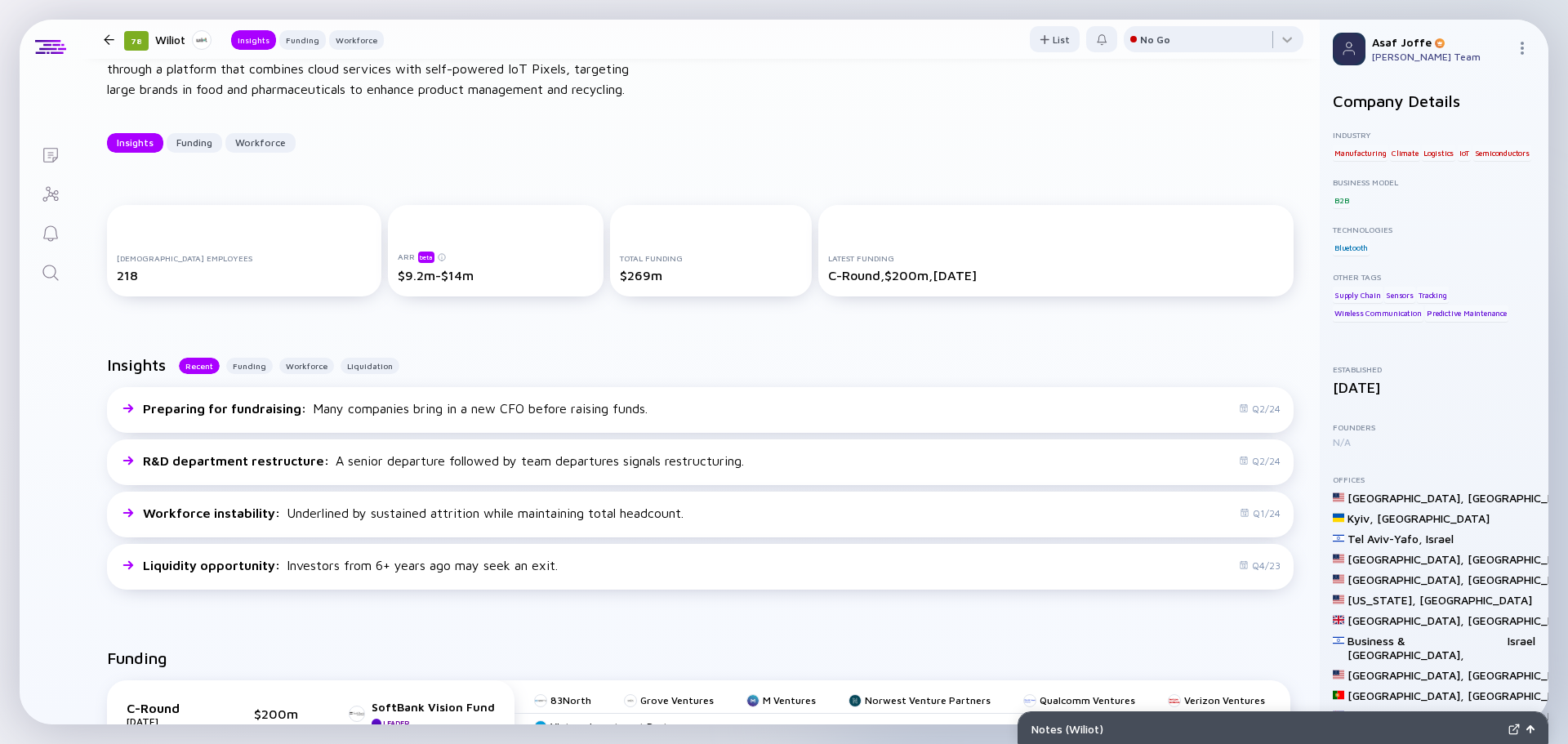
scroll to position [0, 0]
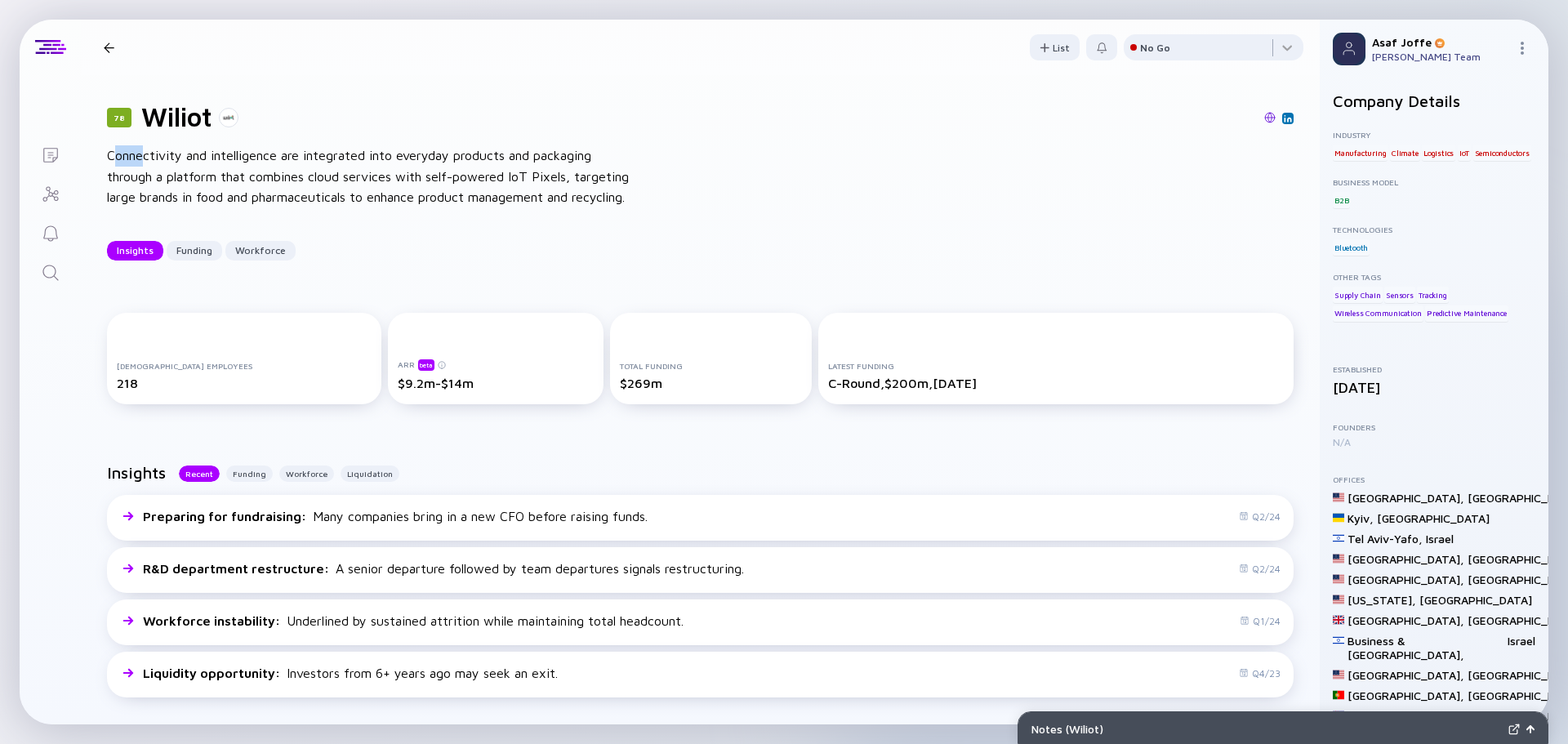
drag, startPoint x: 112, startPoint y: 156, endPoint x: 143, endPoint y: 156, distance: 31.0
click at [143, 156] on div "Connectivity and intelligence are integrated into everyday products and packagi…" at bounding box center [368, 176] width 523 height 63
drag, startPoint x: 109, startPoint y: 151, endPoint x: 178, endPoint y: 165, distance: 70.4
click at [178, 165] on div "Connectivity and intelligence are integrated into everyday products and packagi…" at bounding box center [368, 176] width 523 height 63
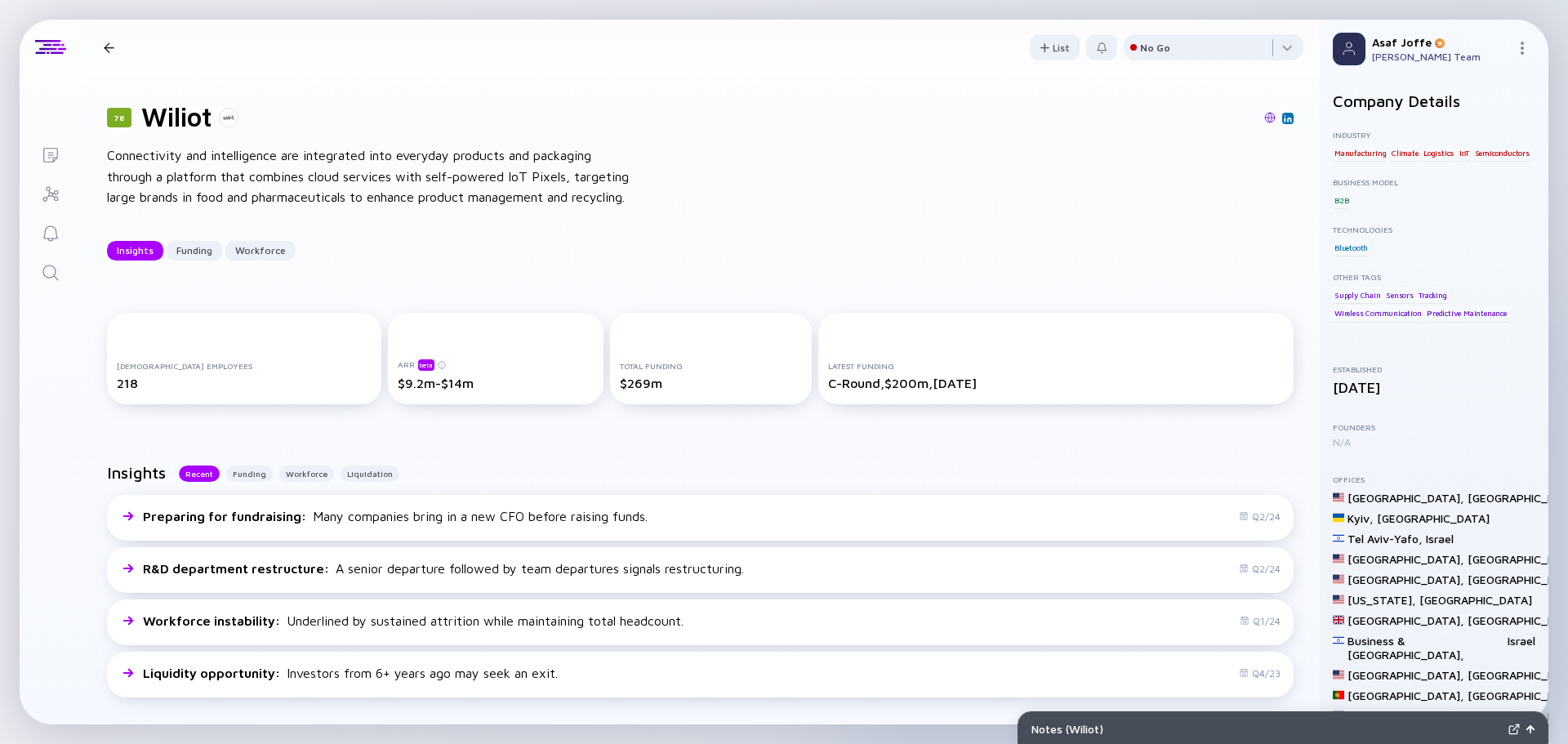
click at [263, 151] on div "Connectivity and intelligence are integrated into everyday products and packagi…" at bounding box center [368, 176] width 523 height 63
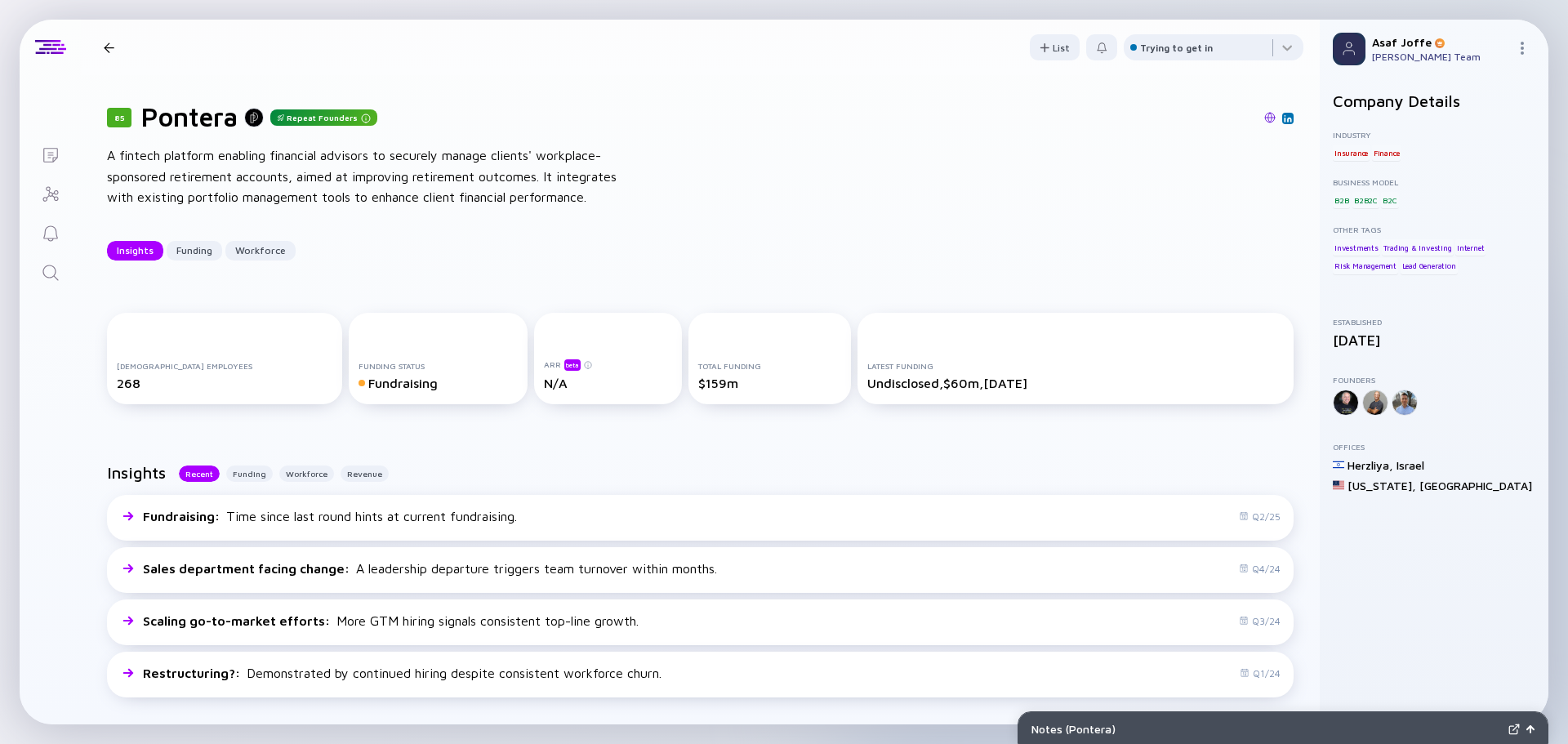
click at [732, 221] on div "85 Pontera Repeat Founders A fintech platform enabling financial advisors to se…" at bounding box center [700, 181] width 1239 height 212
click at [53, 156] on icon "Lists" at bounding box center [51, 155] width 20 height 20
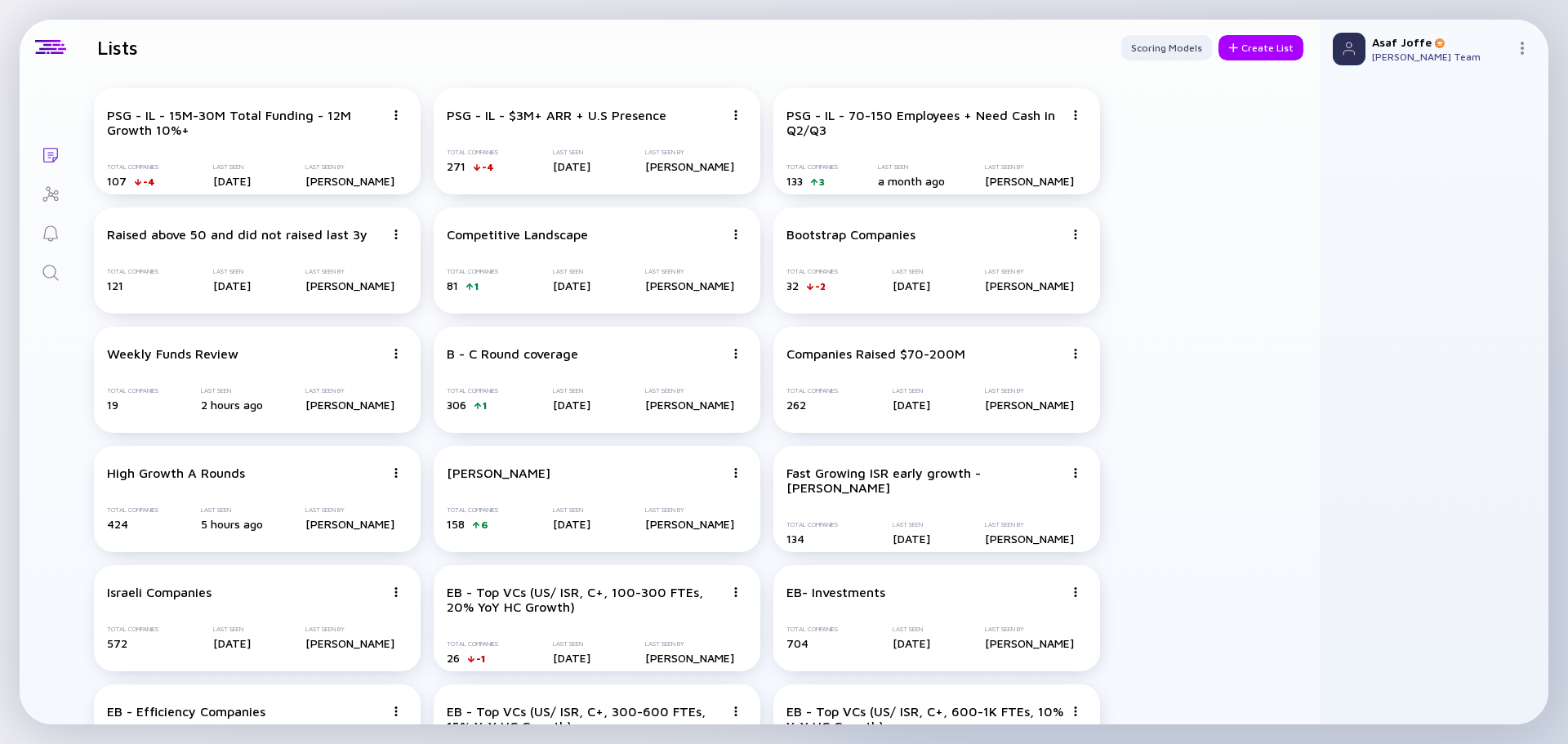
click at [50, 279] on icon "Search" at bounding box center [51, 273] width 20 height 20
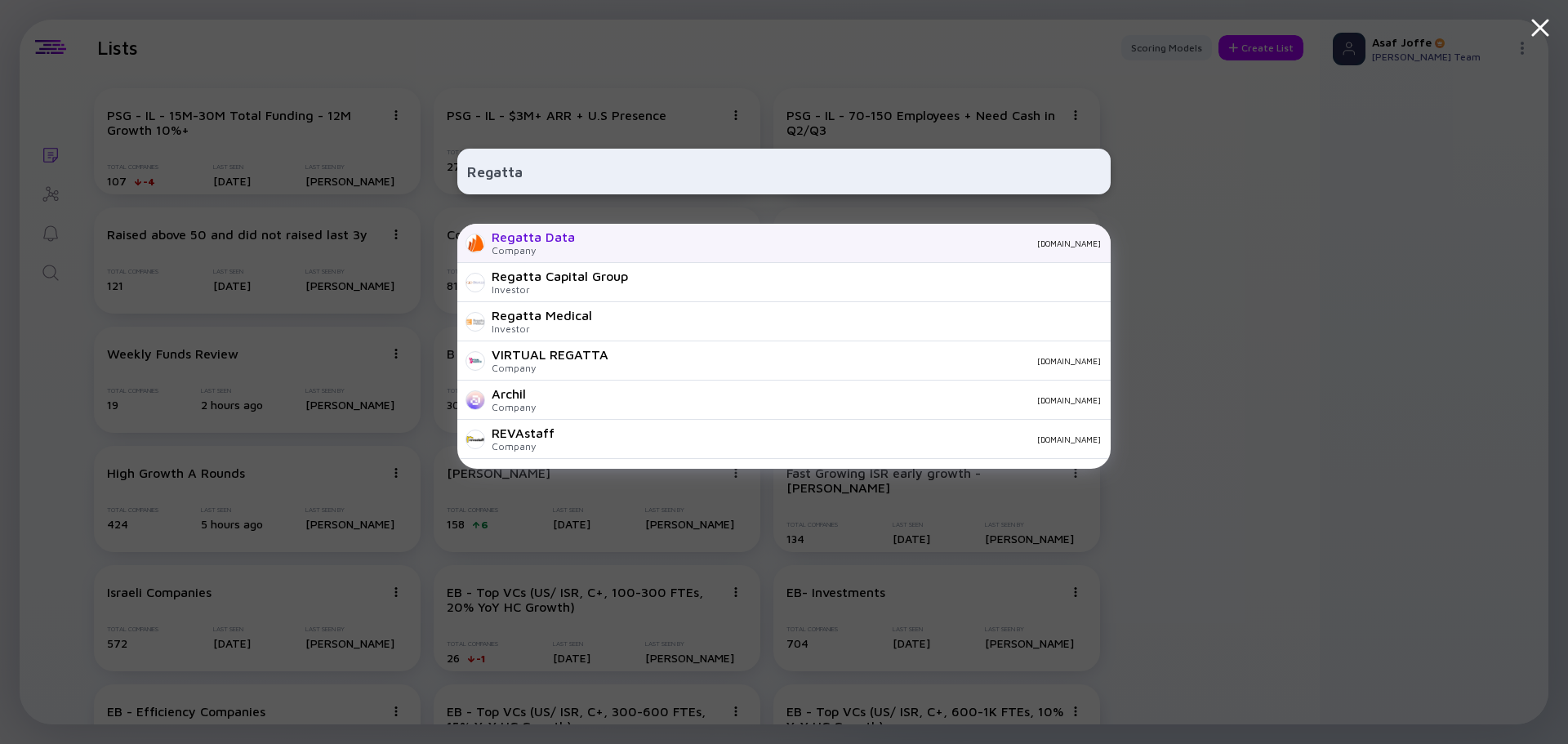
type input "Regatta"
click at [636, 241] on div "[DOMAIN_NAME]" at bounding box center [844, 243] width 513 height 9
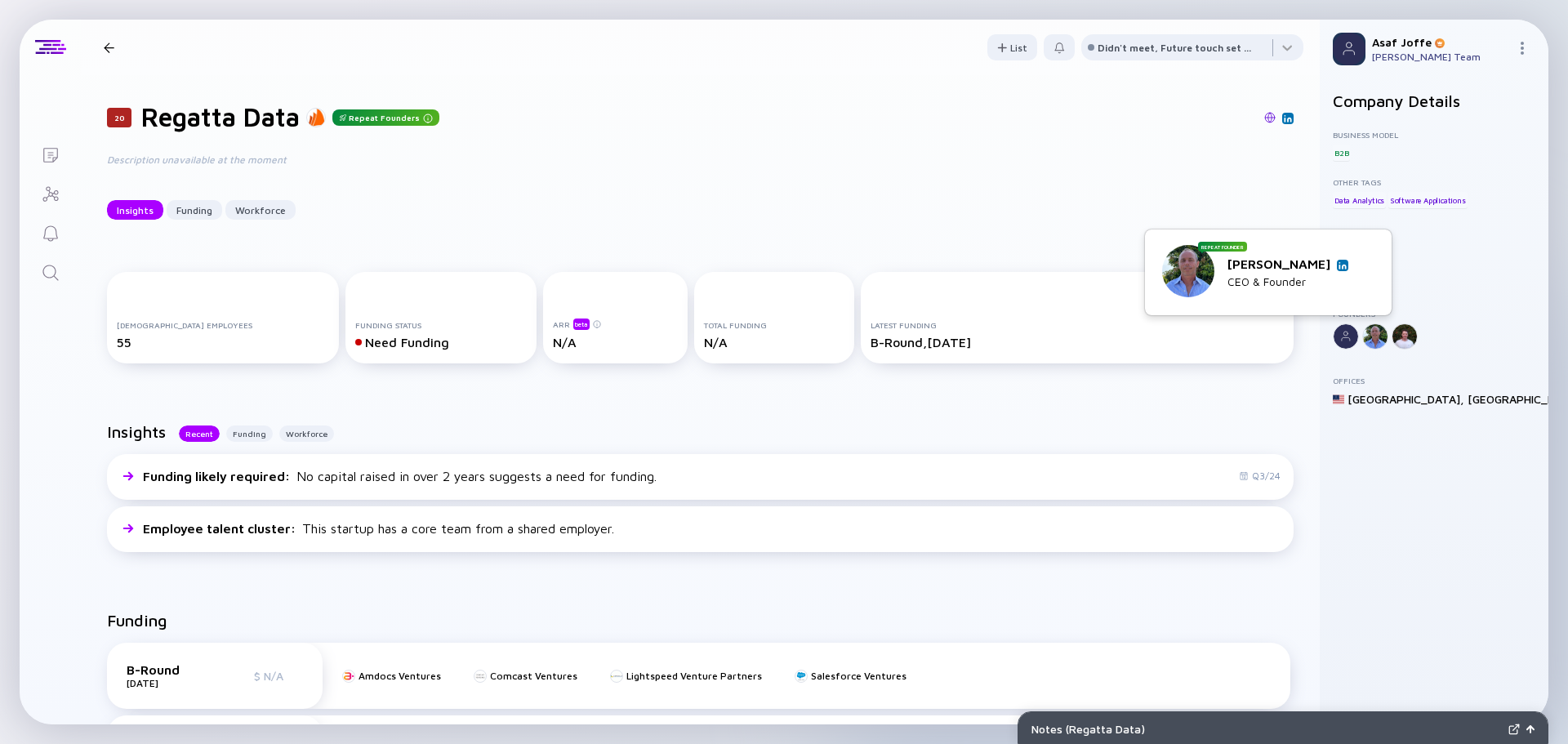
click at [1339, 272] on div "[PERSON_NAME] CEO & Founder" at bounding box center [1287, 273] width 121 height 32
click at [1337, 271] on div "[PERSON_NAME] CEO & Founder" at bounding box center [1287, 273] width 121 height 32
click at [1338, 266] on img at bounding box center [1342, 265] width 8 height 8
click at [66, 272] on link "Search" at bounding box center [50, 271] width 61 height 39
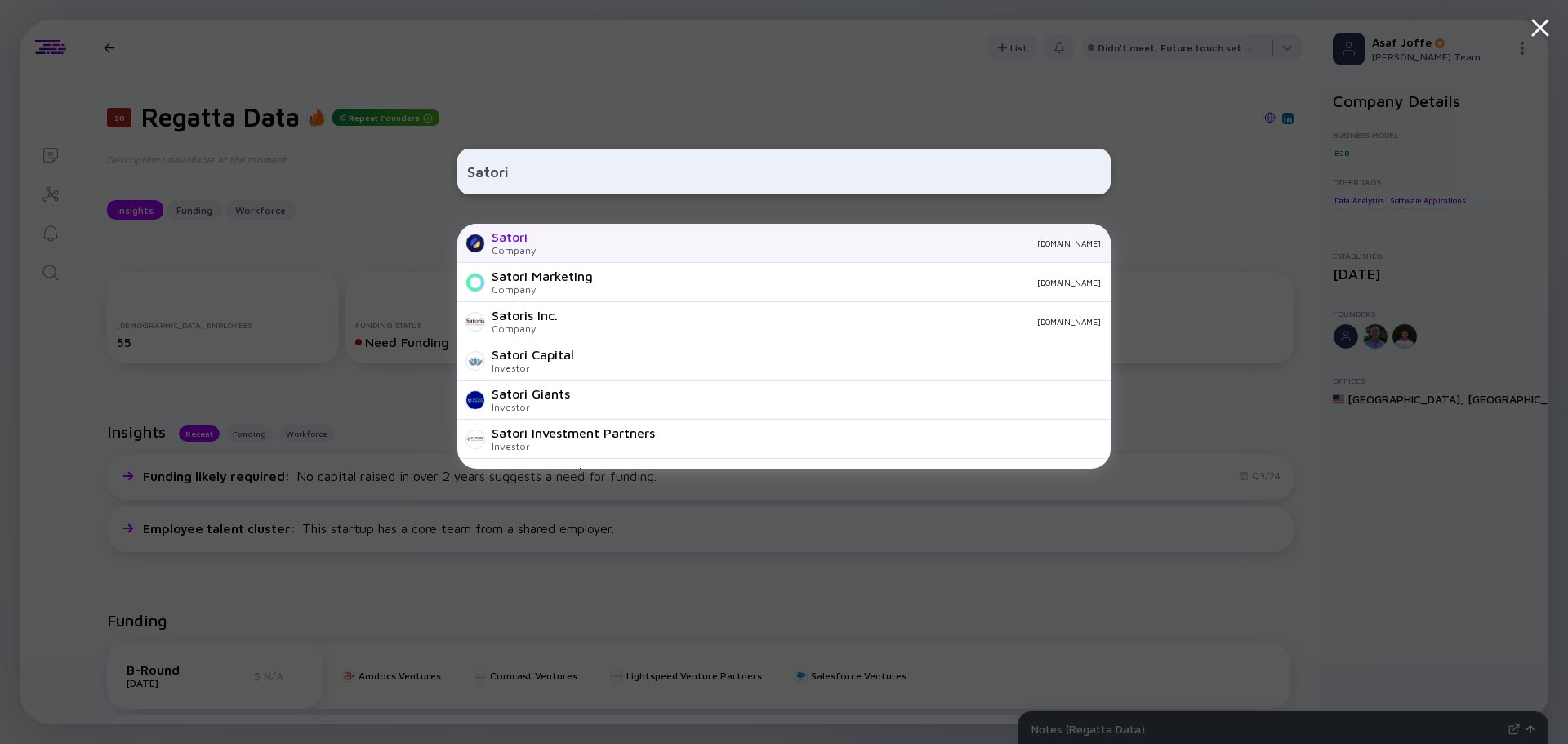
type input "Satori"
click at [568, 238] on div "[DOMAIN_NAME]" at bounding box center [824, 243] width 552 height 9
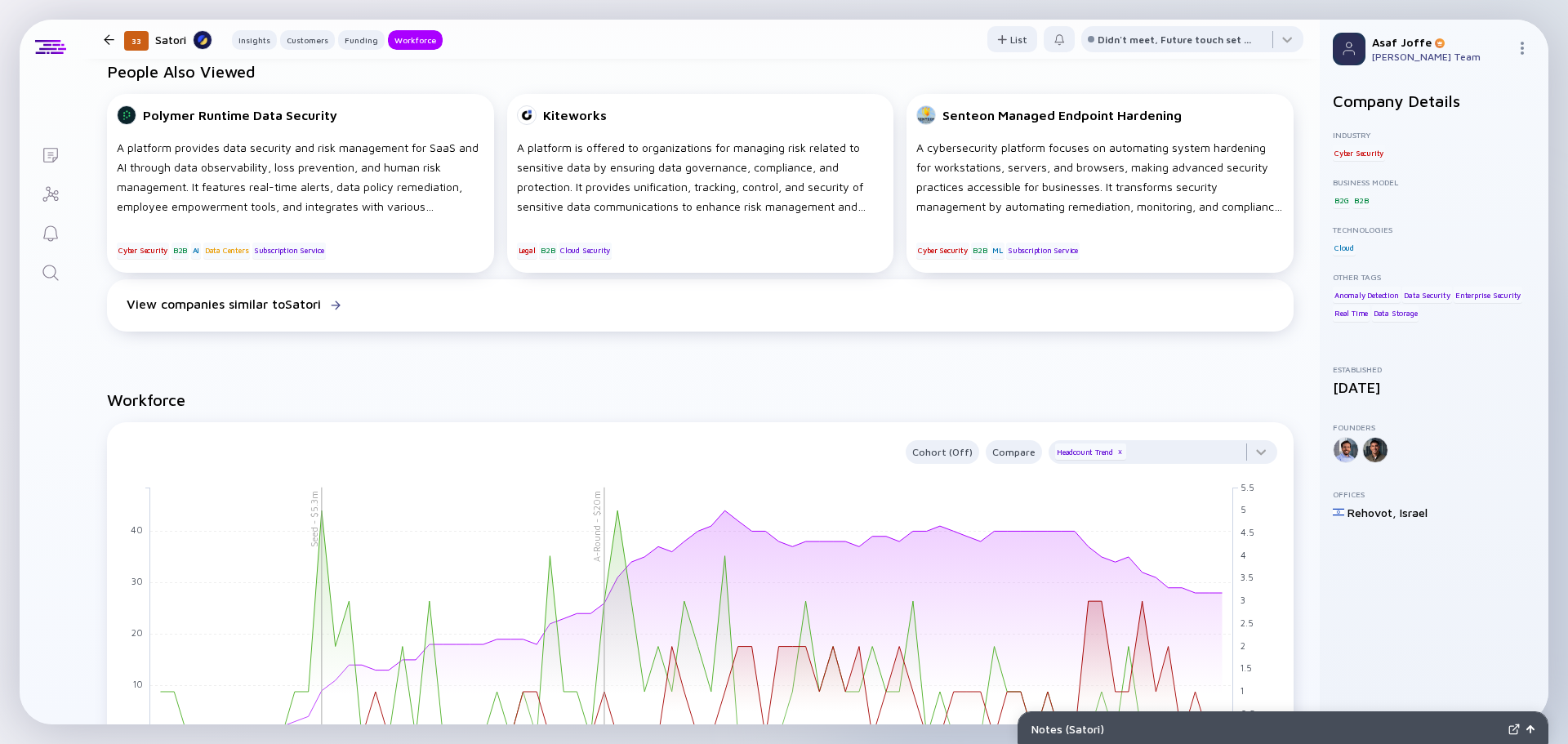
scroll to position [1469, 0]
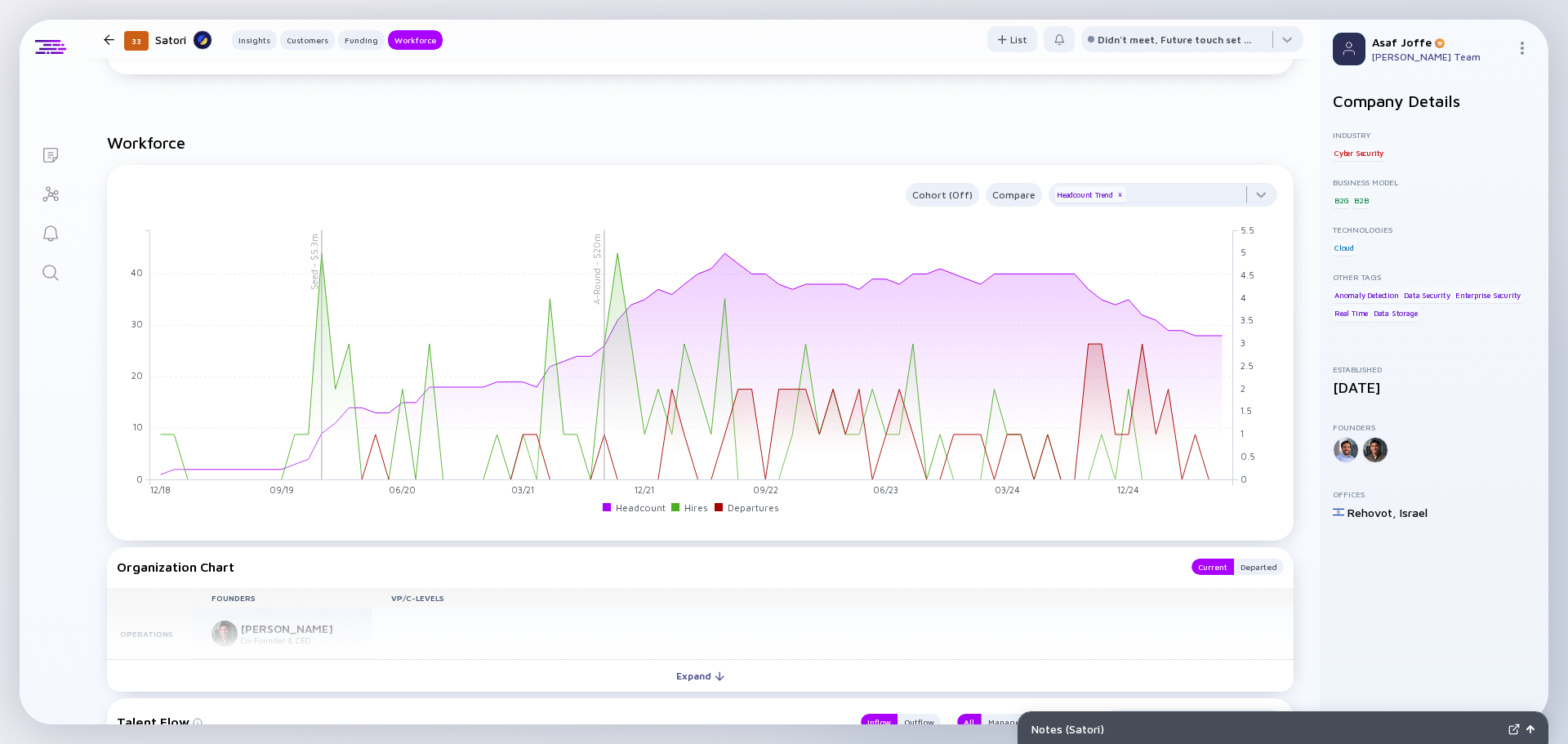
click at [60, 274] on icon "Search" at bounding box center [51, 273] width 20 height 20
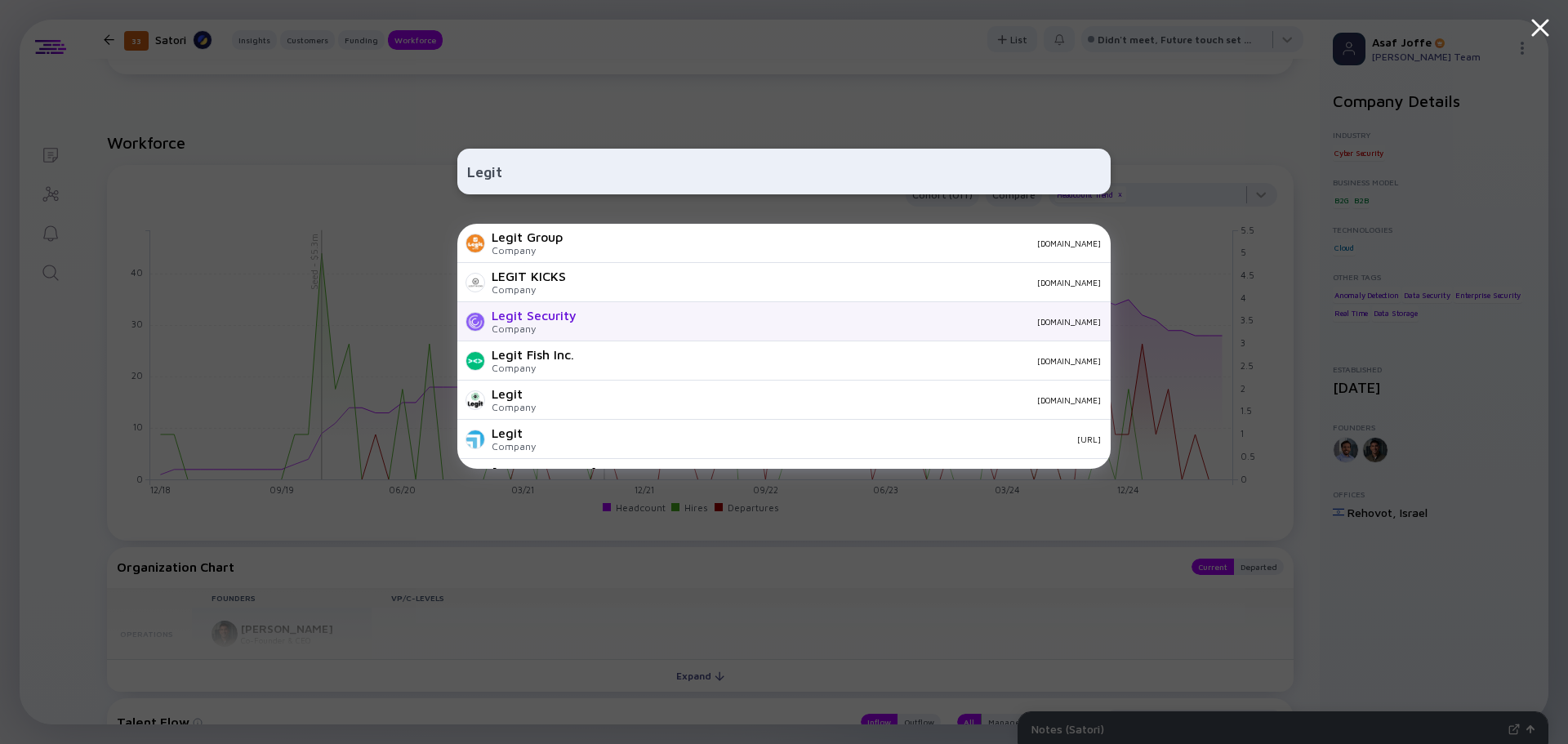
type input "Legit"
click at [607, 317] on div "[DOMAIN_NAME]" at bounding box center [844, 321] width 511 height 9
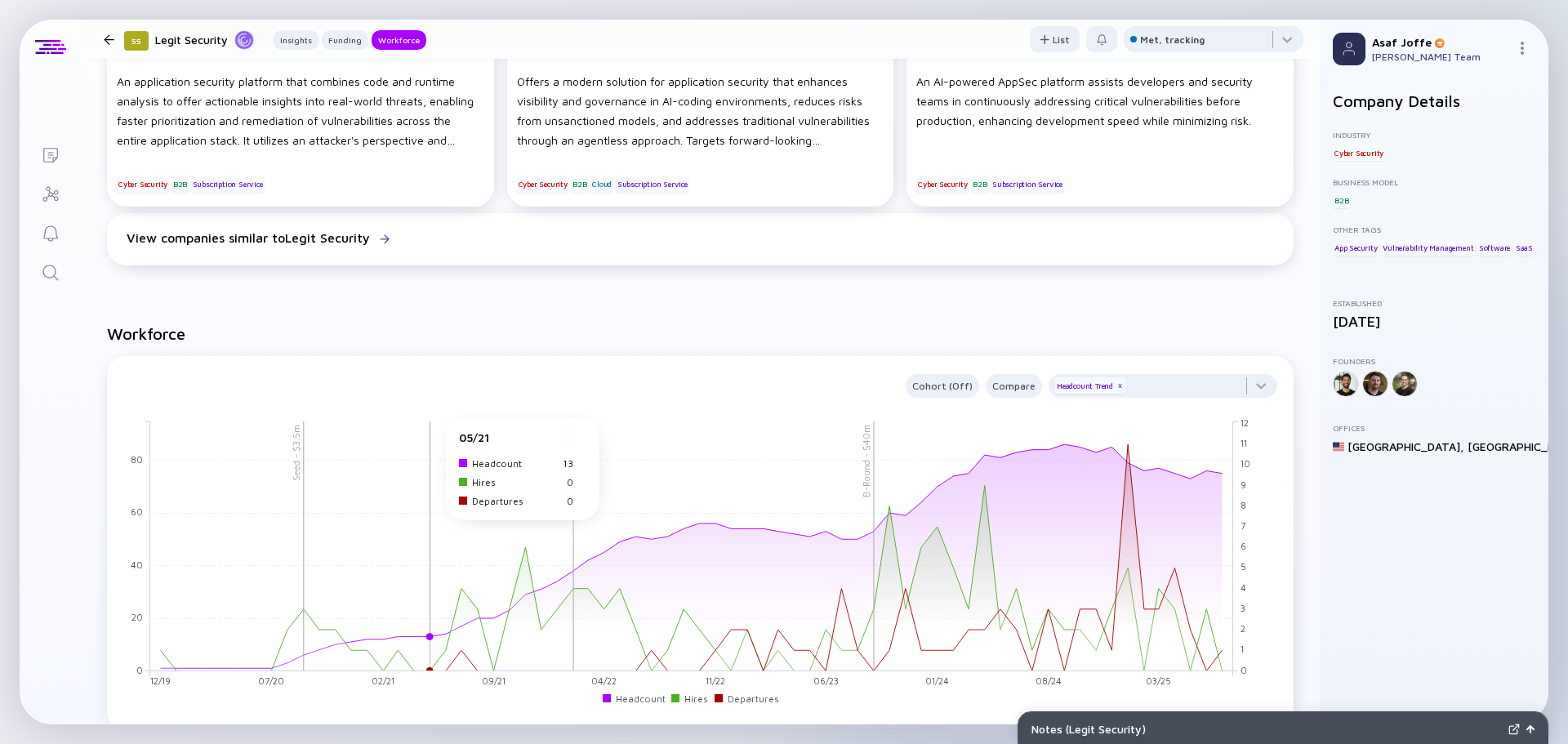
scroll to position [1388, 0]
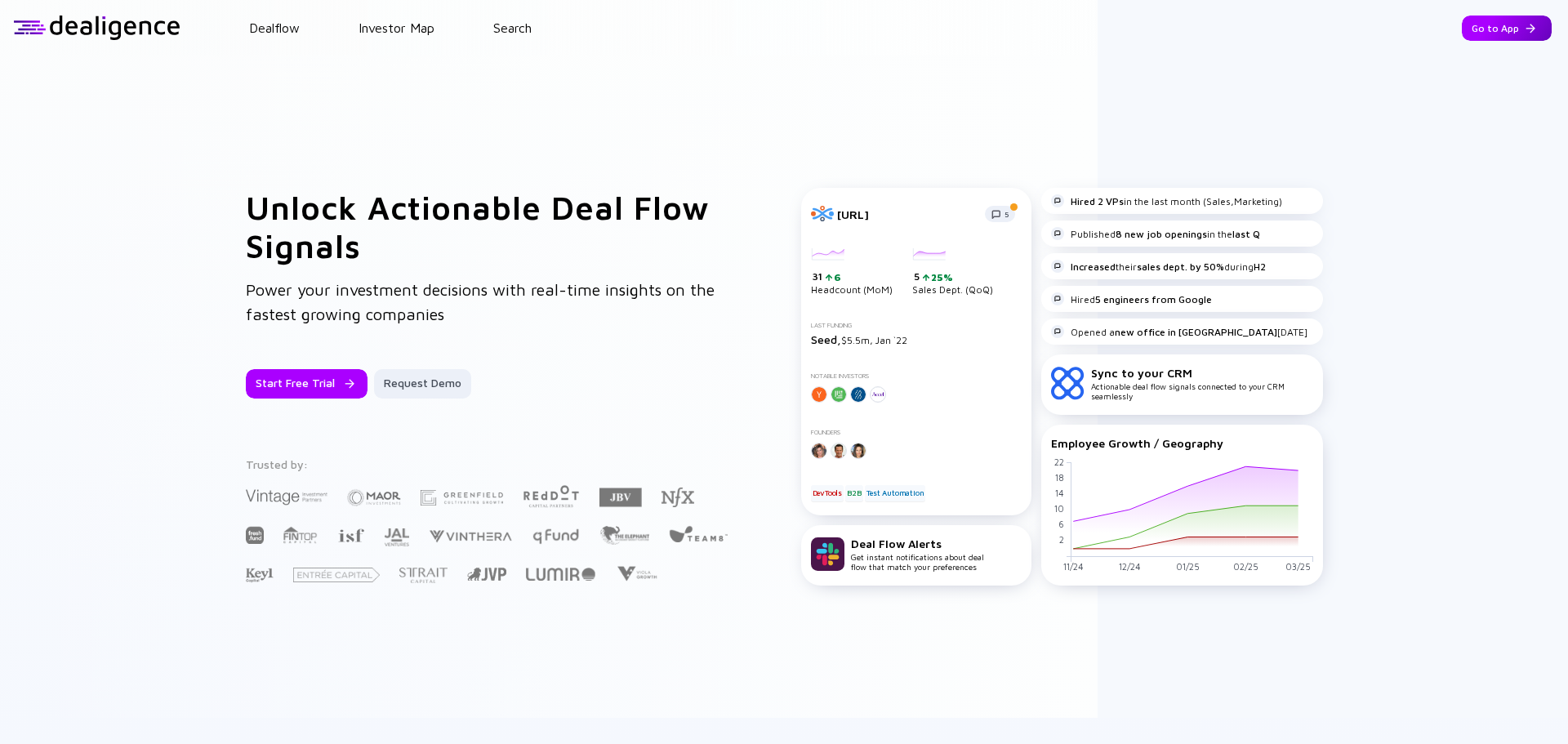
click at [1480, 29] on div "Go to App" at bounding box center [1506, 28] width 90 height 25
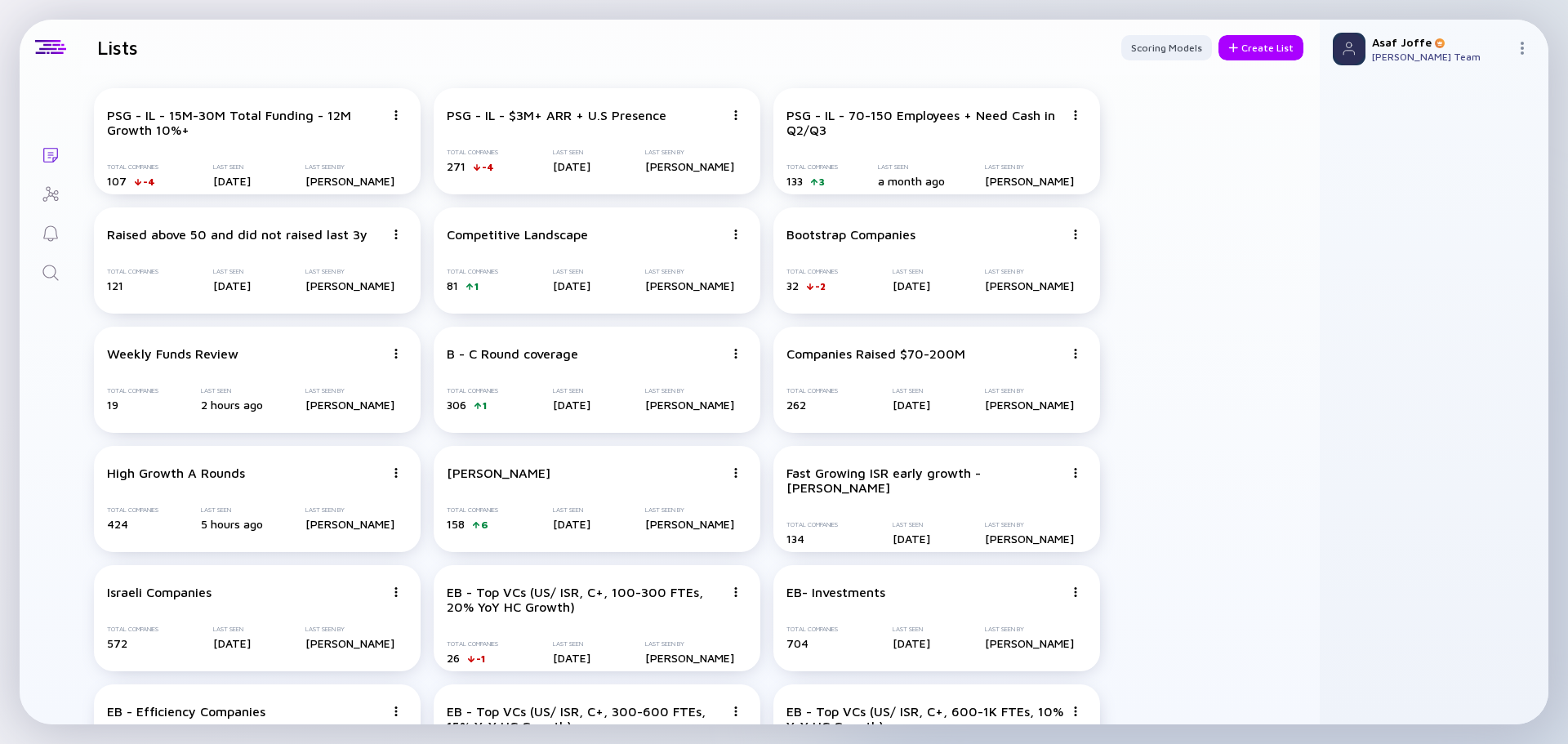
click at [43, 283] on div "Search" at bounding box center [51, 275] width 20 height 22
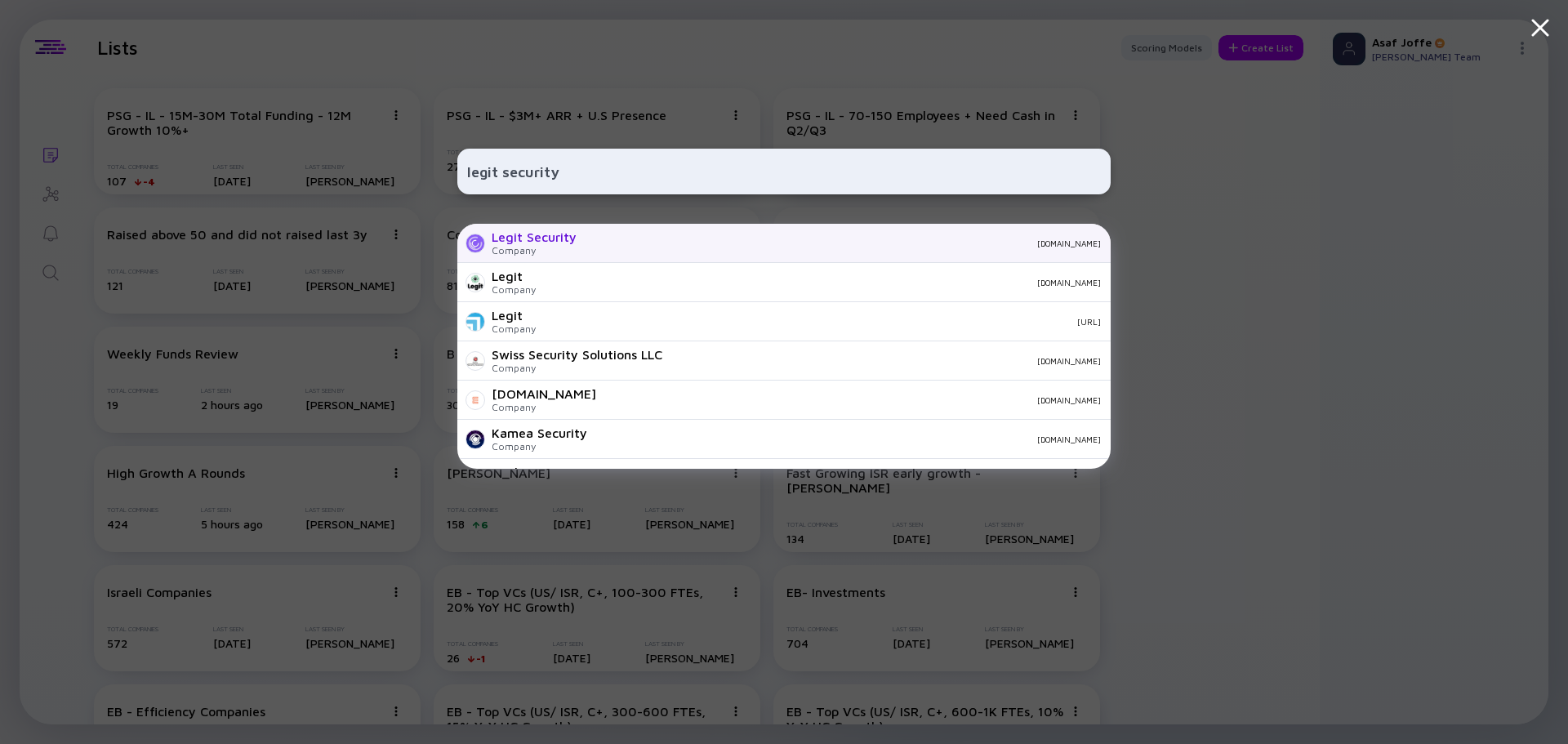
type input "legit security"
click at [590, 243] on div "legitsecurity.com" at bounding box center [844, 243] width 511 height 9
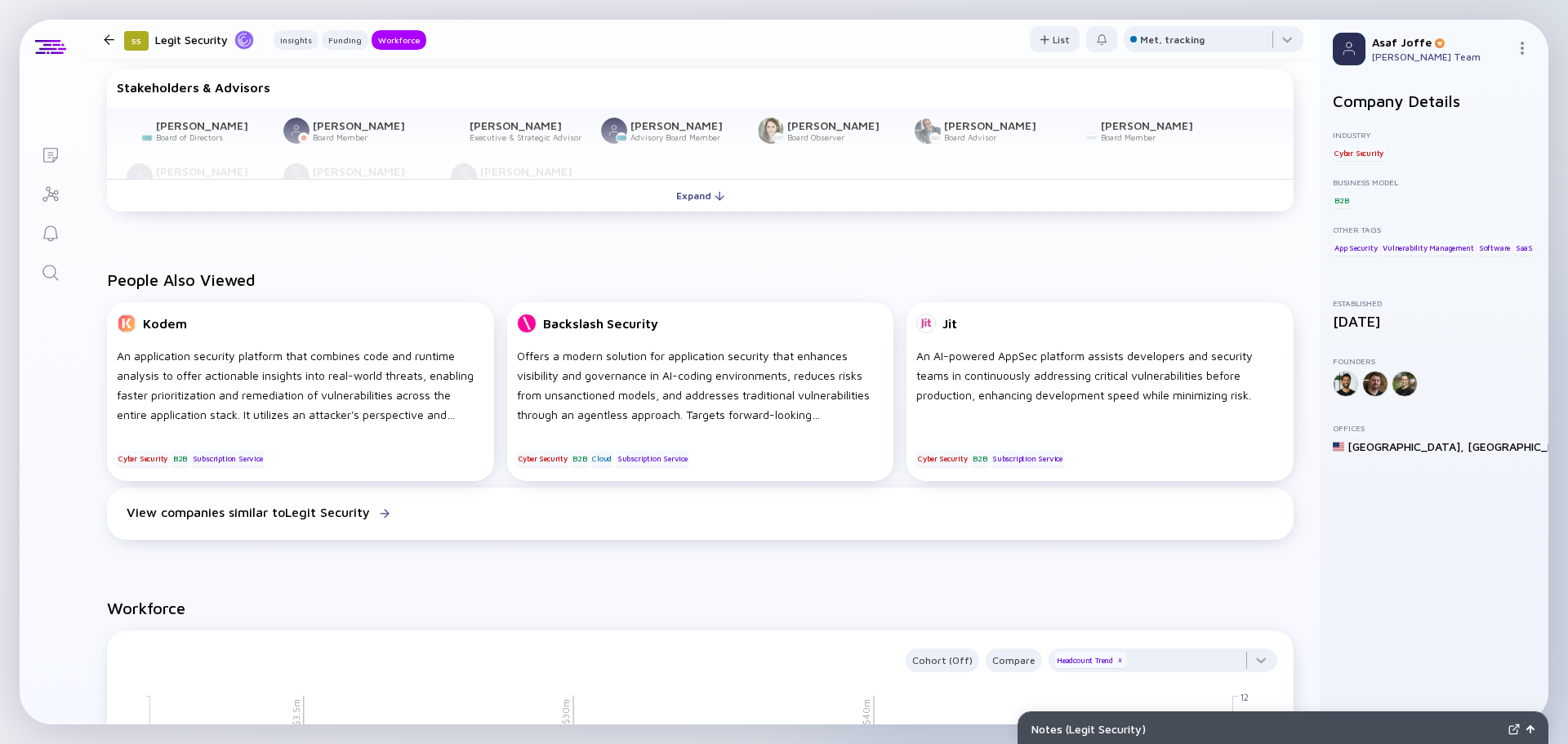
scroll to position [816, 0]
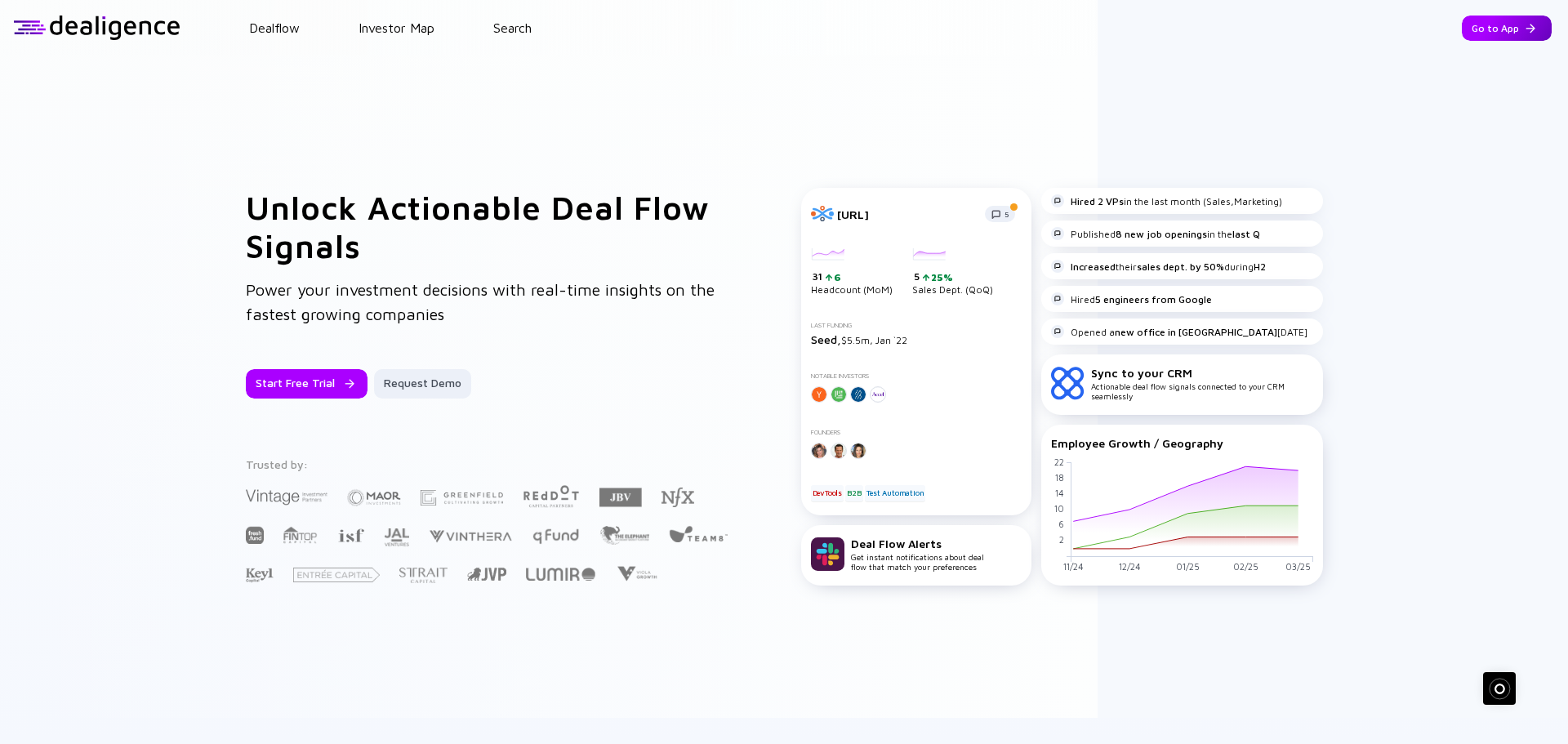
click at [1499, 20] on div "Go to App" at bounding box center [1506, 28] width 90 height 25
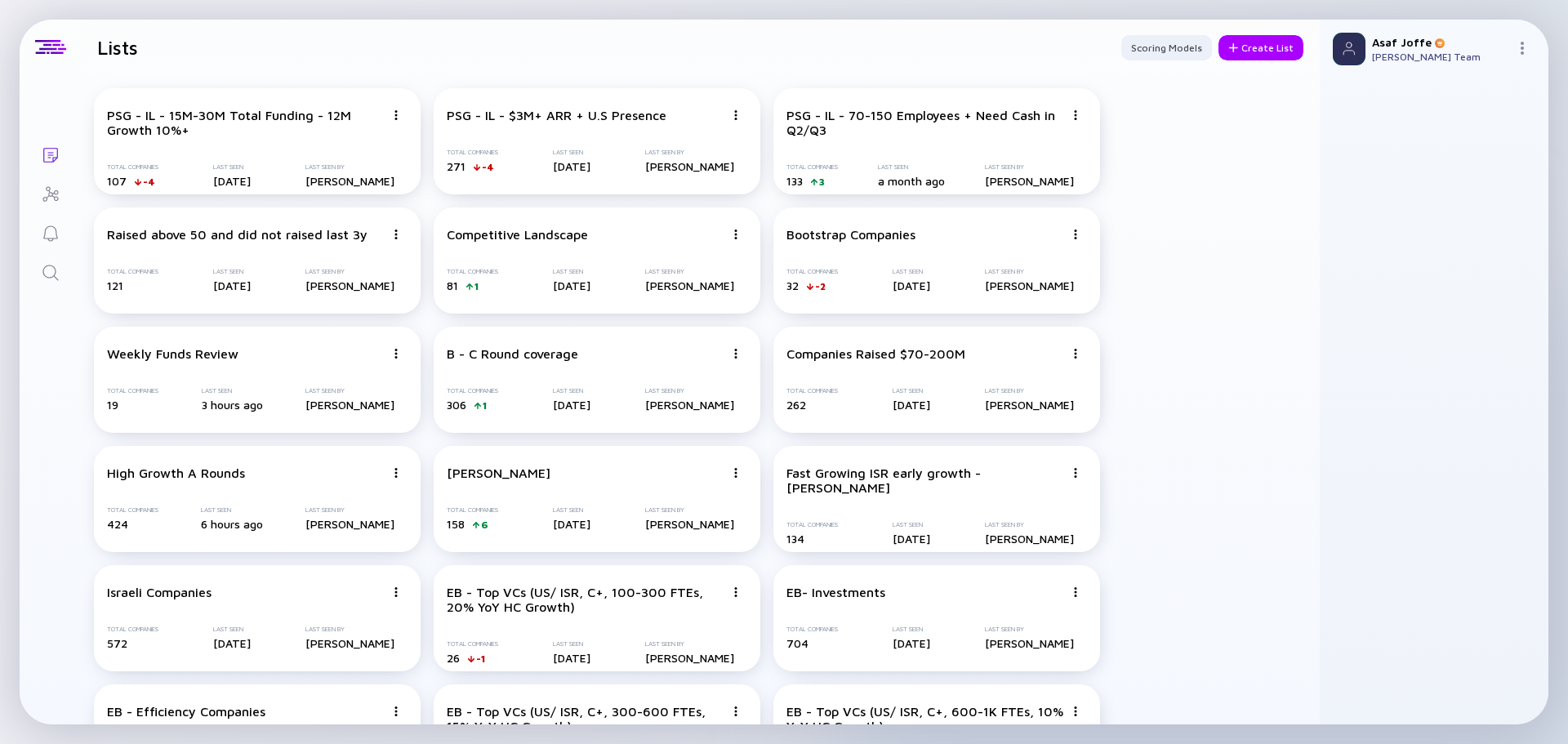
click at [45, 270] on icon "Search" at bounding box center [51, 273] width 20 height 20
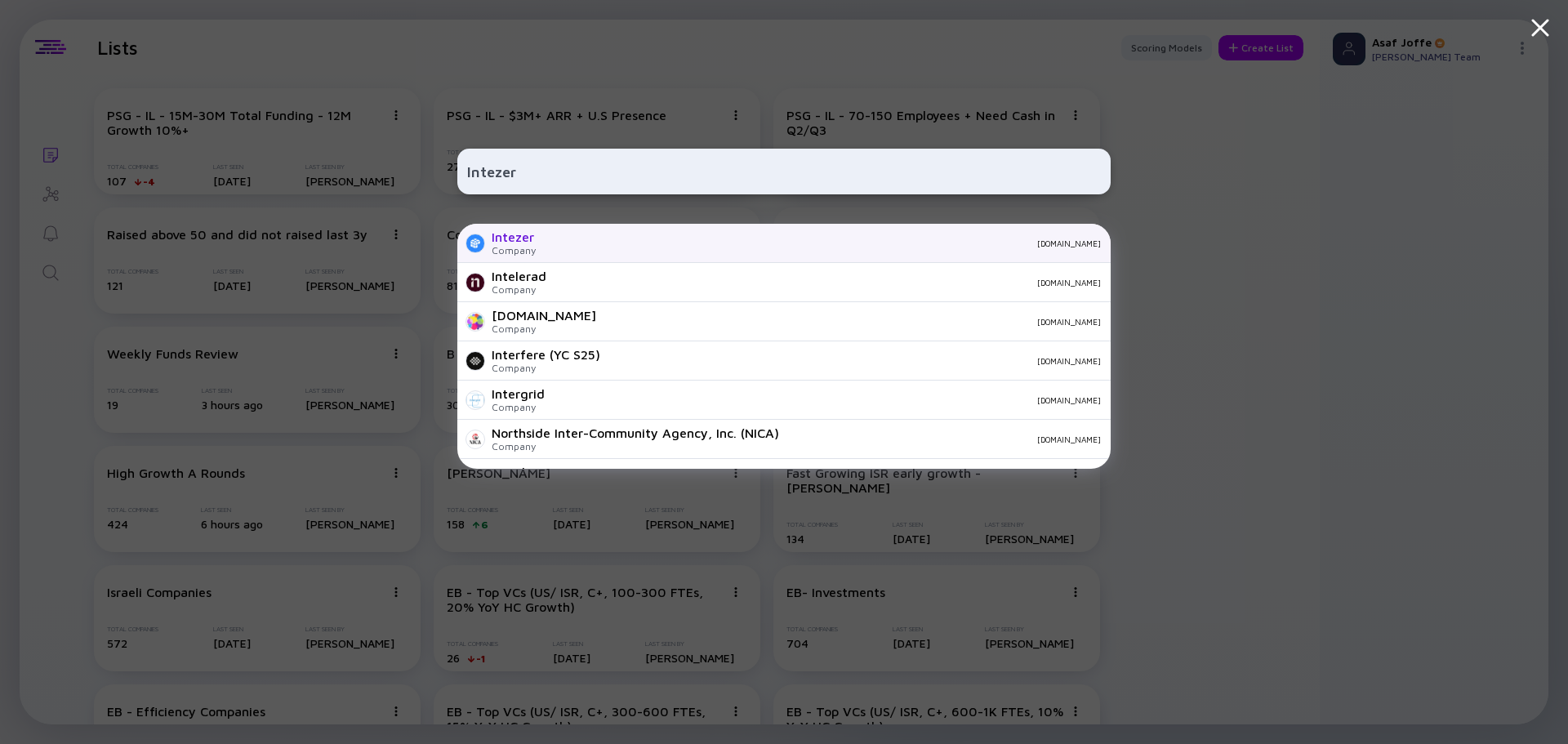
type input "Intezer"
click at [669, 250] on div "Intezer Company intezer.com" at bounding box center [784, 244] width 653 height 39
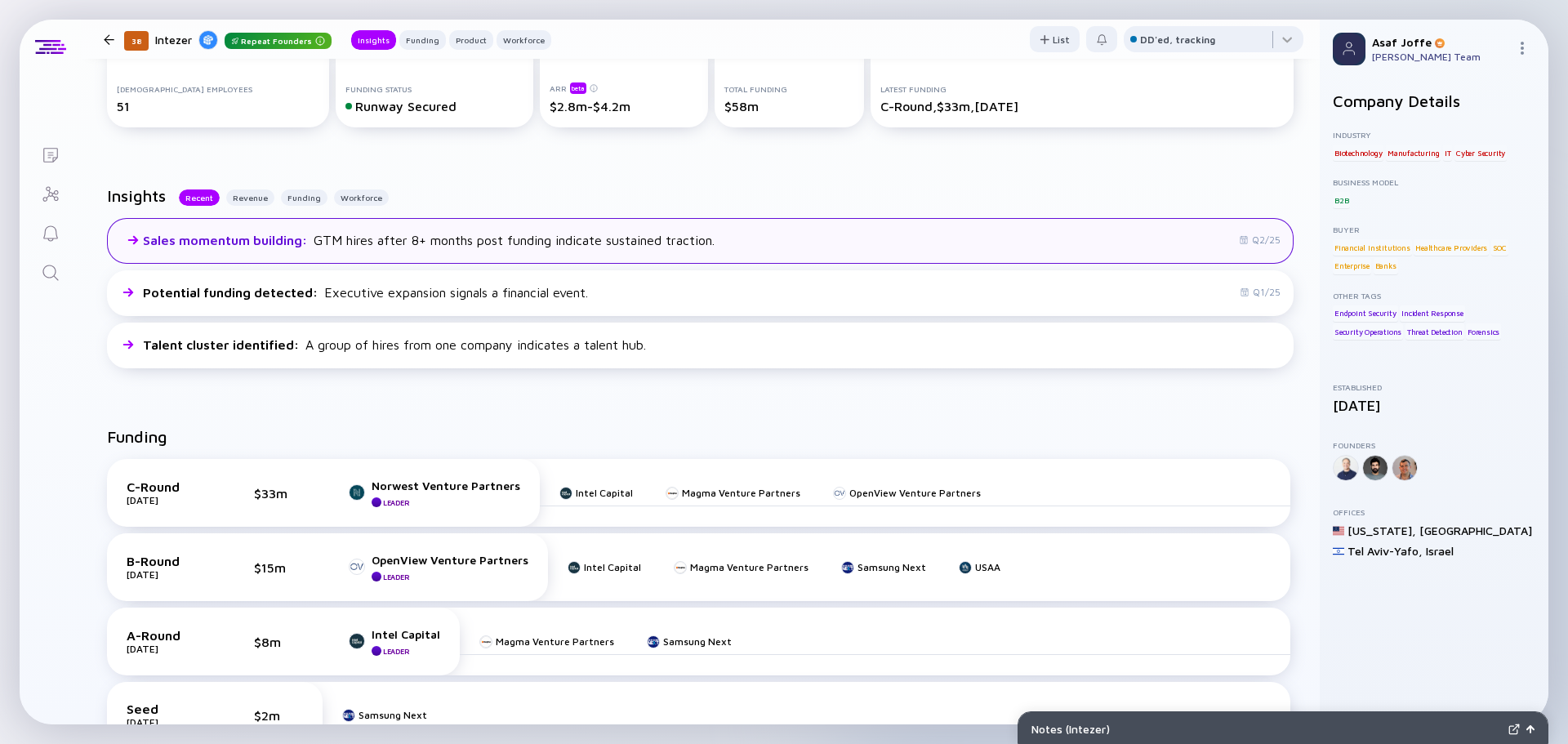
scroll to position [245, 0]
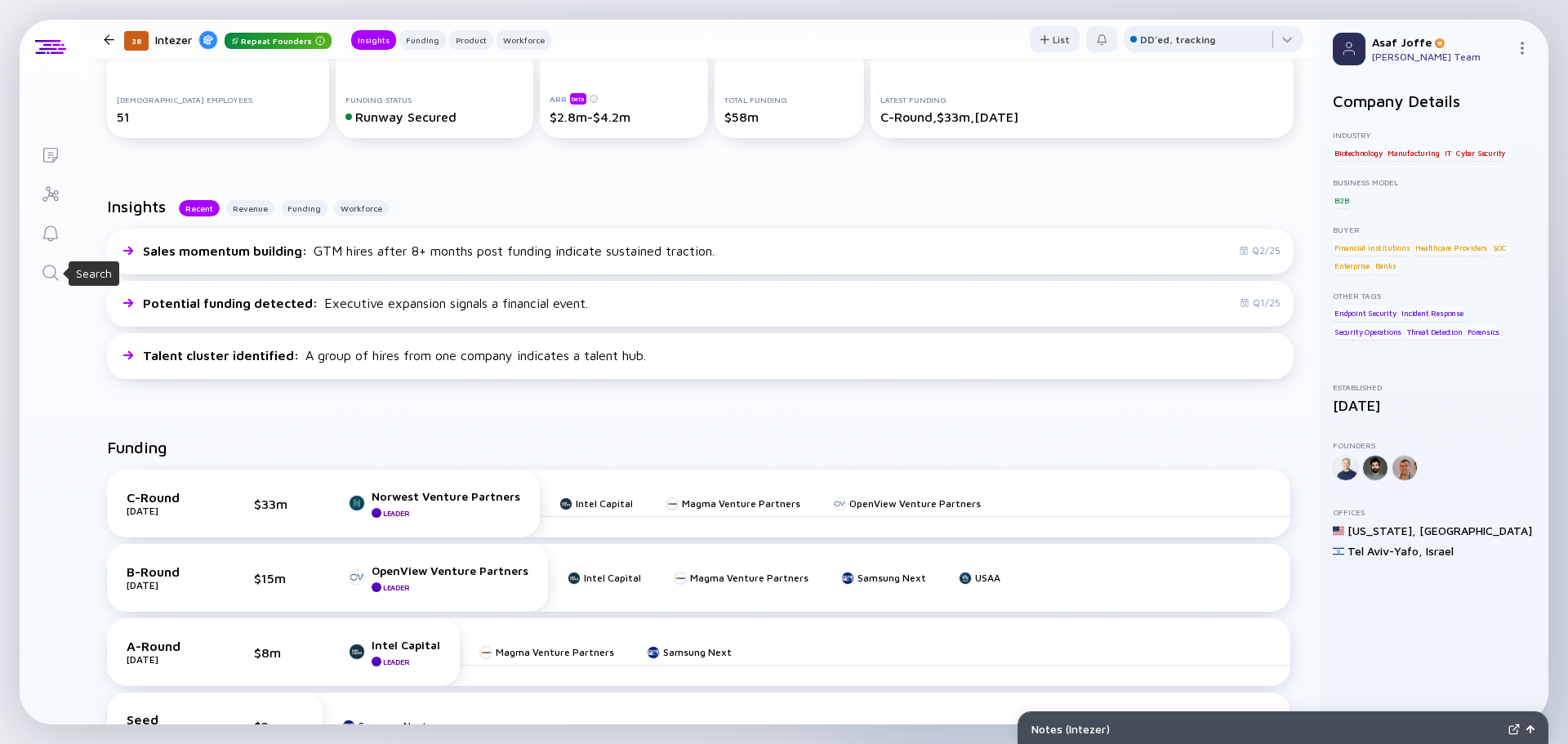
click at [57, 269] on icon "Search" at bounding box center [51, 273] width 20 height 20
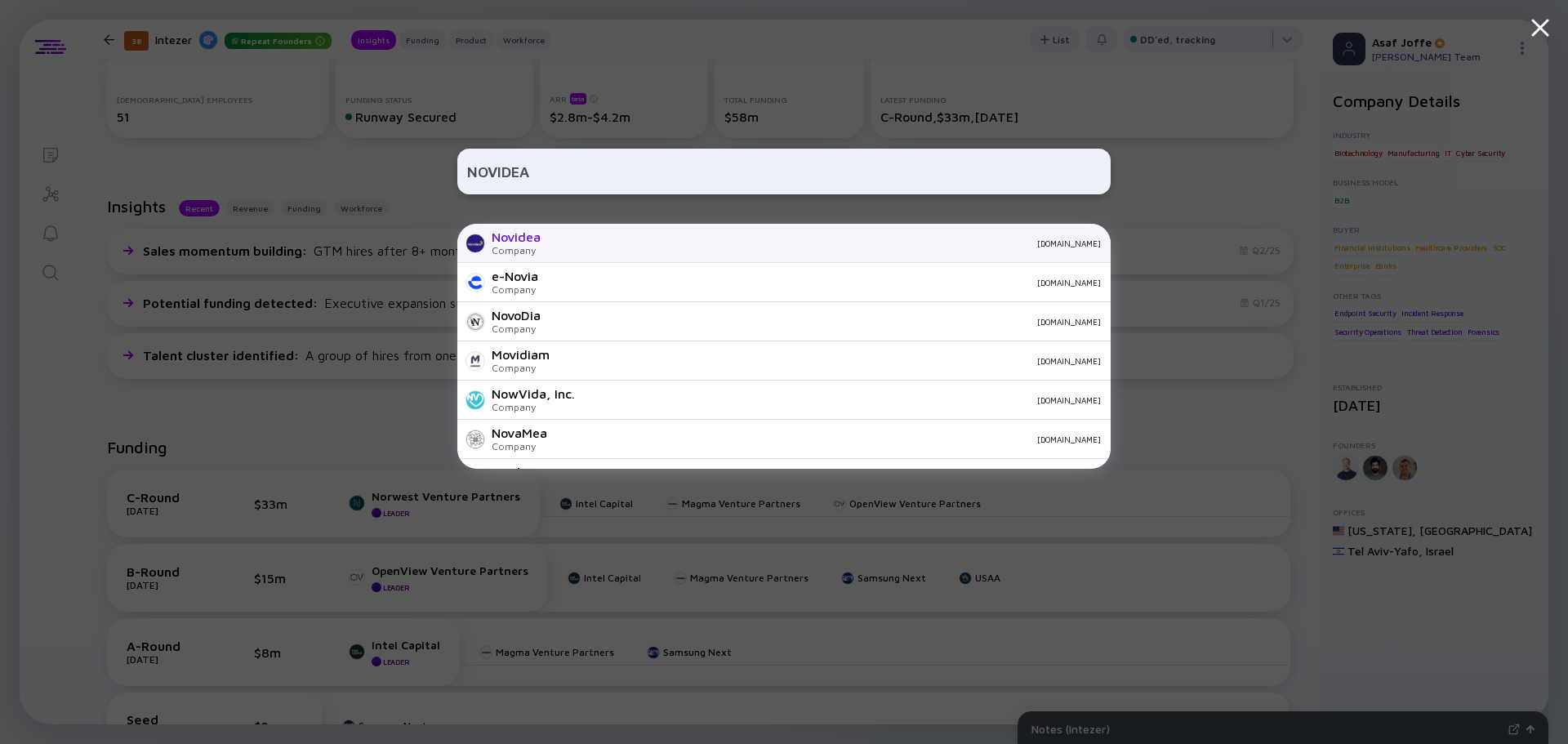
type input "NOVIDEA"
click at [581, 247] on div "novidea.com" at bounding box center [828, 243] width 547 height 9
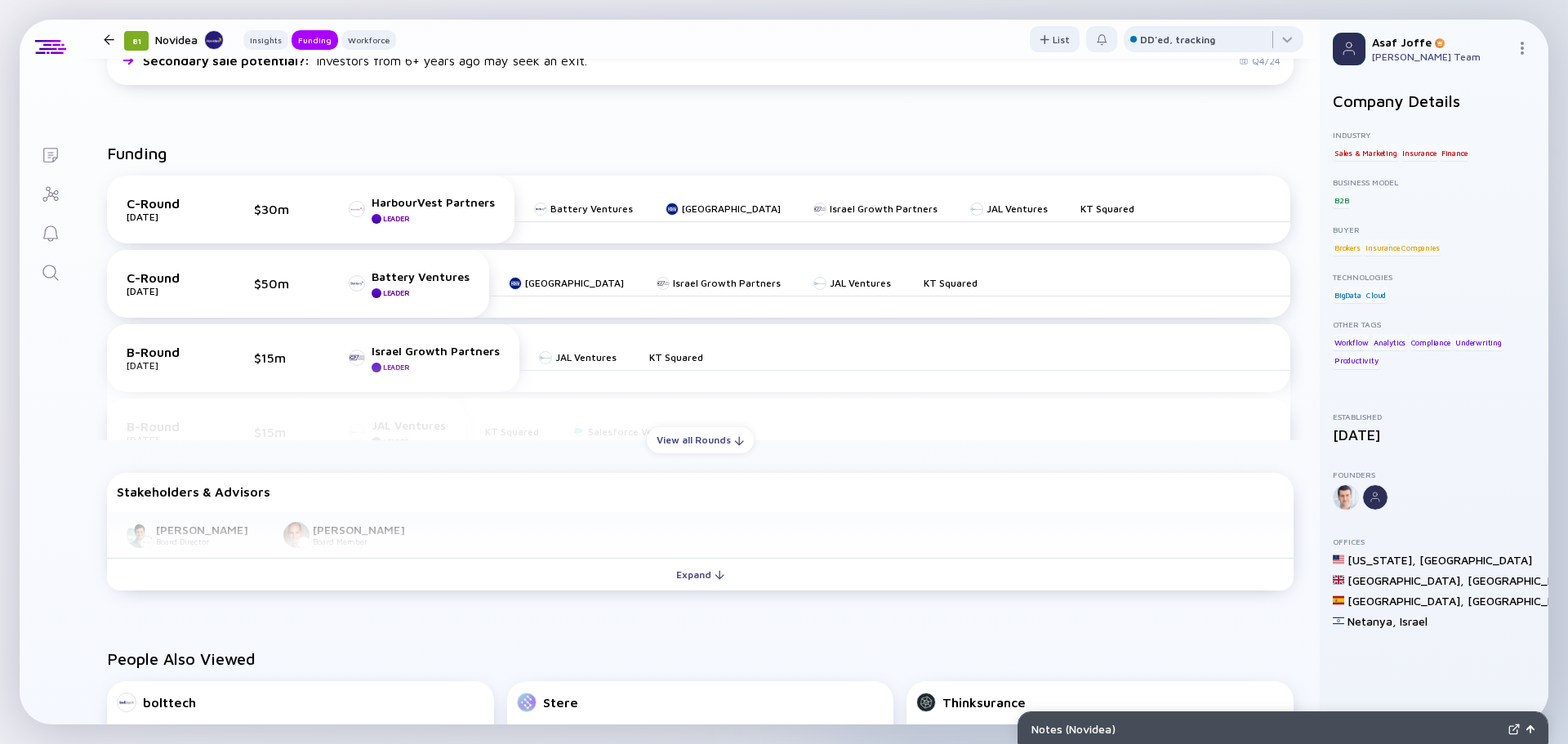
scroll to position [653, 0]
click at [669, 432] on div "View all Rounds" at bounding box center [700, 439] width 107 height 25
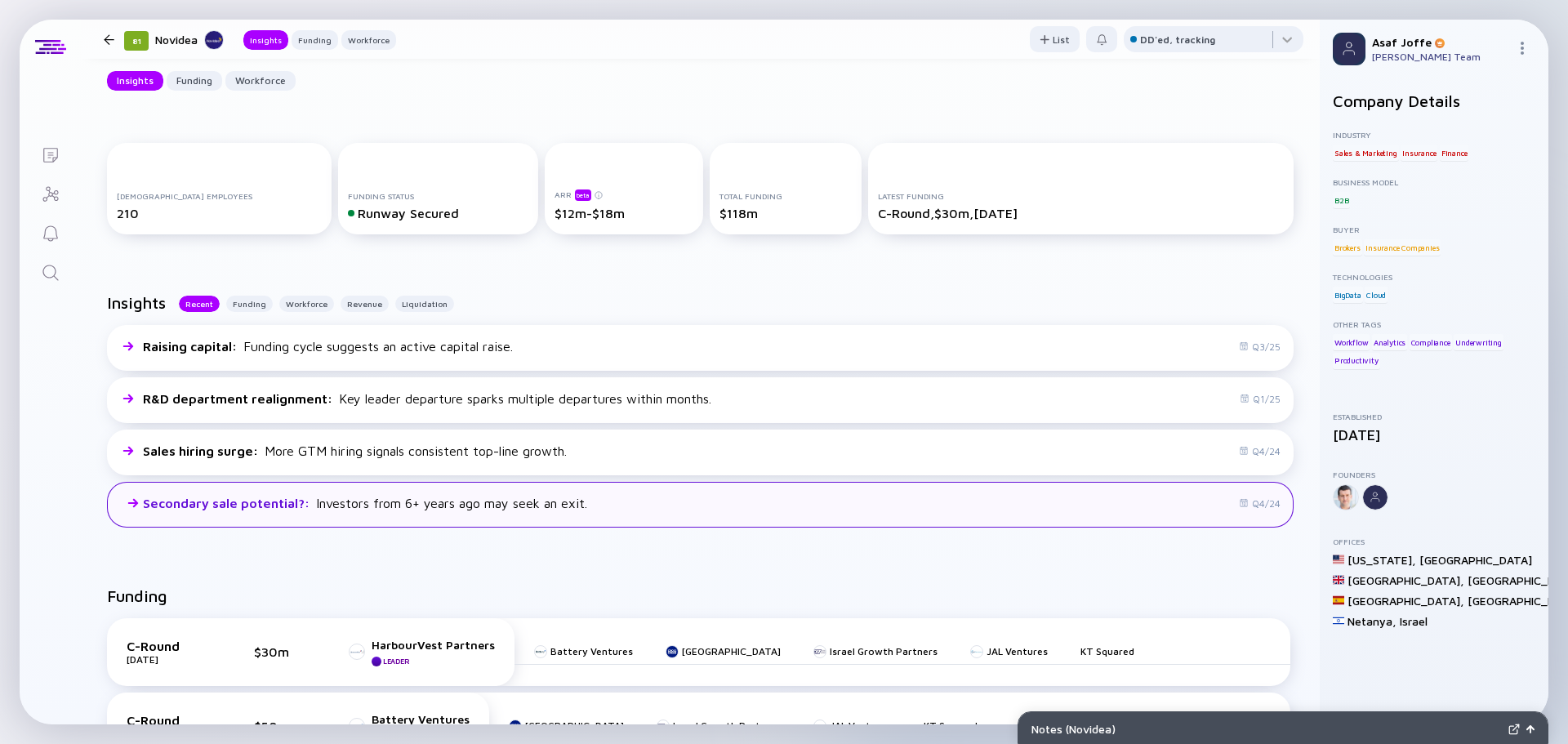
scroll to position [0, 0]
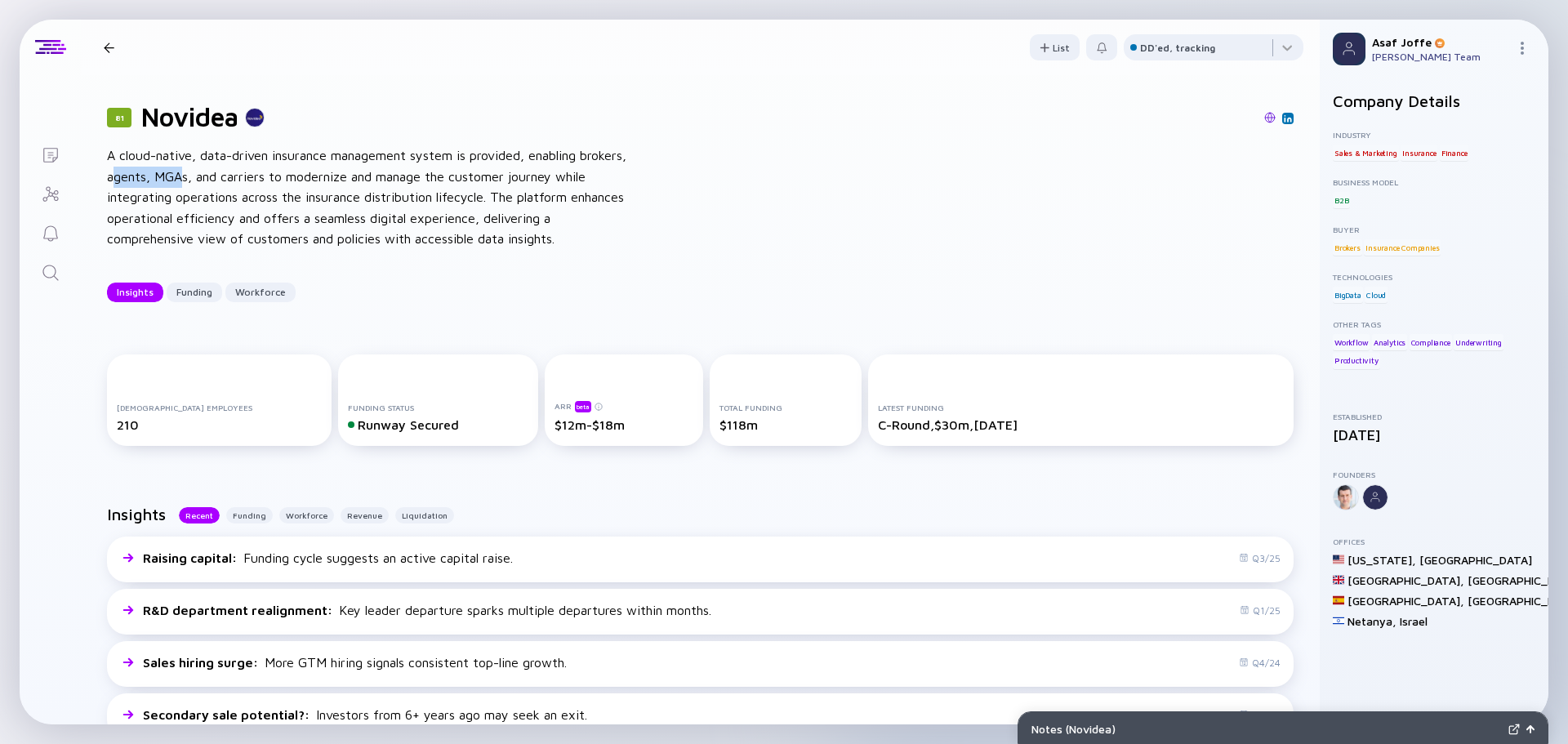
drag, startPoint x: 163, startPoint y: 174, endPoint x: 232, endPoint y: 174, distance: 69.0
click at [232, 174] on div "A cloud-native, data-driven insurance management system is provided, enabling b…" at bounding box center [368, 198] width 523 height 105
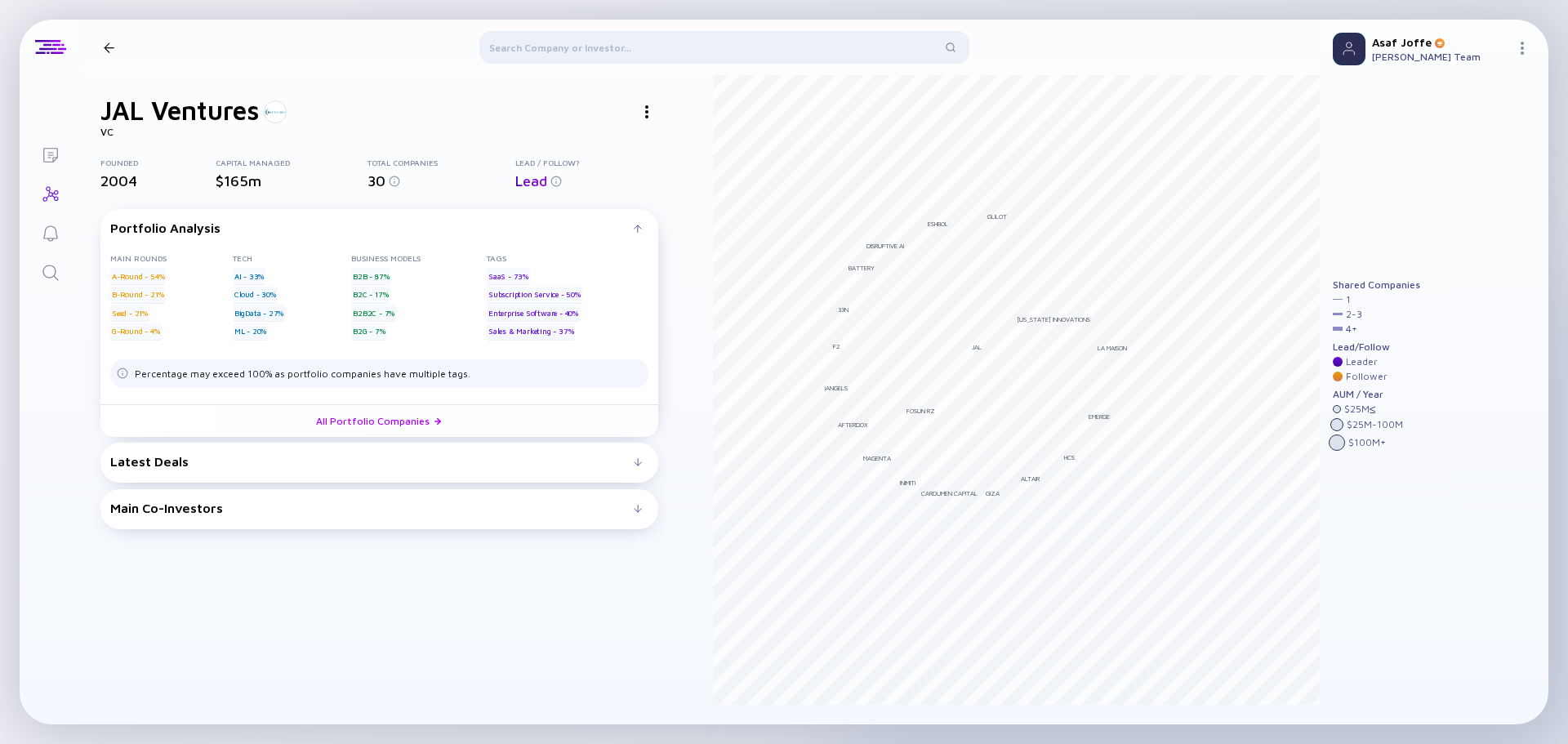
click at [641, 113] on div at bounding box center [647, 112] width 22 height 22
click at [659, 170] on div "Website" at bounding box center [677, 176] width 92 height 33
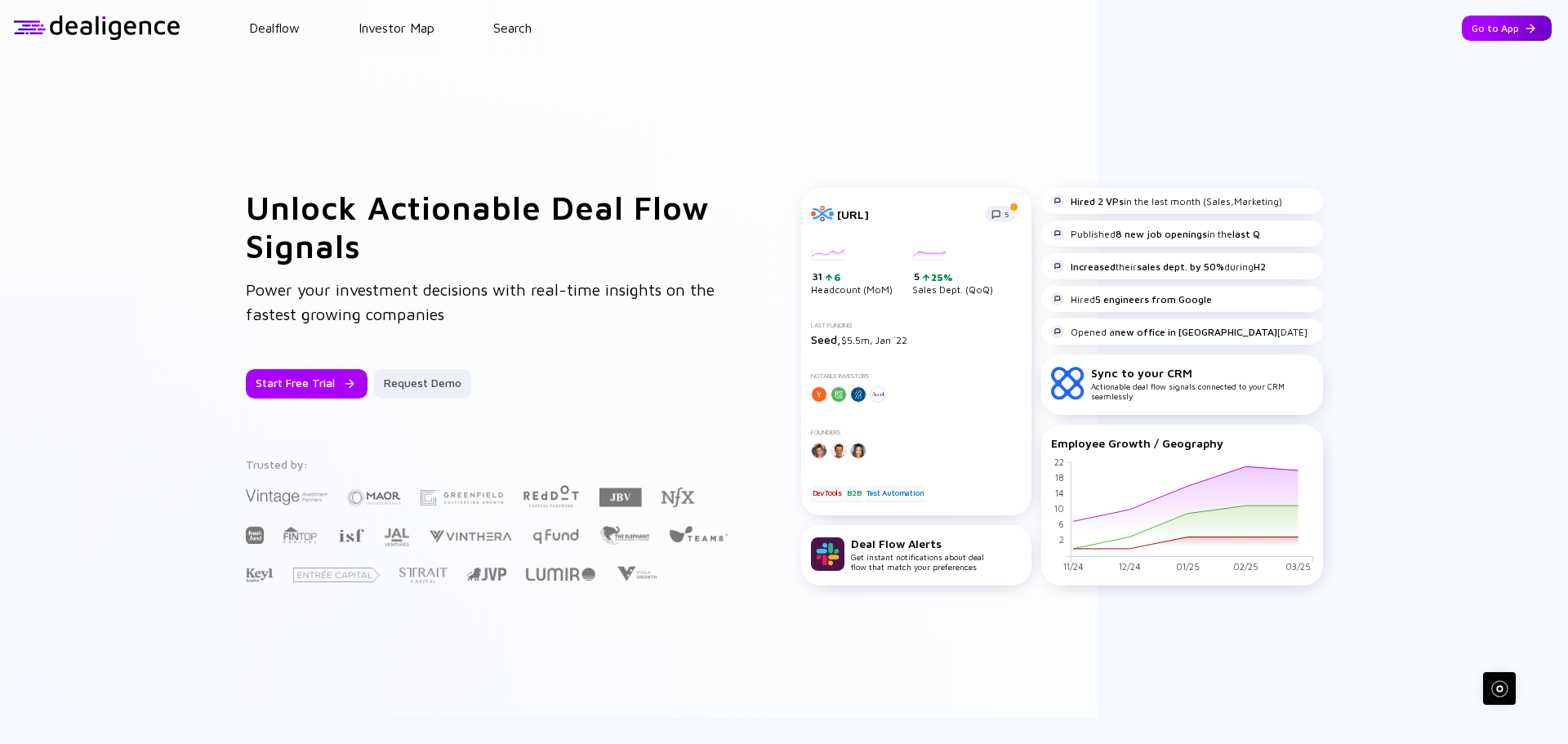
click at [1480, 28] on div "Go to App" at bounding box center [1506, 28] width 90 height 25
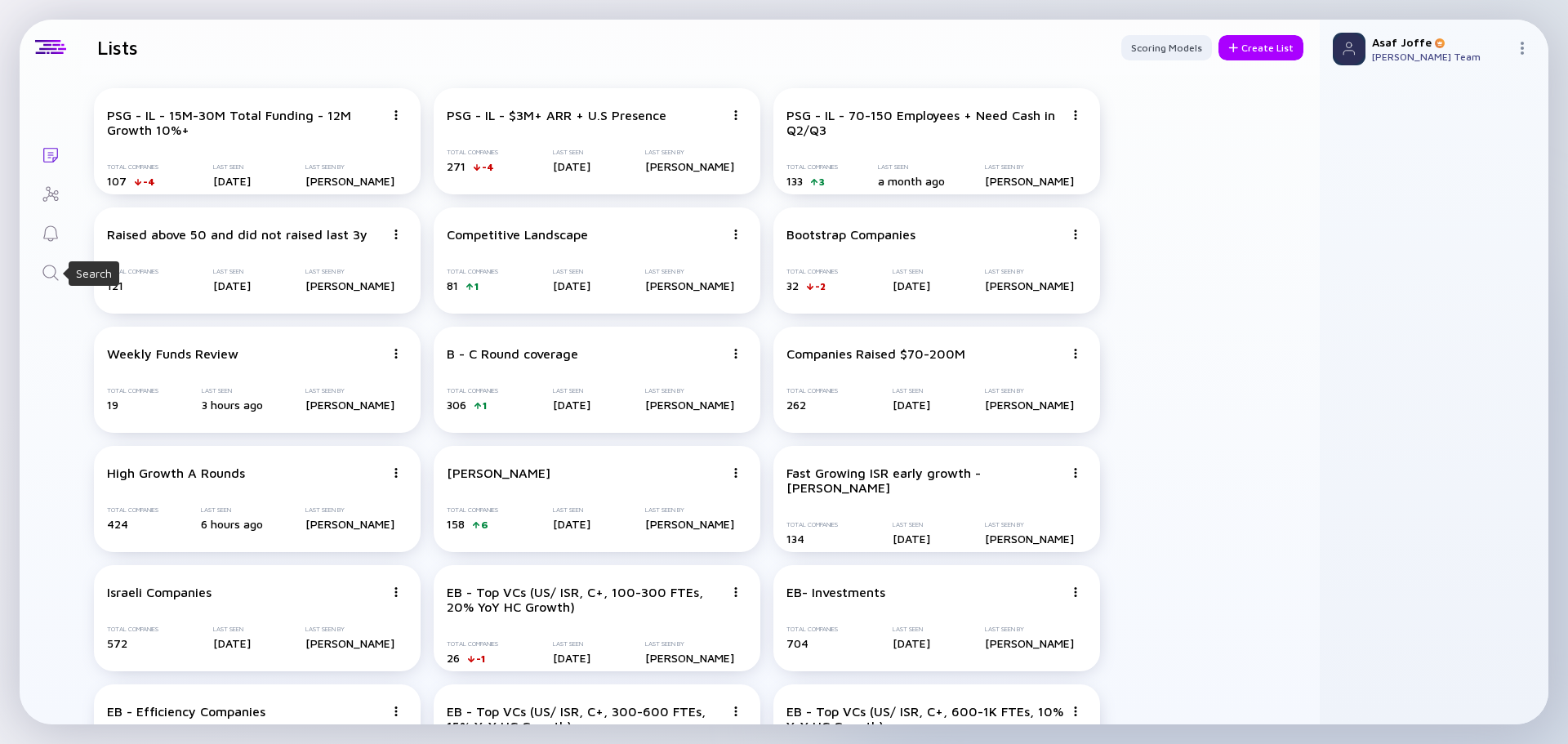
click at [58, 282] on div "Search" at bounding box center [51, 275] width 20 height 22
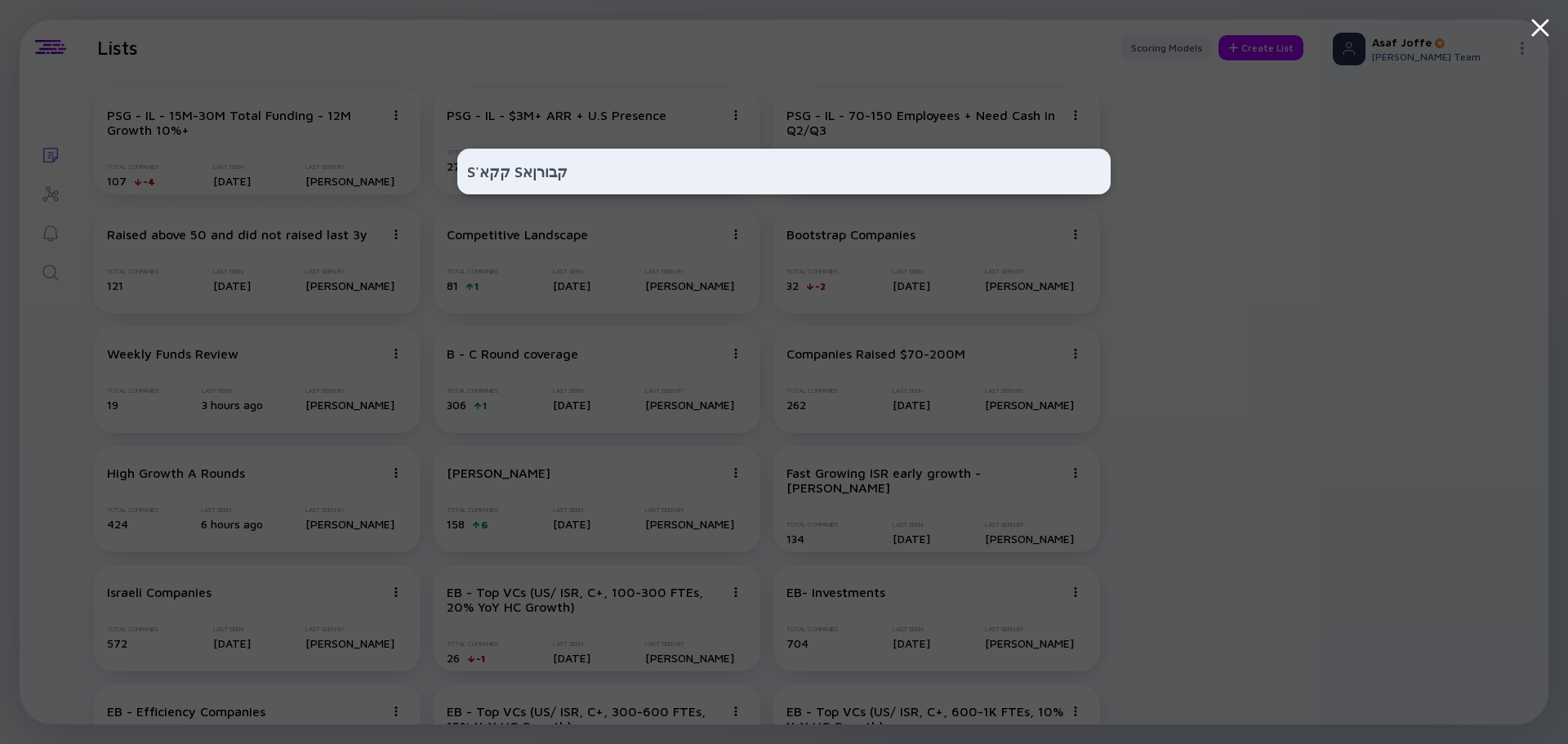
type input "S'קקא Sקבורן"
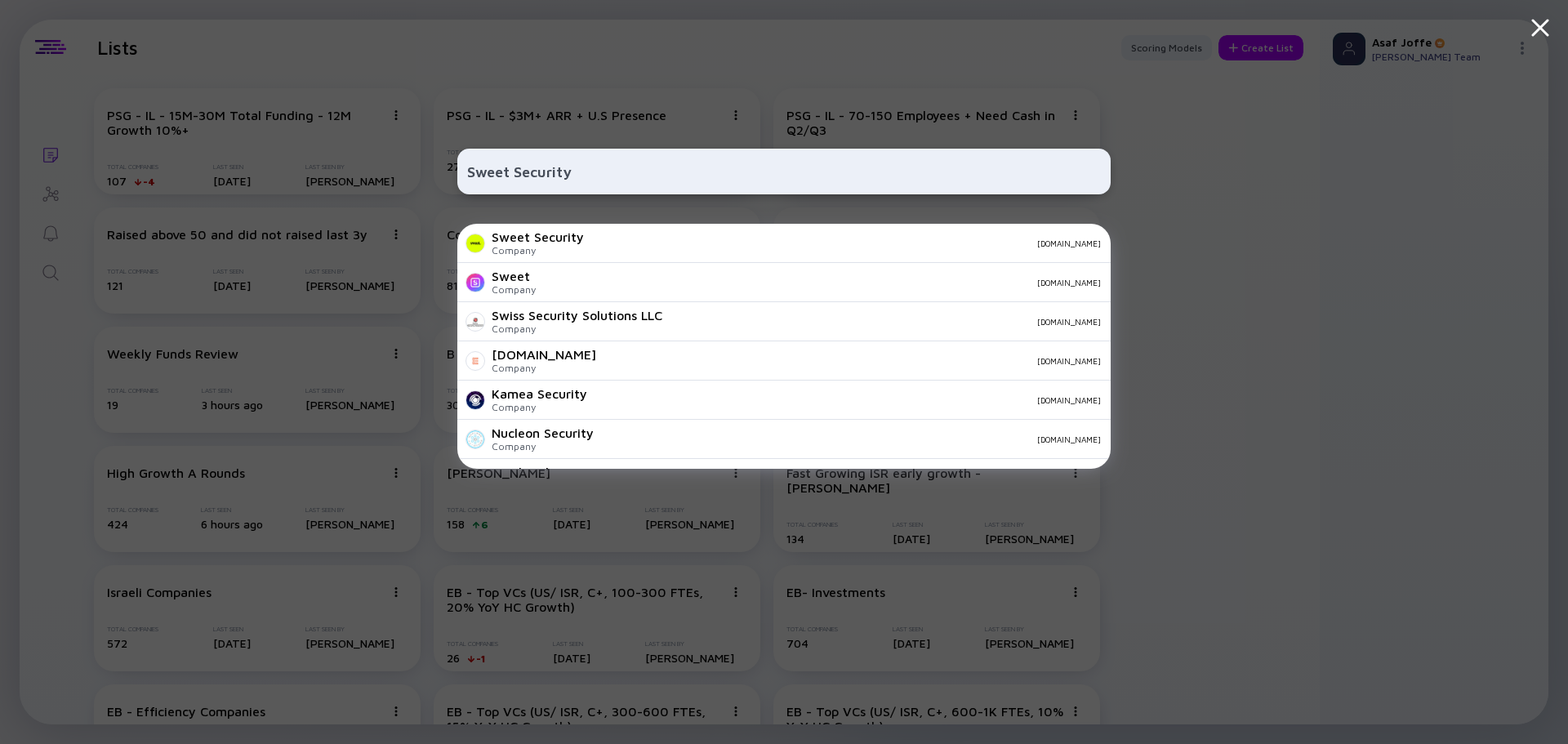
type input "Sweet Security"
click at [576, 240] on div "Sweet Security" at bounding box center [537, 237] width 92 height 15
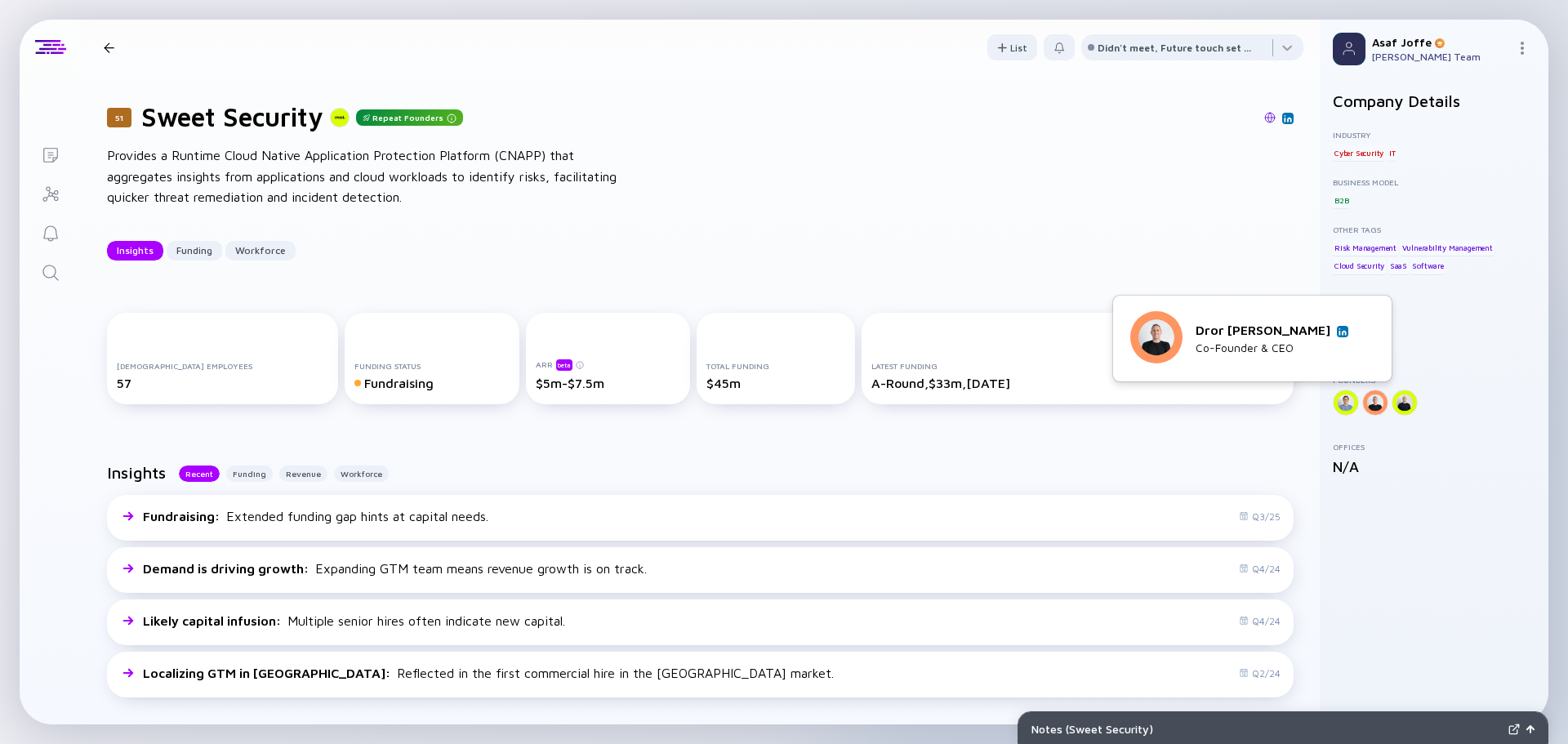
click at [1338, 334] on img at bounding box center [1342, 331] width 8 height 8
click at [38, 279] on link "Search" at bounding box center [50, 271] width 61 height 39
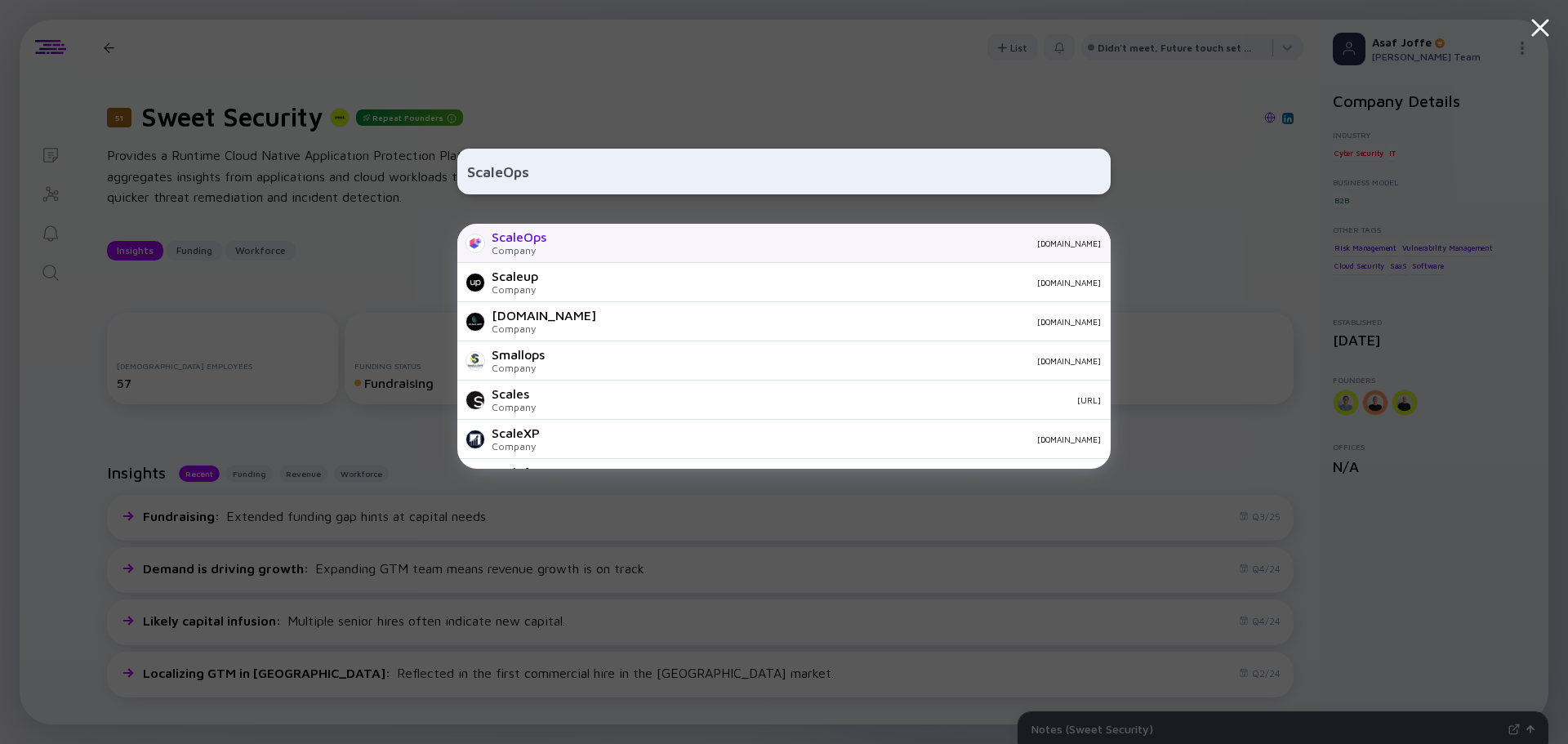
type input "ScaleOps"
click at [643, 250] on div "ScaleOps Company scaleops.com" at bounding box center [784, 244] width 653 height 39
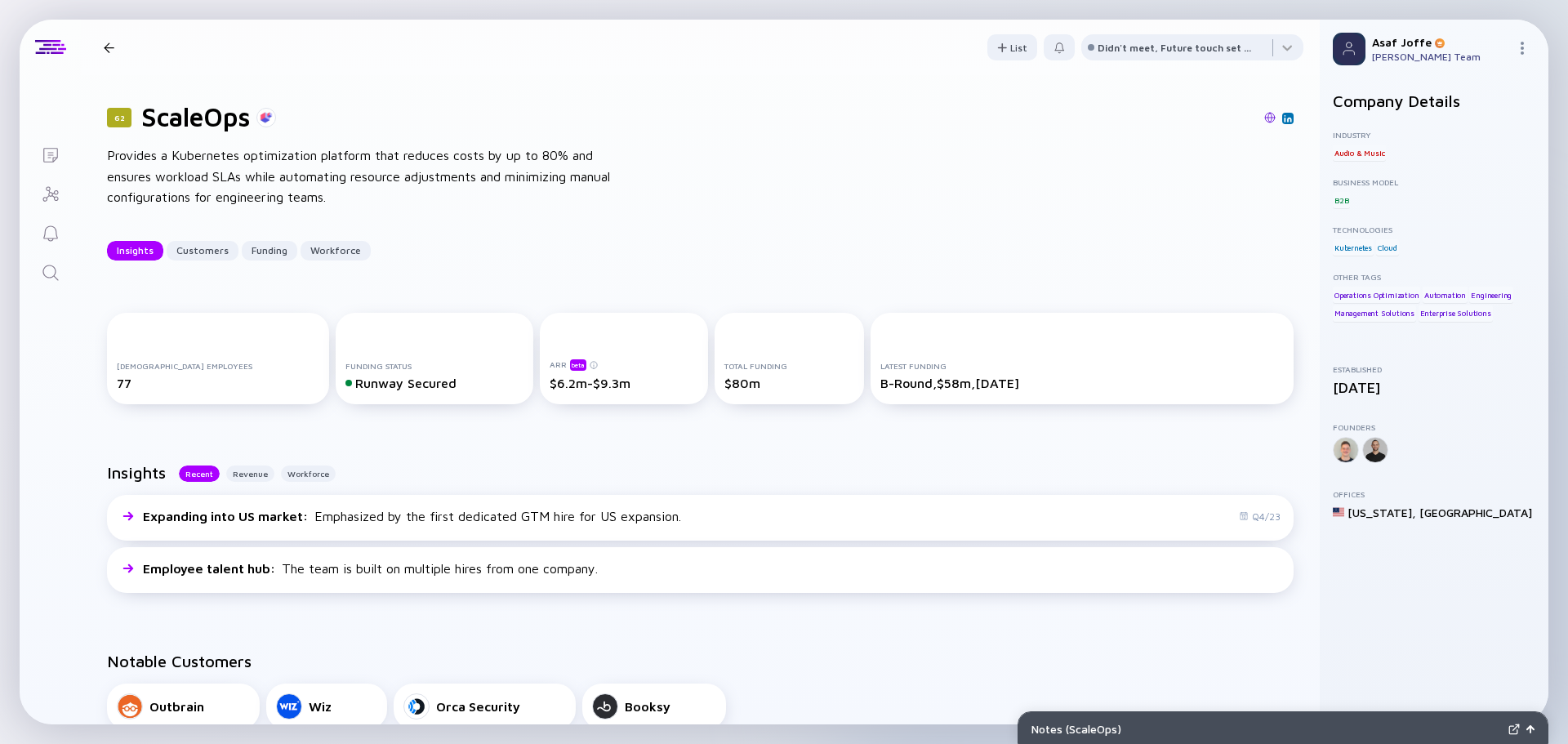
click at [60, 264] on link "Search" at bounding box center [50, 271] width 61 height 39
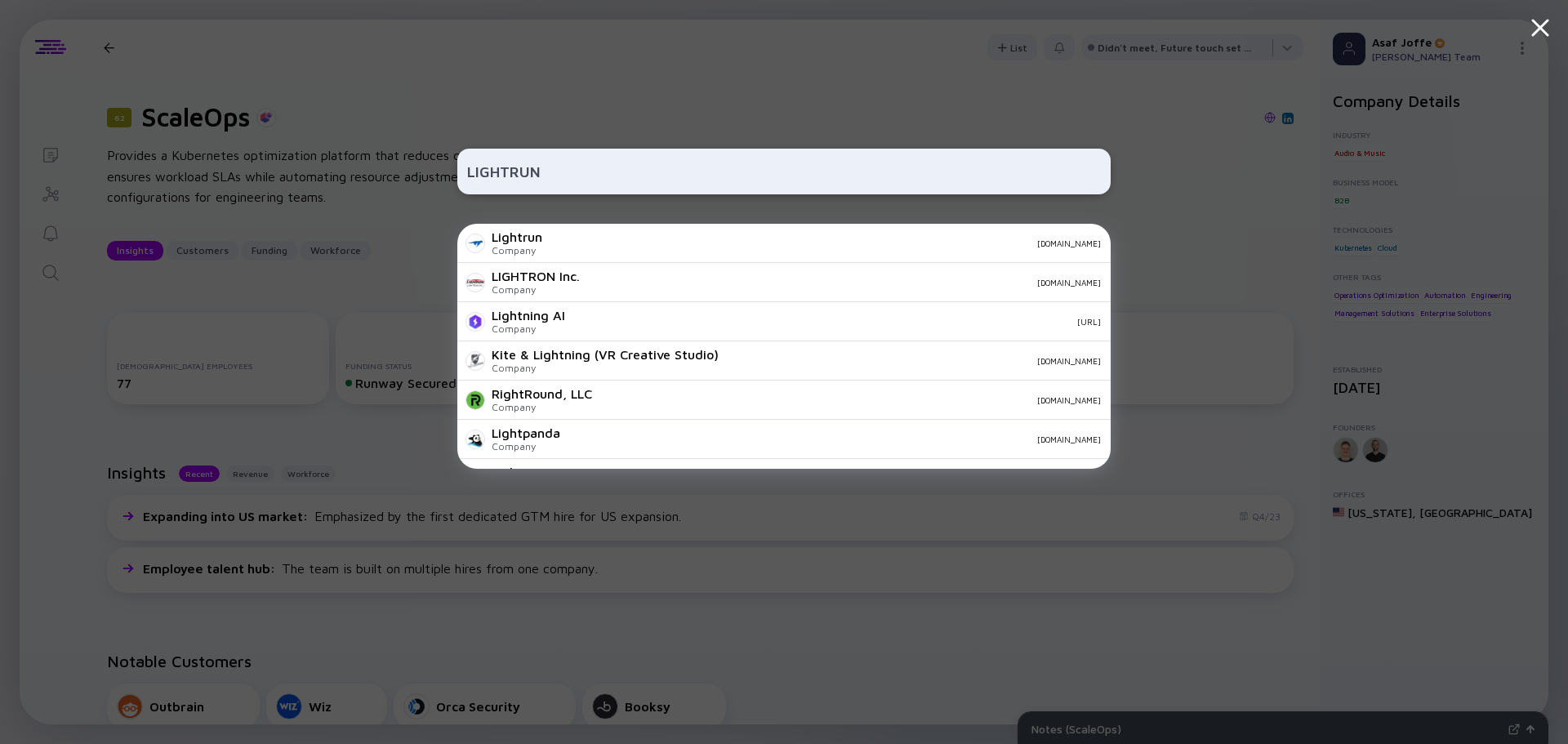
type input "LIGHTRUN"
click at [616, 260] on div "Lightrun Company lightrun.com" at bounding box center [784, 244] width 653 height 39
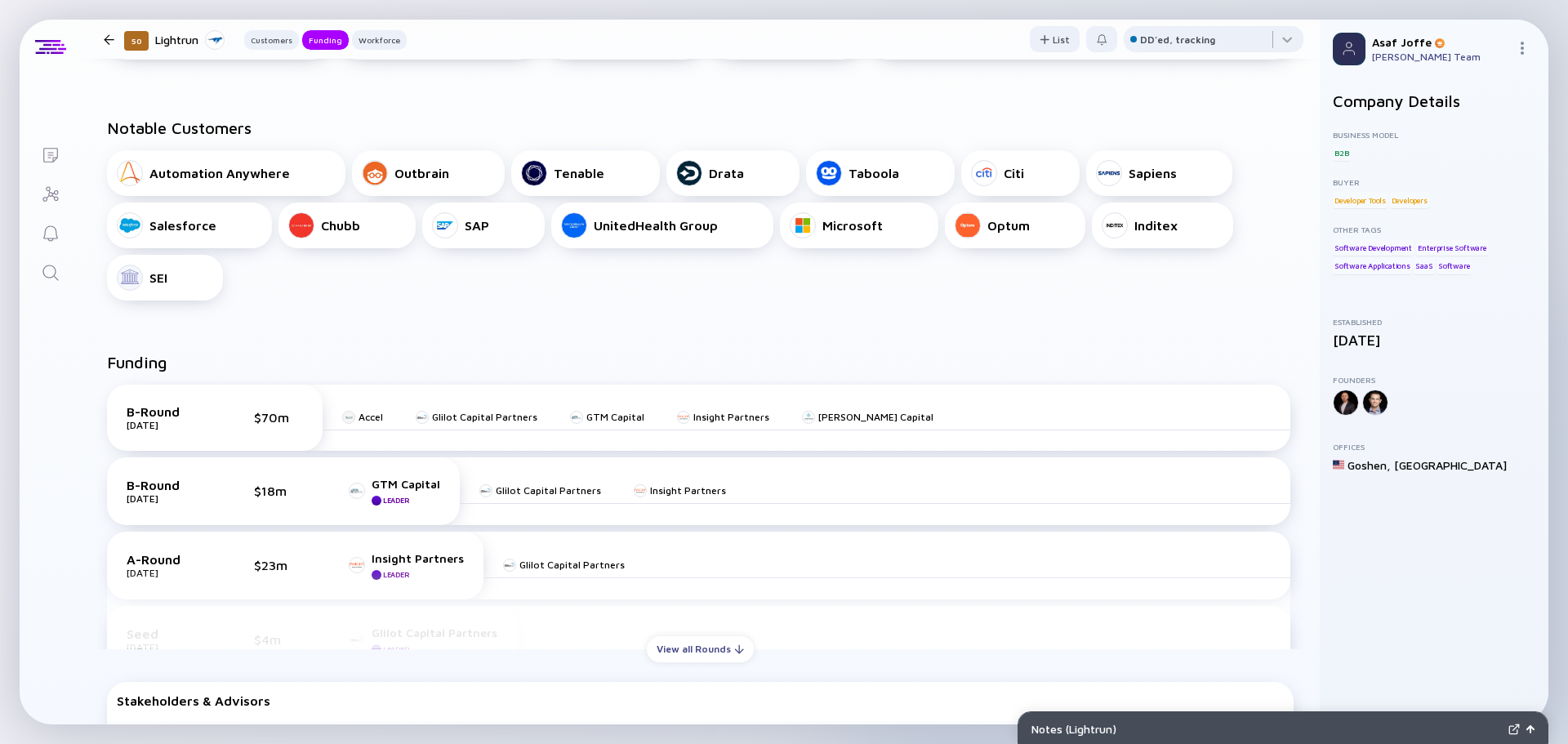
scroll to position [326, 0]
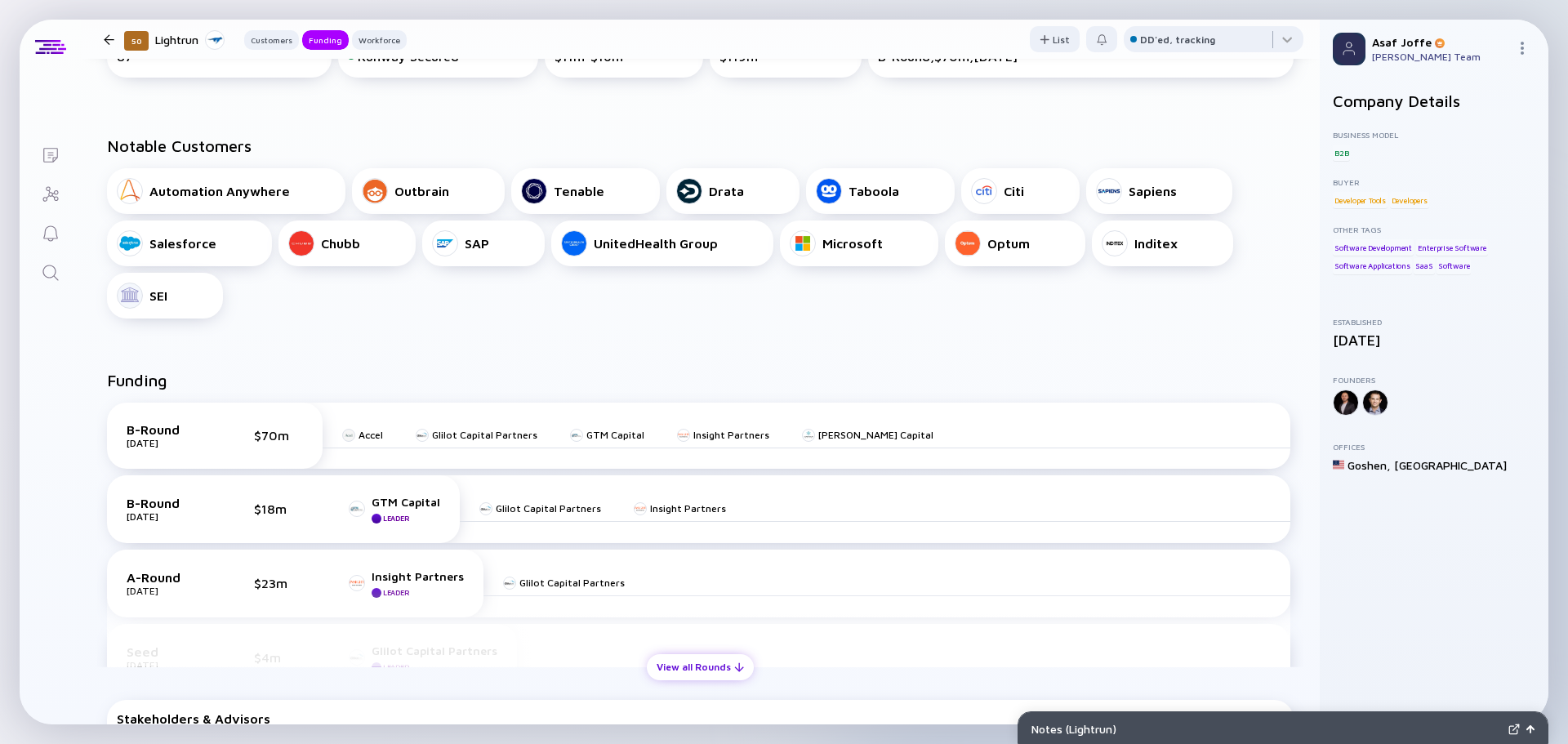
click at [707, 677] on div "View all Rounds" at bounding box center [700, 666] width 107 height 25
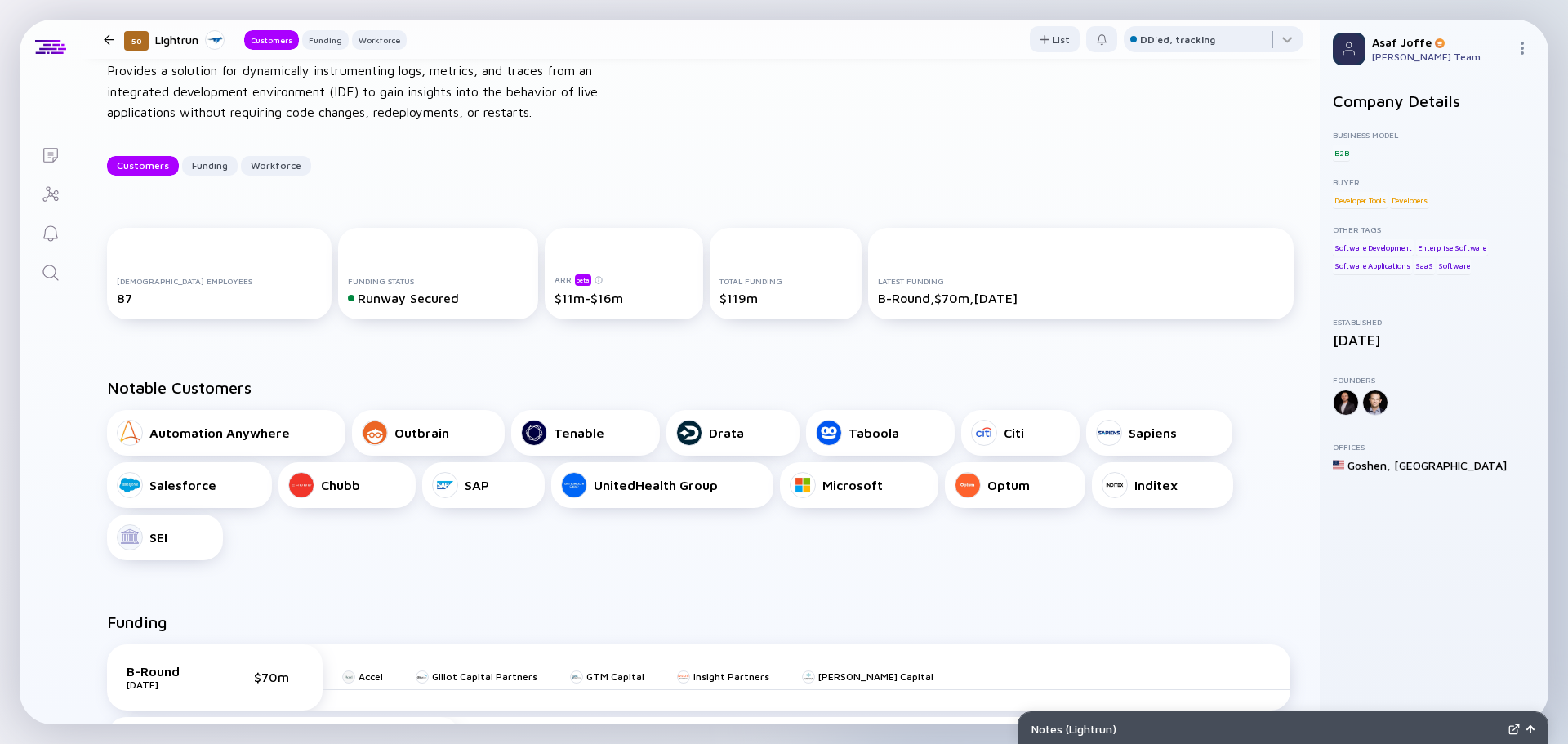
scroll to position [82, 0]
